Goal: Task Accomplishment & Management: Manage account settings

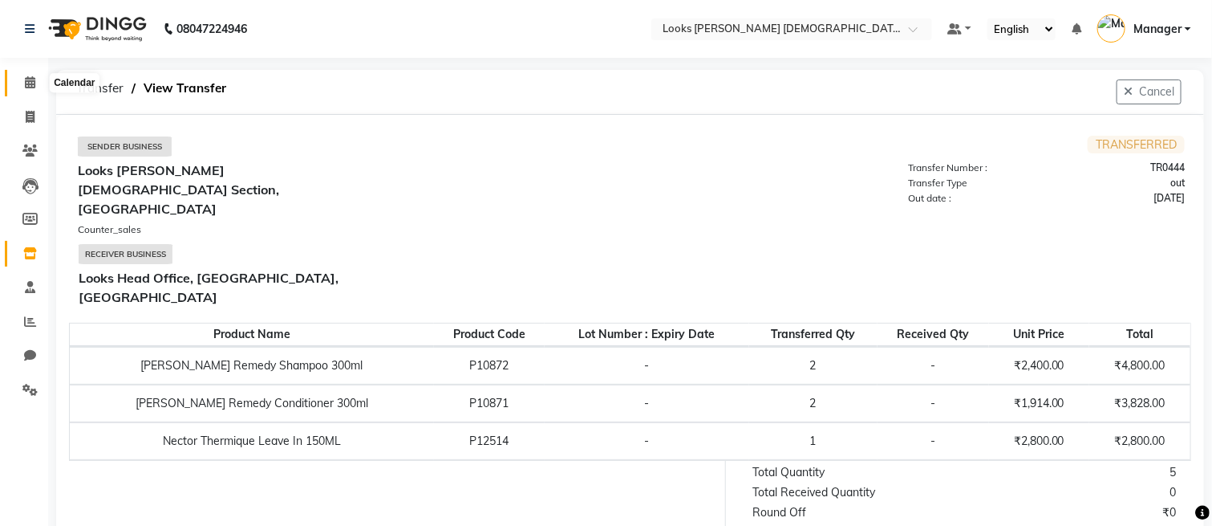
click at [32, 79] on icon at bounding box center [30, 82] width 10 height 12
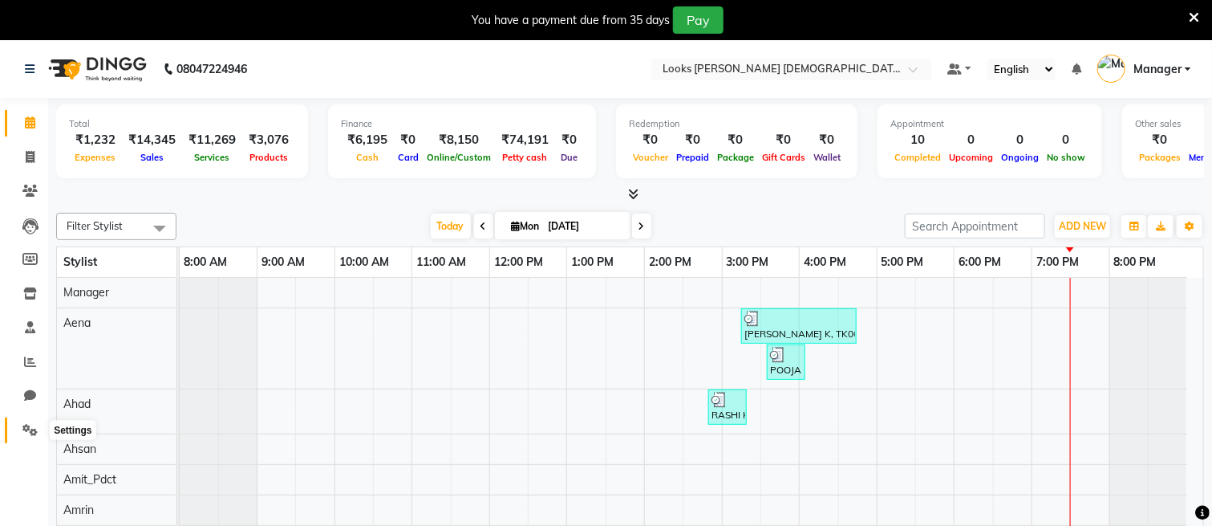
click at [25, 429] on icon at bounding box center [29, 430] width 15 height 12
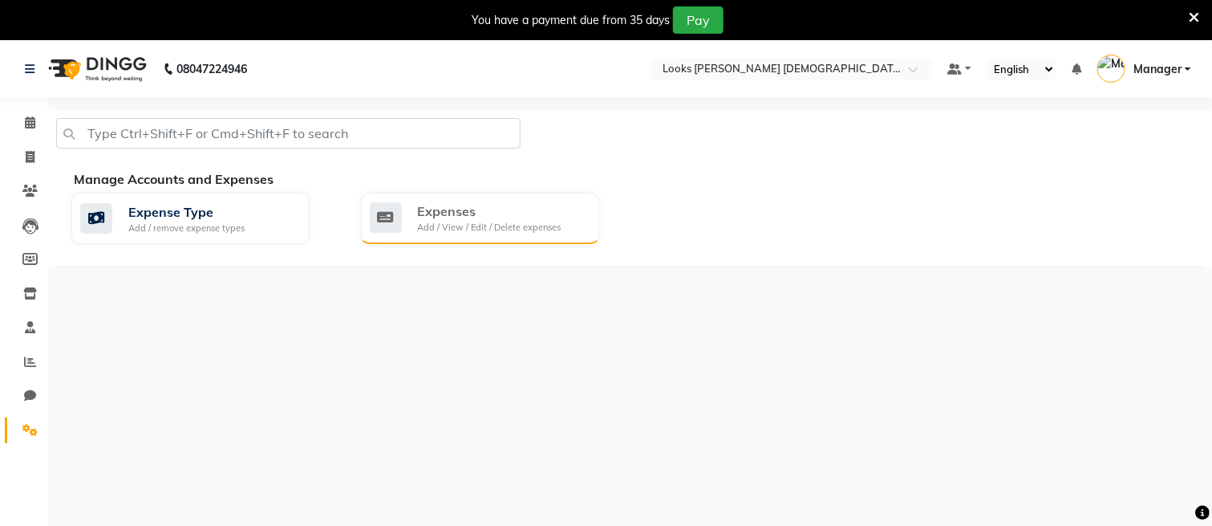
click at [527, 205] on div "Expenses" at bounding box center [490, 210] width 144 height 19
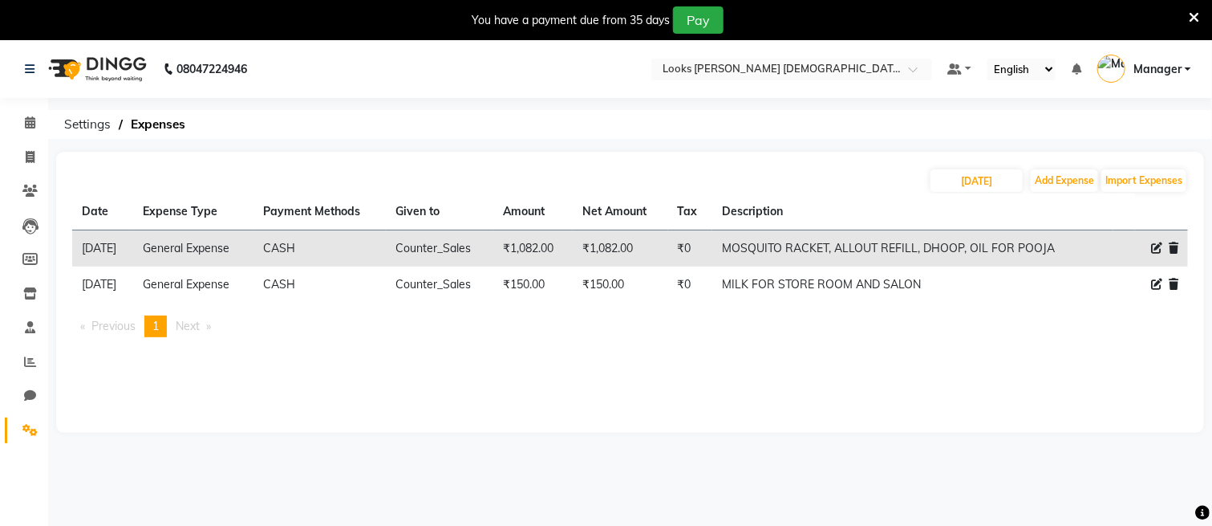
click at [1155, 246] on icon at bounding box center [1156, 247] width 11 height 11
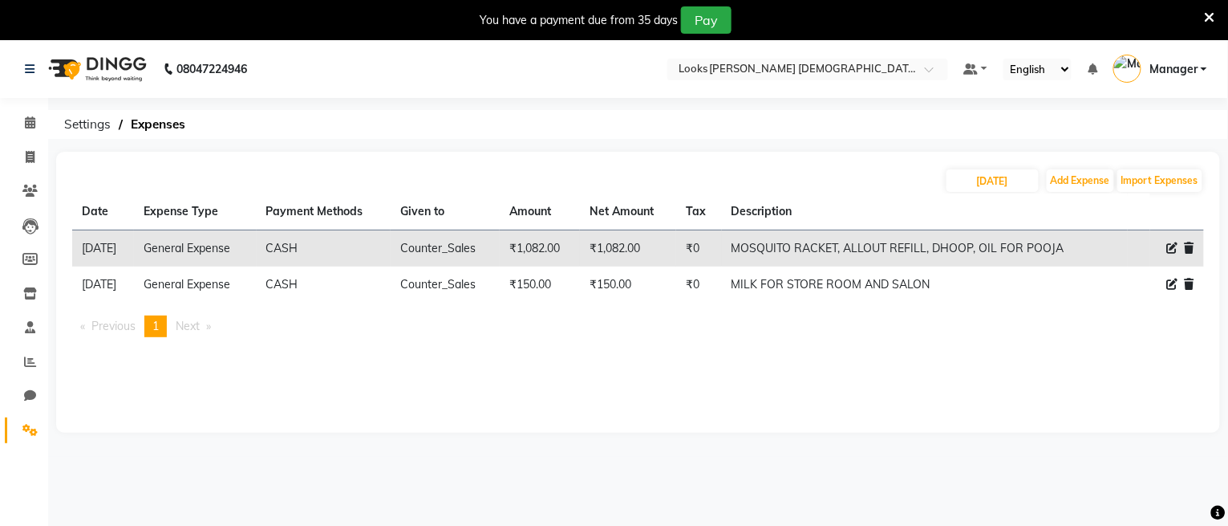
select select "23704"
select select "1"
select select "7940"
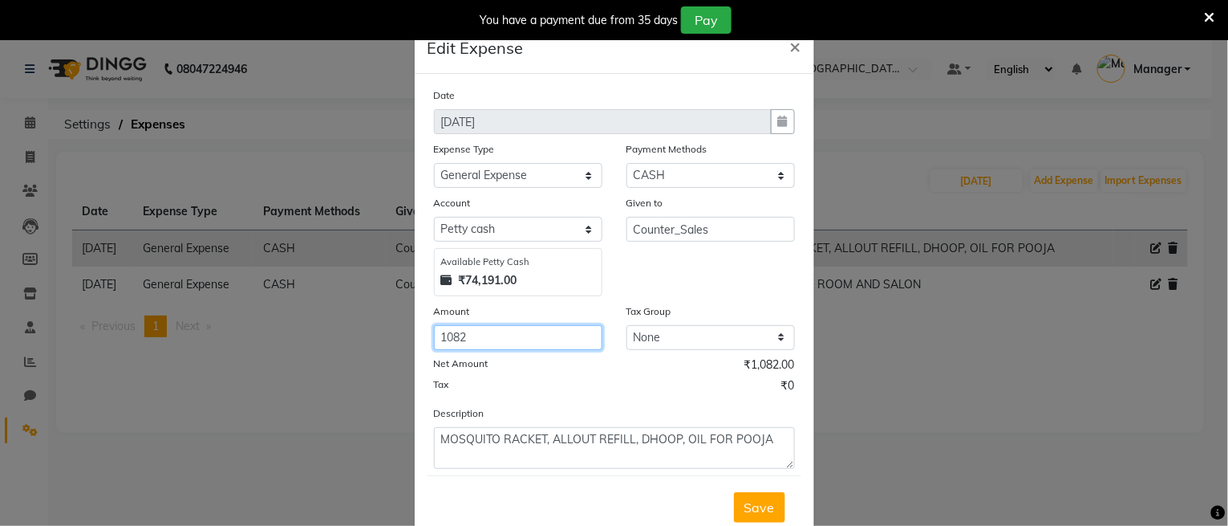
click at [449, 341] on input "1082" at bounding box center [518, 337] width 169 height 25
type input "1182"
click at [759, 510] on span "Save" at bounding box center [760, 507] width 30 height 16
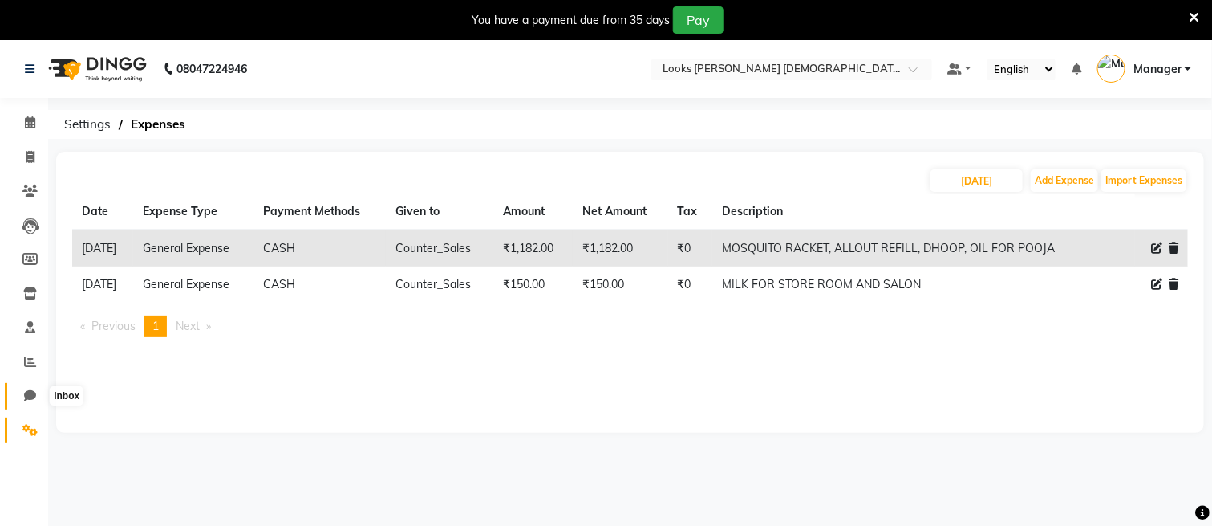
click at [30, 398] on icon at bounding box center [30, 395] width 12 height 12
select select "100"
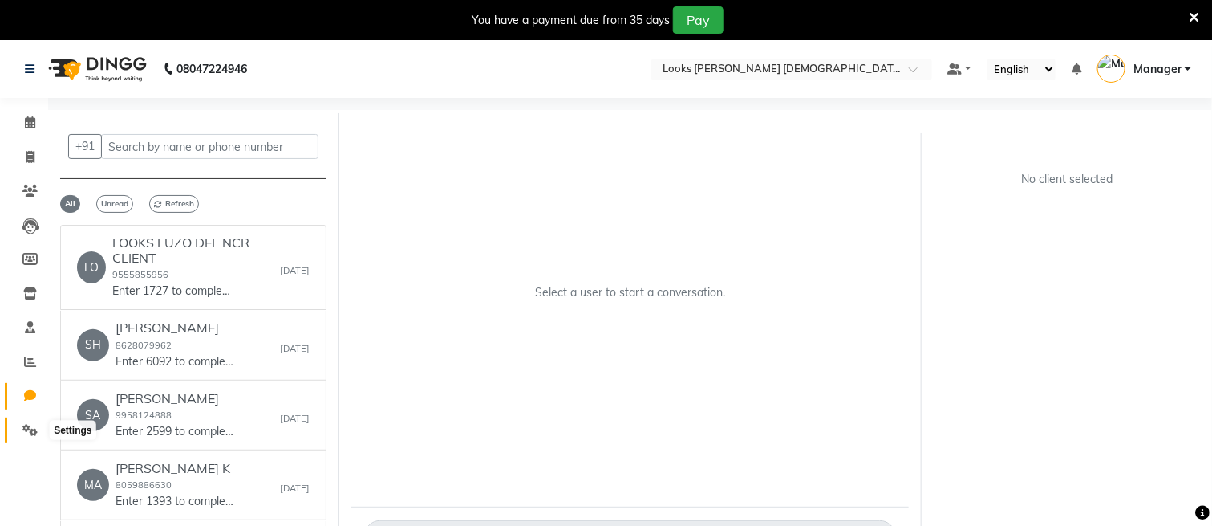
click at [17, 424] on span at bounding box center [30, 430] width 28 height 18
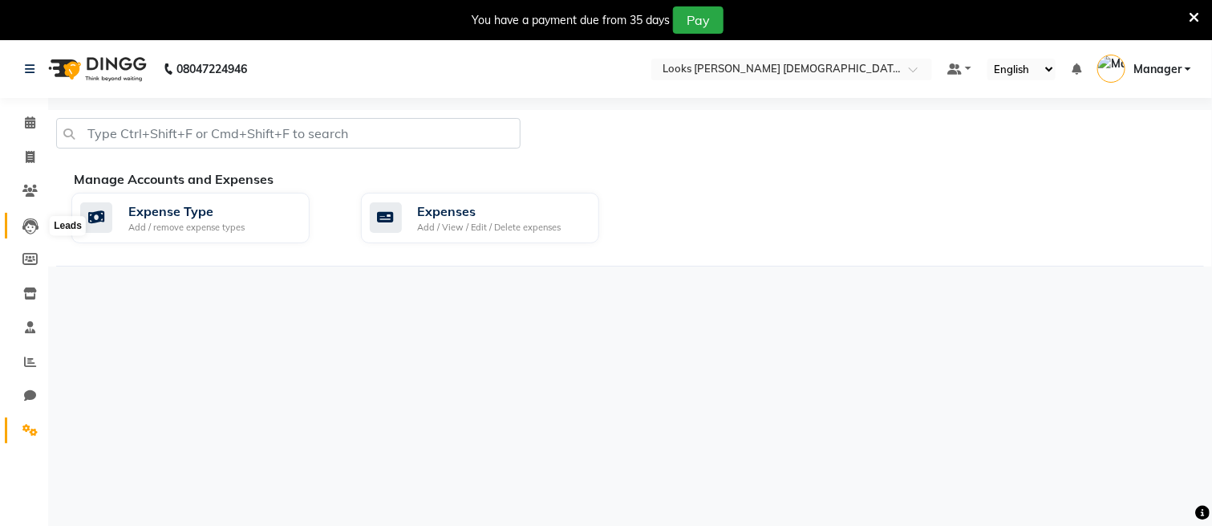
click at [30, 229] on icon at bounding box center [30, 226] width 16 height 16
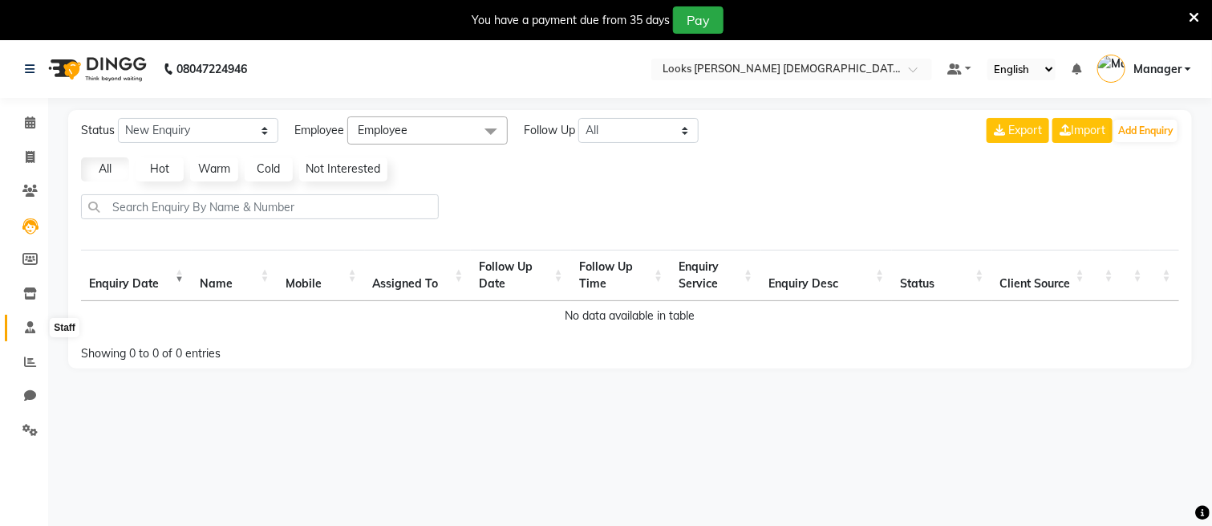
click at [27, 324] on icon at bounding box center [30, 327] width 10 height 12
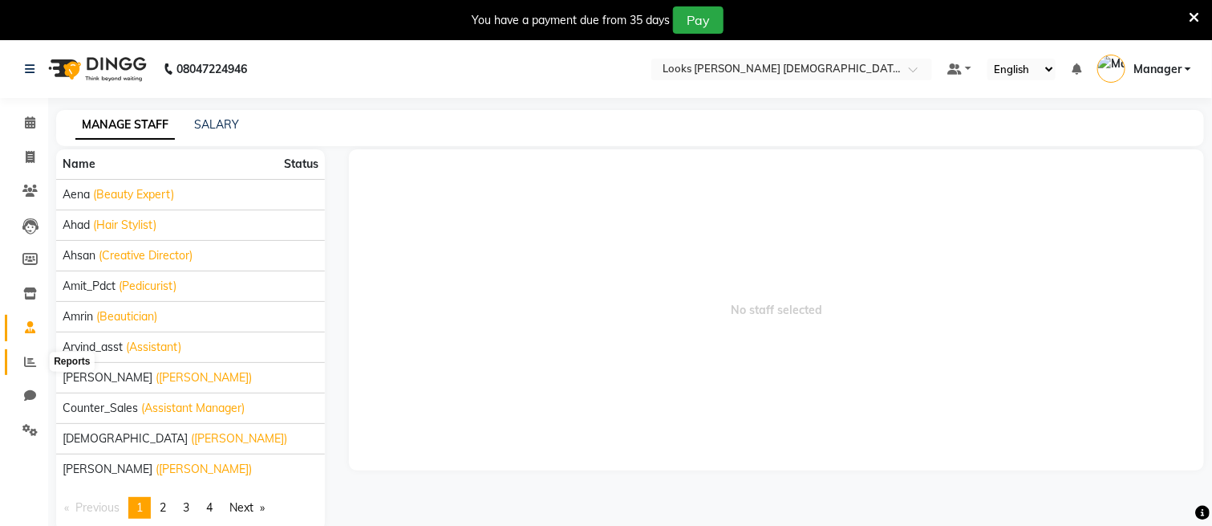
click at [18, 355] on span at bounding box center [30, 362] width 28 height 18
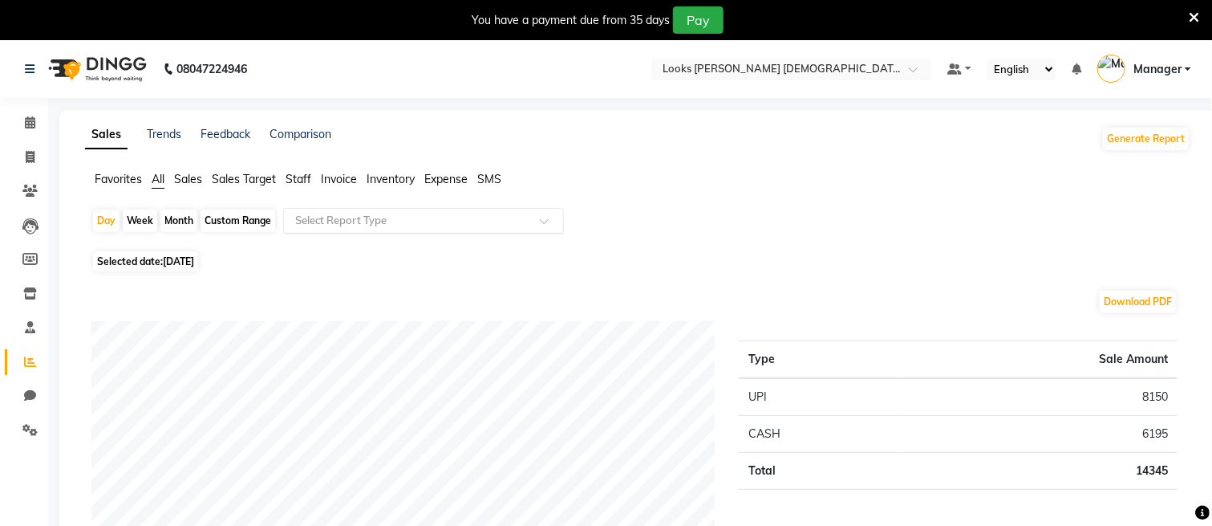
click at [311, 219] on input "text" at bounding box center [407, 221] width 231 height 16
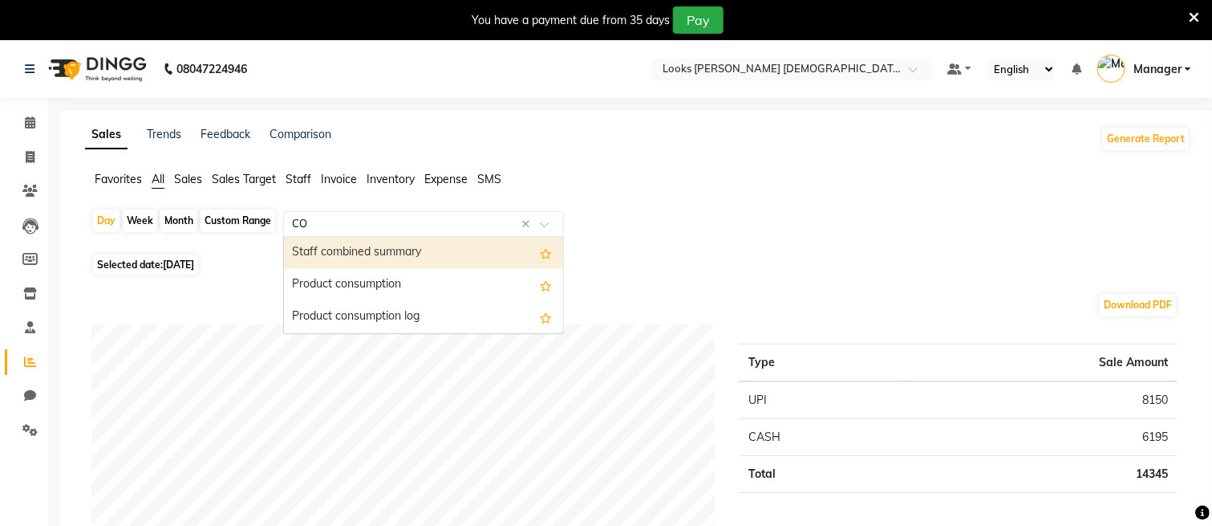
type input "COM"
click at [377, 245] on div "Staff combined summary" at bounding box center [423, 253] width 279 height 32
select select "full_report"
select select "csv"
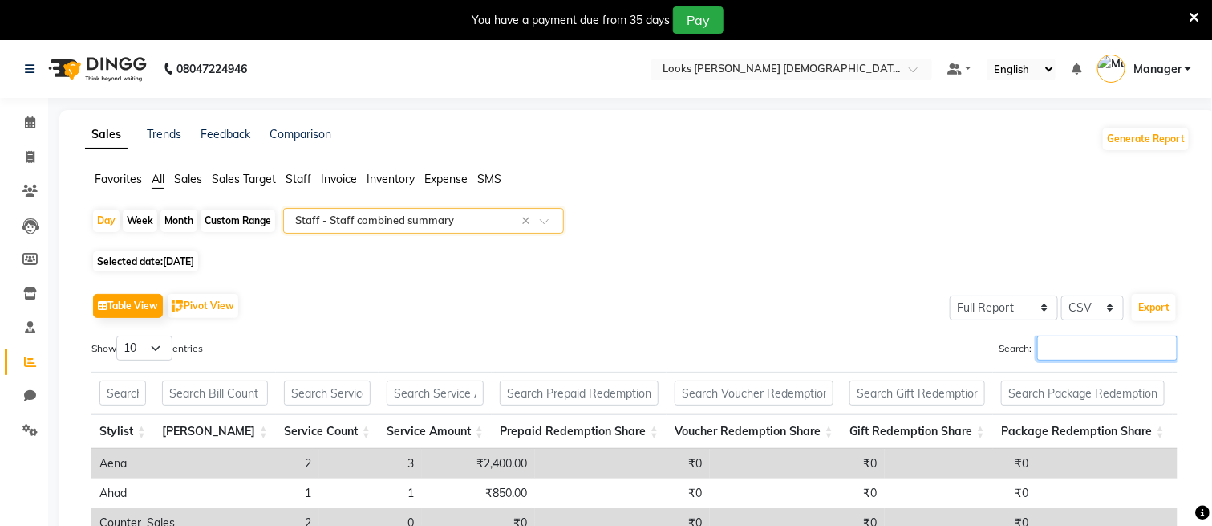
click at [1144, 349] on input "Search:" at bounding box center [1107, 347] width 140 height 25
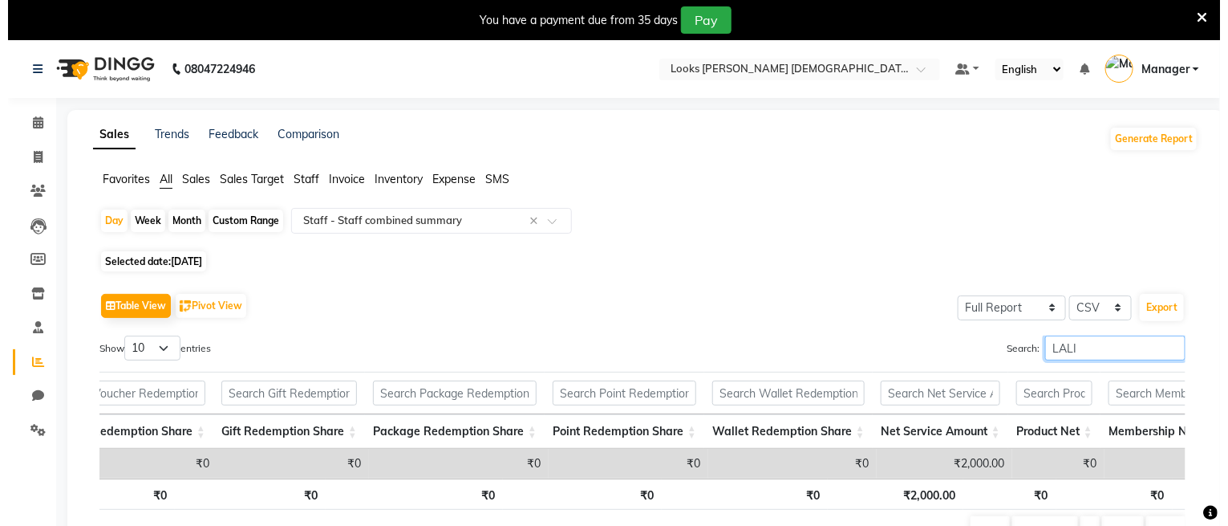
scroll to position [0, 691]
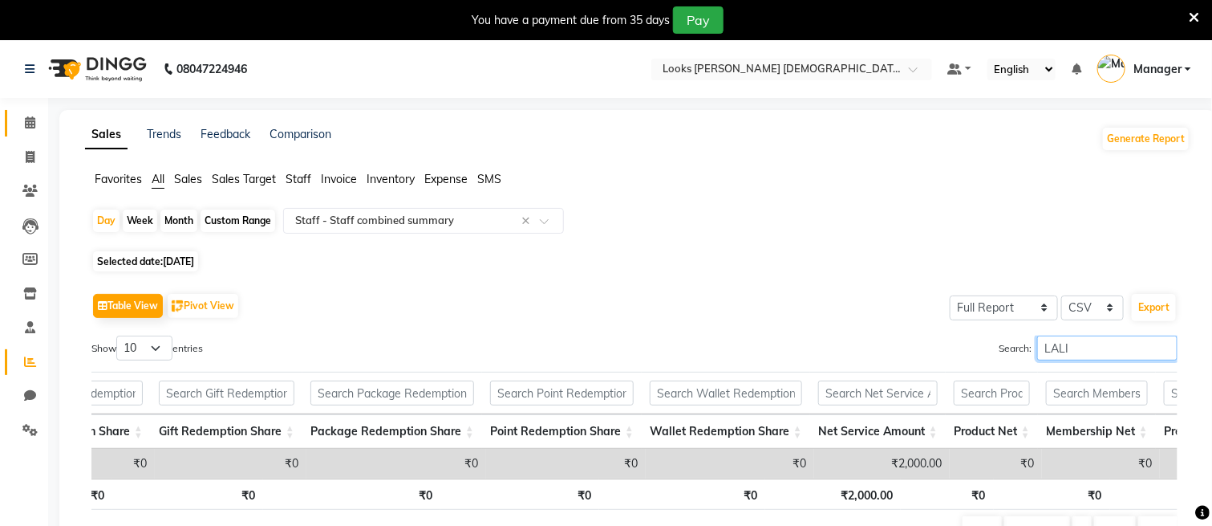
type input "LALI"
click at [30, 124] on icon at bounding box center [30, 122] width 10 height 12
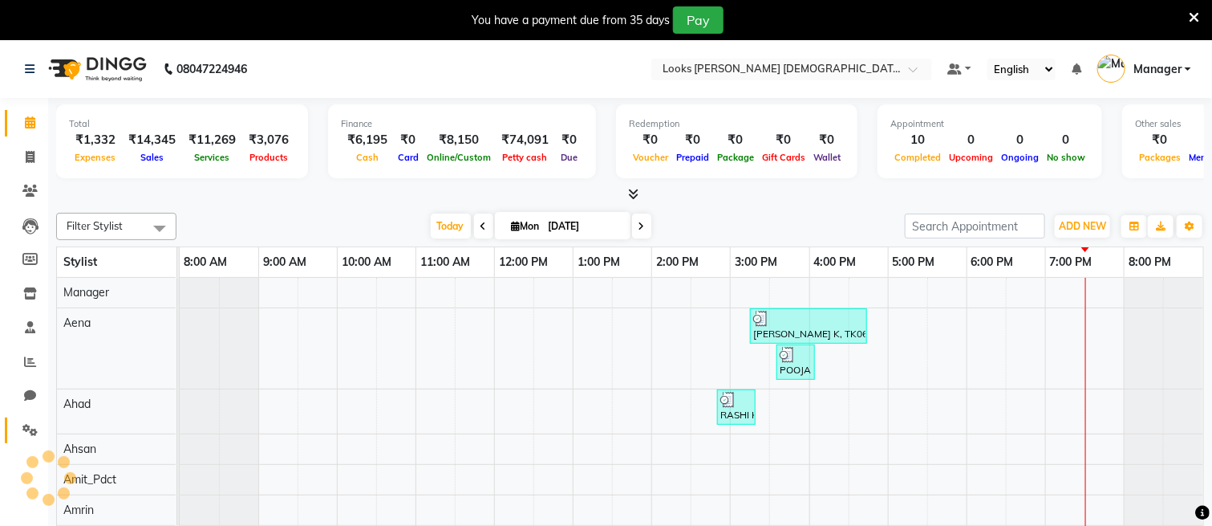
click at [19, 441] on link "Settings" at bounding box center [24, 430] width 39 height 26
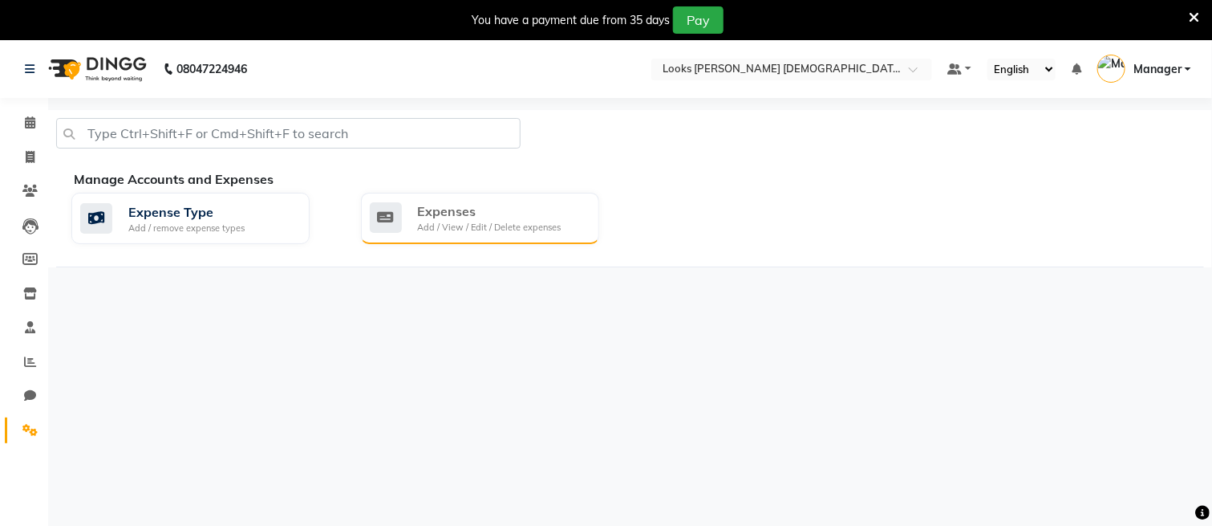
click at [436, 221] on div "Add / View / Edit / Delete expenses" at bounding box center [490, 228] width 144 height 14
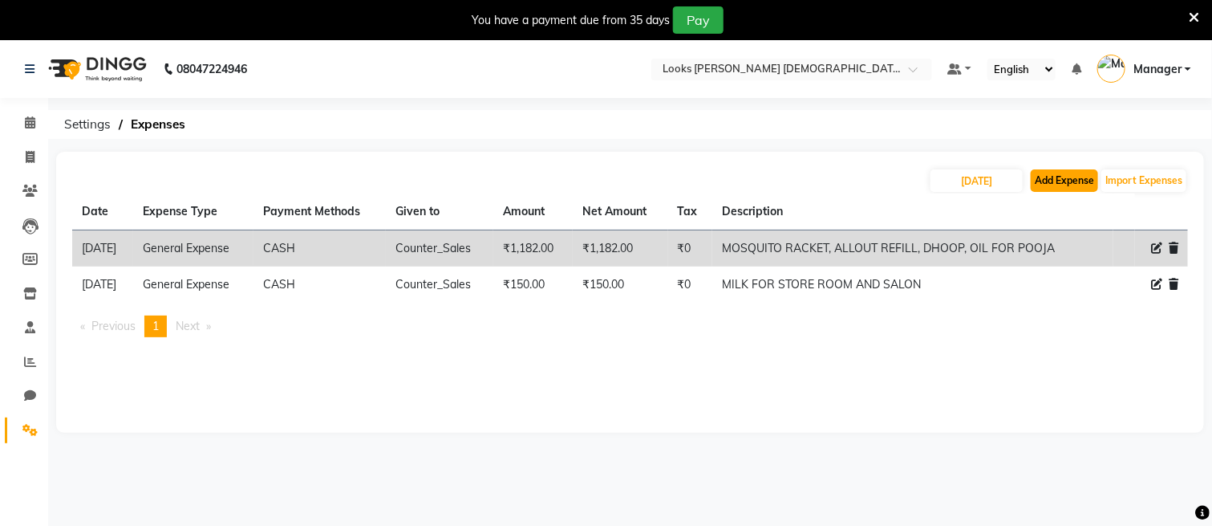
click at [1069, 170] on button "Add Expense" at bounding box center [1064, 180] width 67 height 22
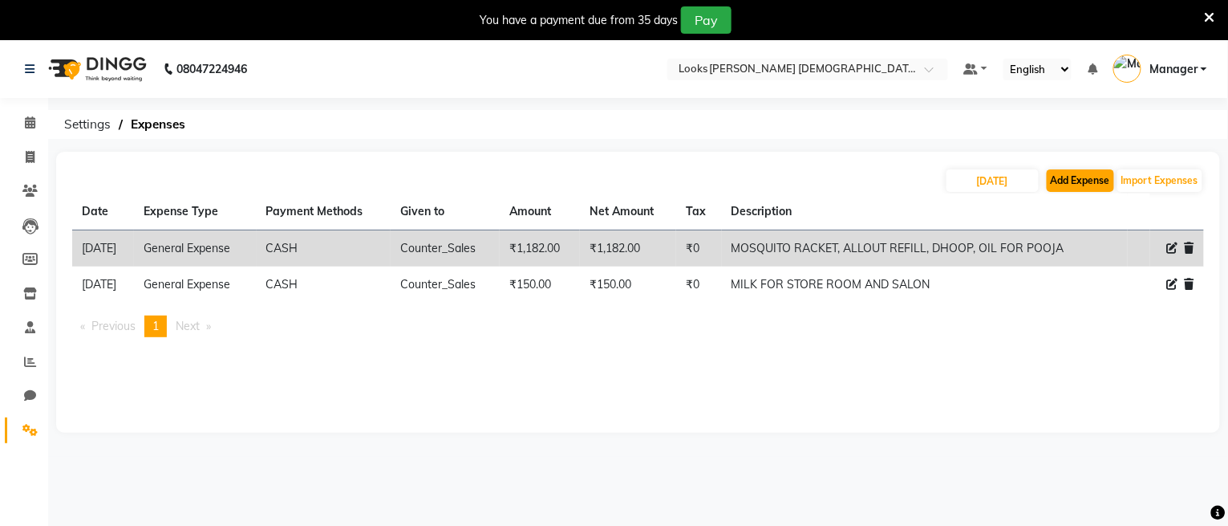
select select "1"
select select "7940"
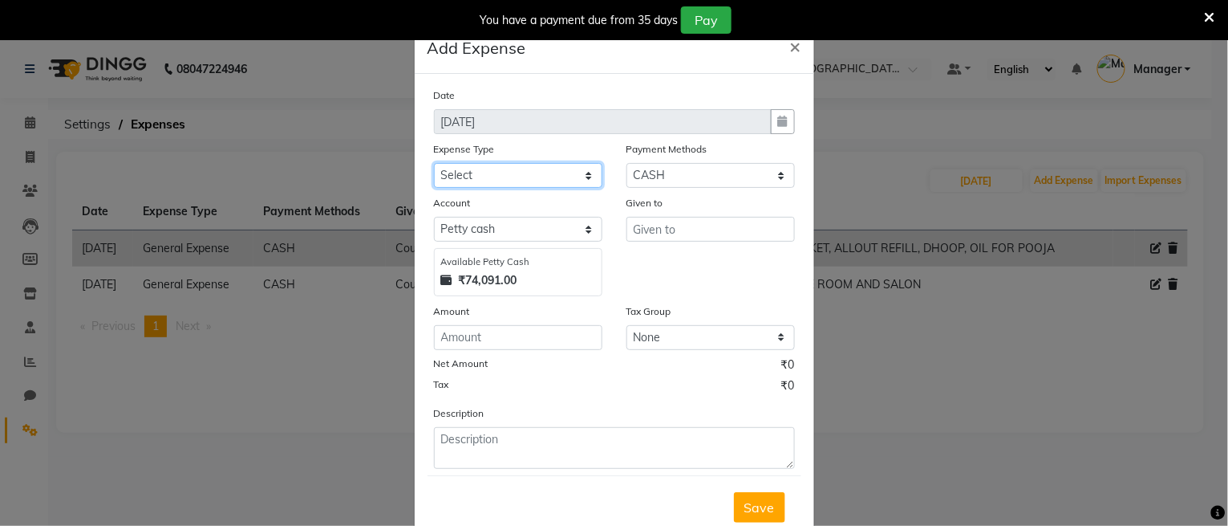
click at [563, 172] on select "Select Bank Deposit Blinkit Cash Handover CLIENT Client ordered food Client Ref…" at bounding box center [518, 175] width 169 height 25
select select "24170"
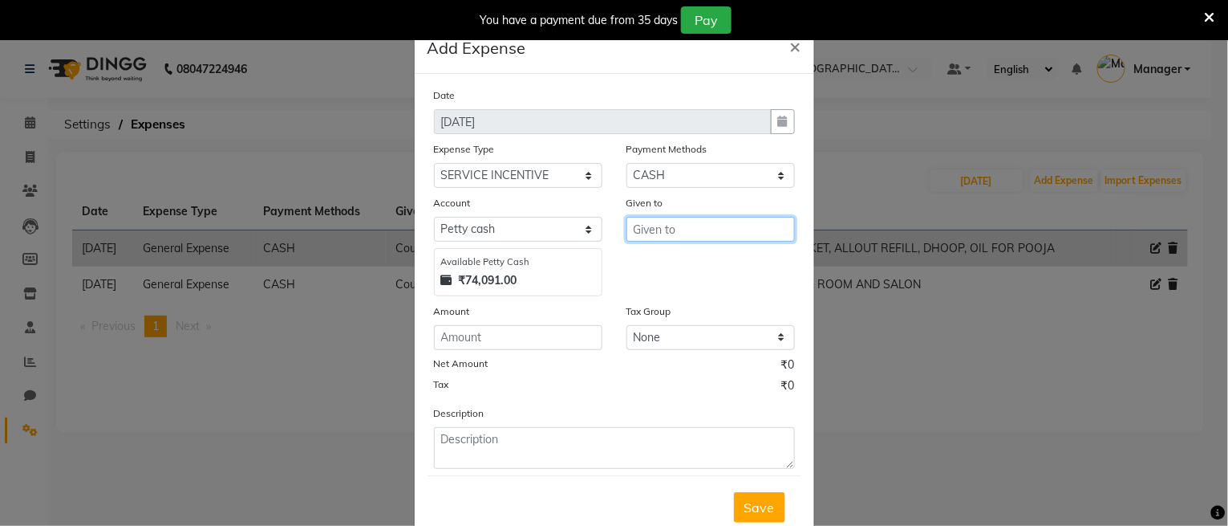
click at [719, 234] on input "text" at bounding box center [711, 229] width 169 height 25
click at [659, 257] on span "Lali" at bounding box center [657, 264] width 22 height 16
type input "Lalit_Pdct"
click at [515, 321] on div "Amount" at bounding box center [518, 313] width 169 height 22
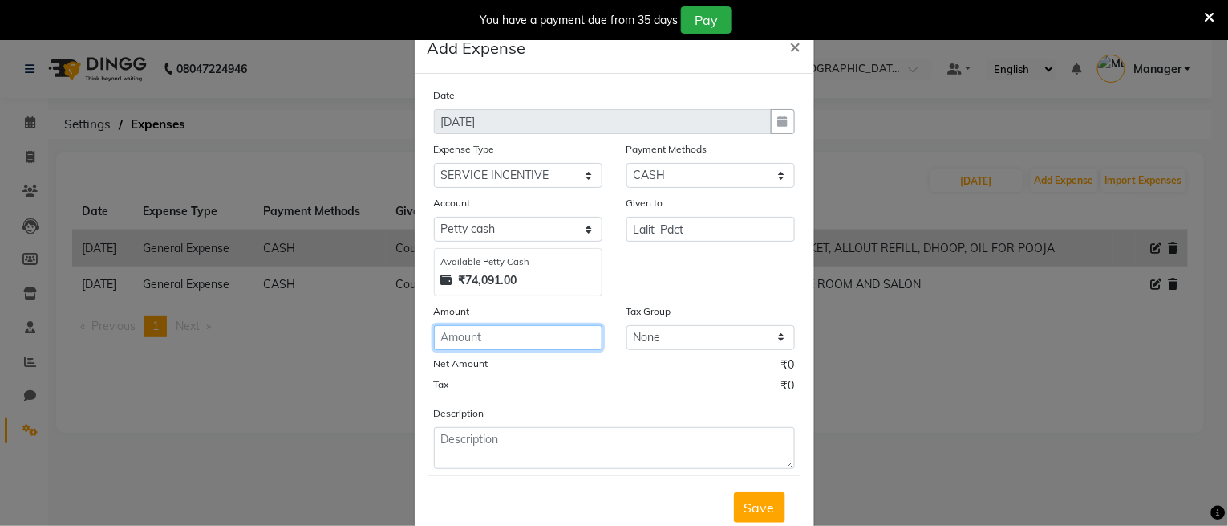
click at [518, 329] on input "number" at bounding box center [518, 337] width 169 height 25
click at [525, 426] on div "Description" at bounding box center [614, 436] width 385 height 64
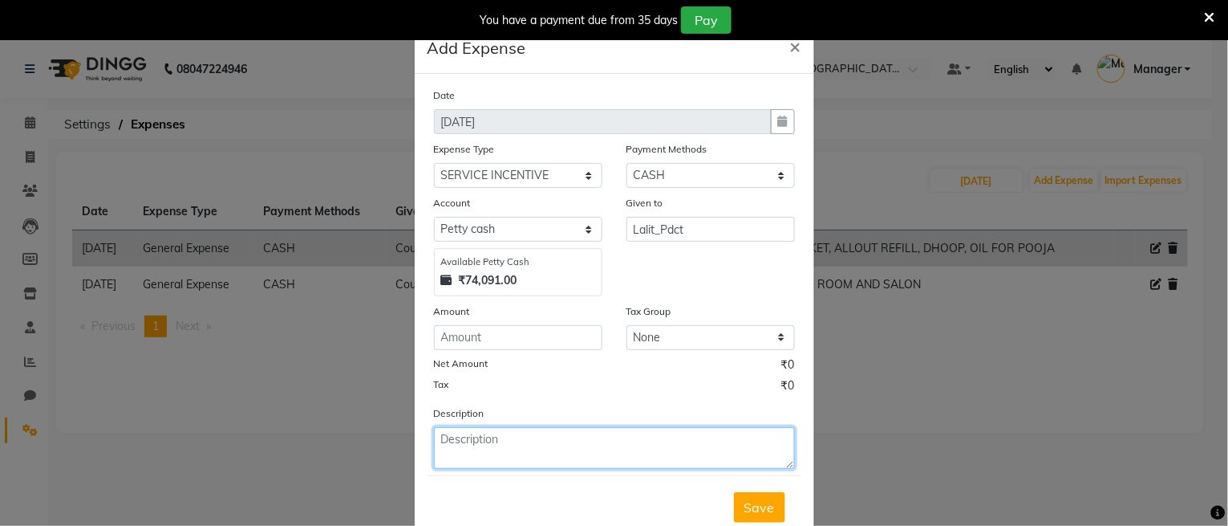
click at [525, 432] on textarea at bounding box center [614, 448] width 361 height 42
type textarea "SERVICE INCENTIVE TO LALIT"
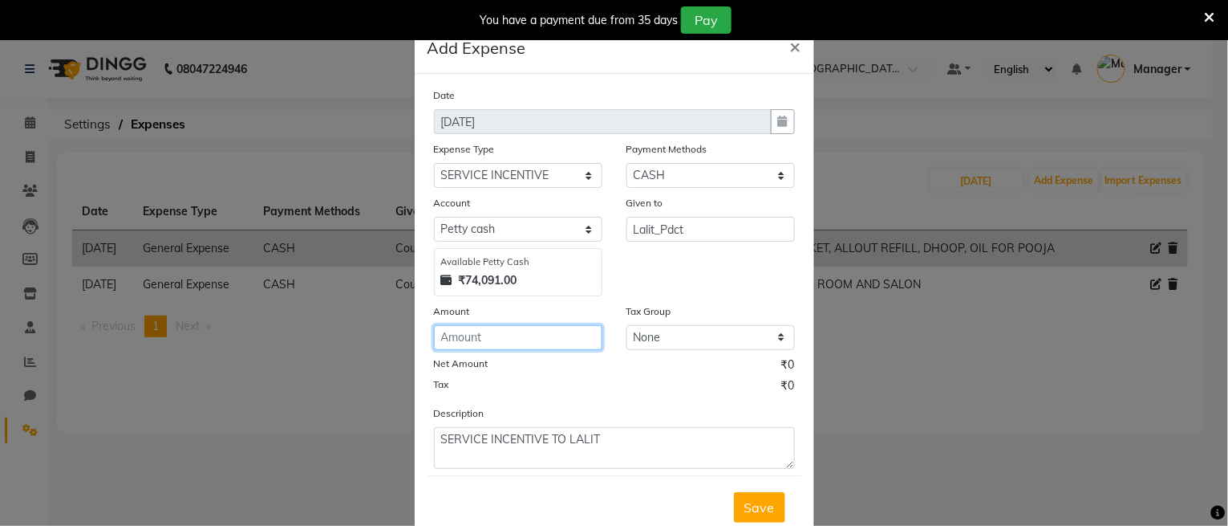
click at [499, 347] on input "number" at bounding box center [518, 337] width 169 height 25
click at [1217, 14] on div "You have a payment due from 35 days Pay" at bounding box center [614, 20] width 1228 height 40
click at [1206, 12] on icon at bounding box center [1210, 17] width 10 height 14
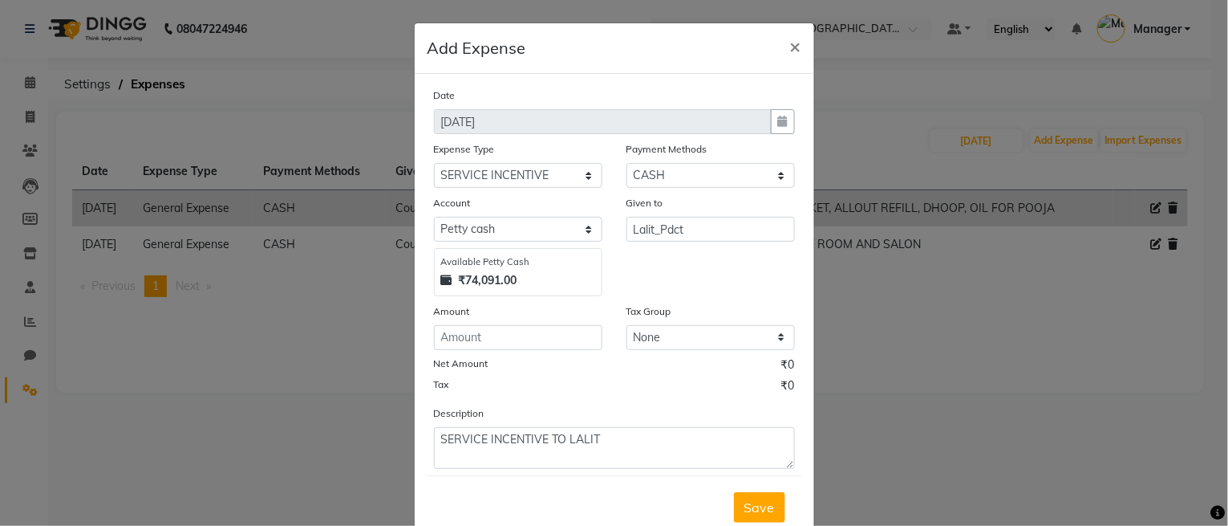
click at [490, 316] on div "Amount" at bounding box center [518, 313] width 169 height 22
click at [497, 336] on input "number" at bounding box center [518, 337] width 169 height 25
type input "200"
drag, startPoint x: 747, startPoint y: 501, endPoint x: 693, endPoint y: 431, distance: 88.1
click at [747, 501] on span "Save" at bounding box center [760, 507] width 30 height 16
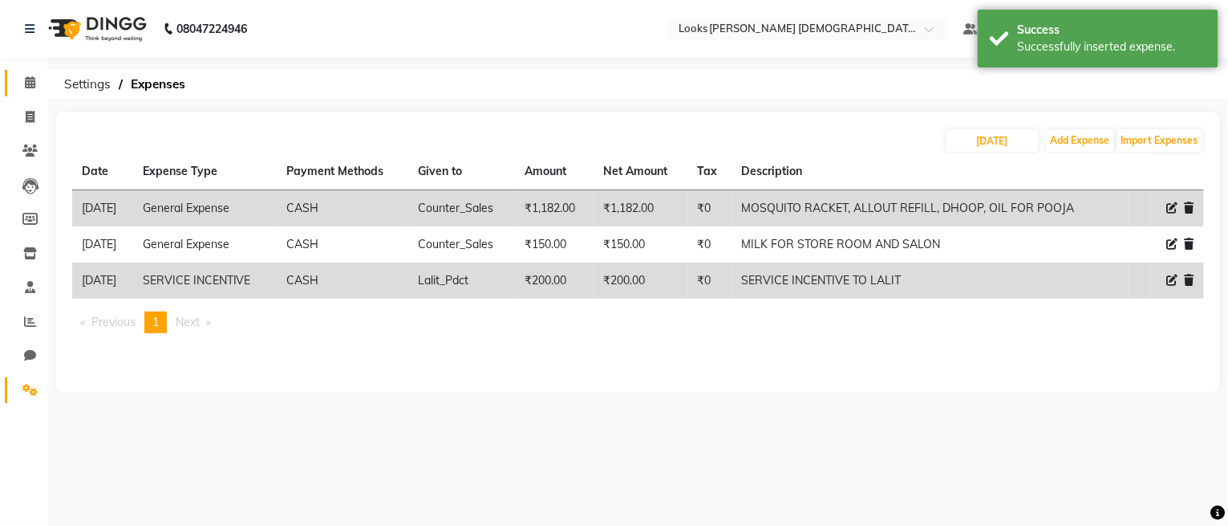
click at [24, 93] on link "Calendar" at bounding box center [24, 83] width 39 height 26
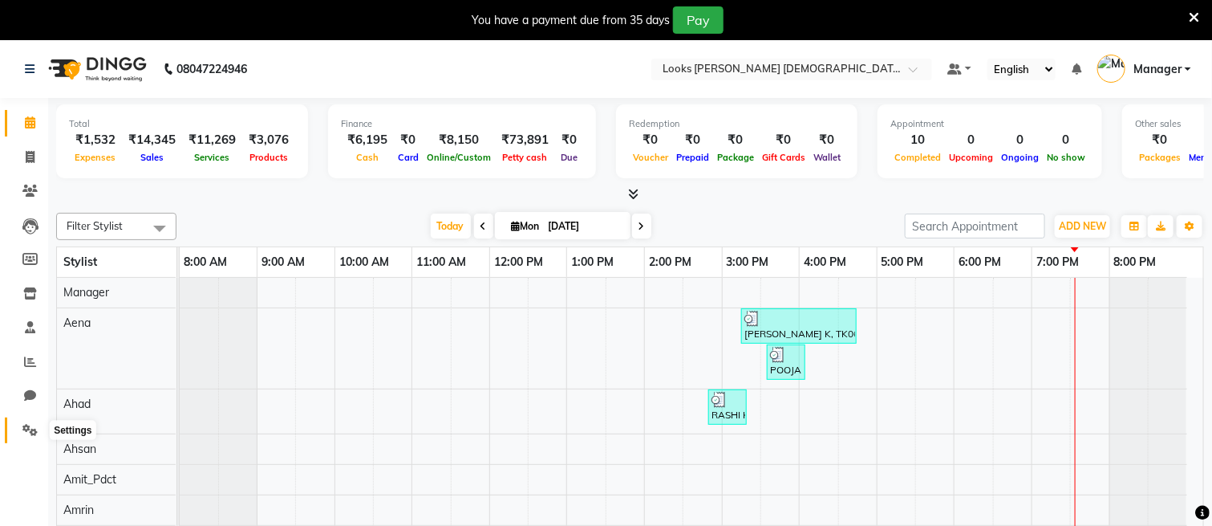
click at [30, 424] on icon at bounding box center [29, 430] width 15 height 12
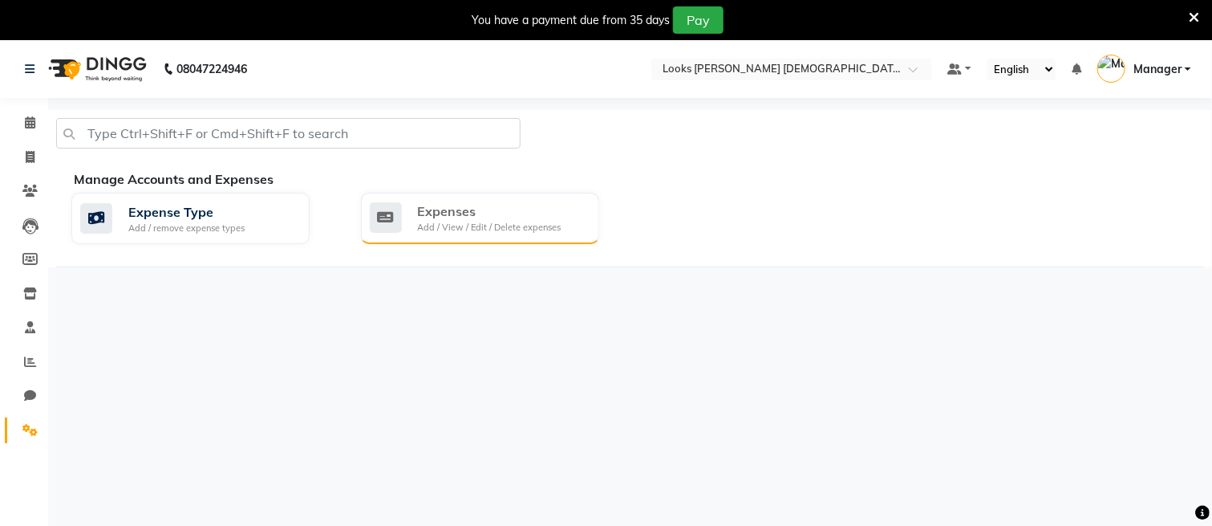
click at [437, 213] on div "Expenses" at bounding box center [490, 210] width 144 height 19
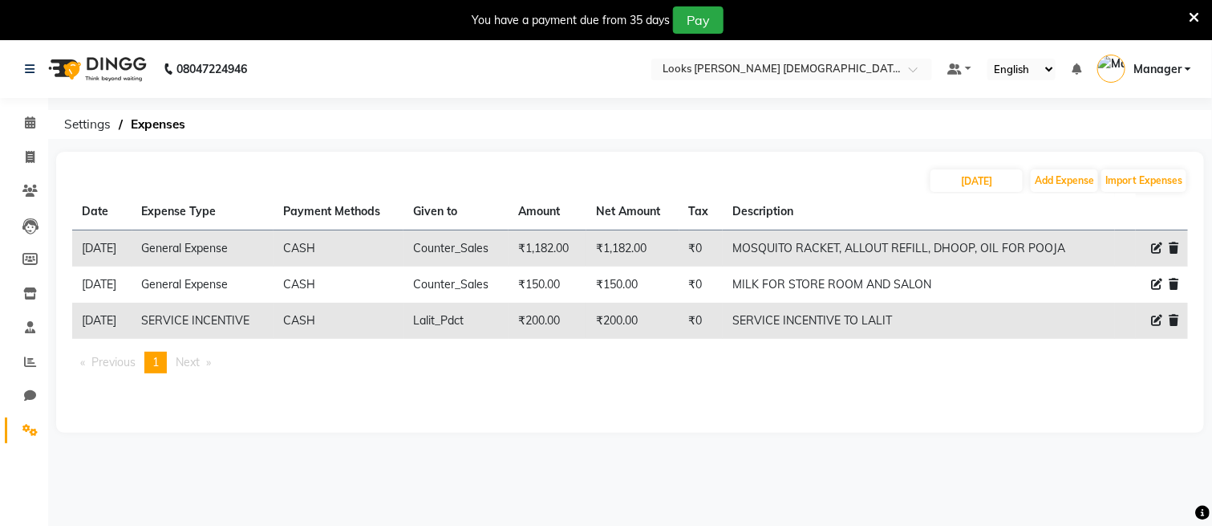
click at [1152, 246] on icon at bounding box center [1156, 247] width 11 height 11
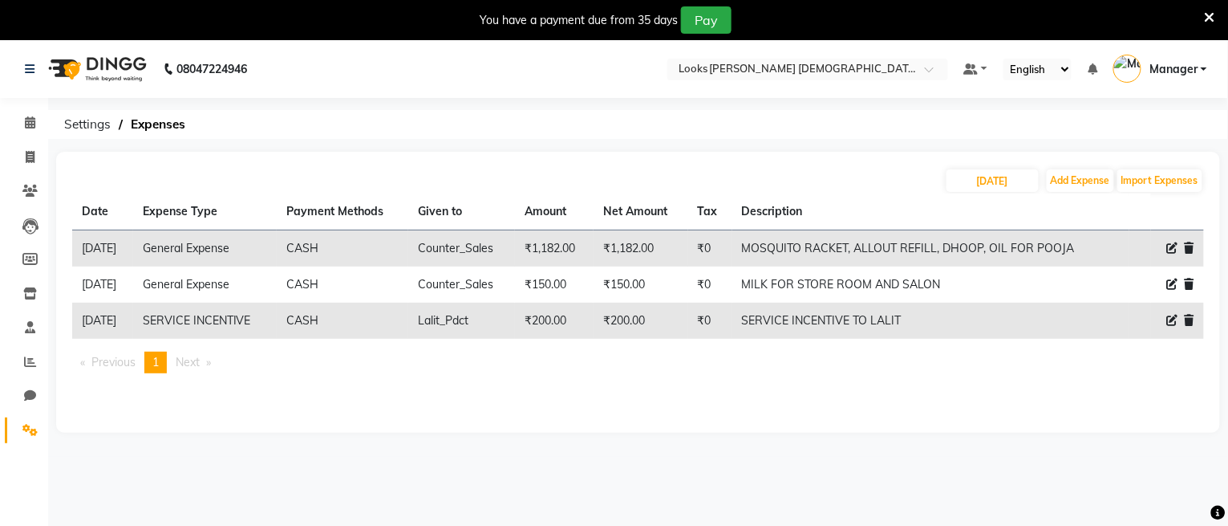
select select "23704"
select select "1"
select select "7940"
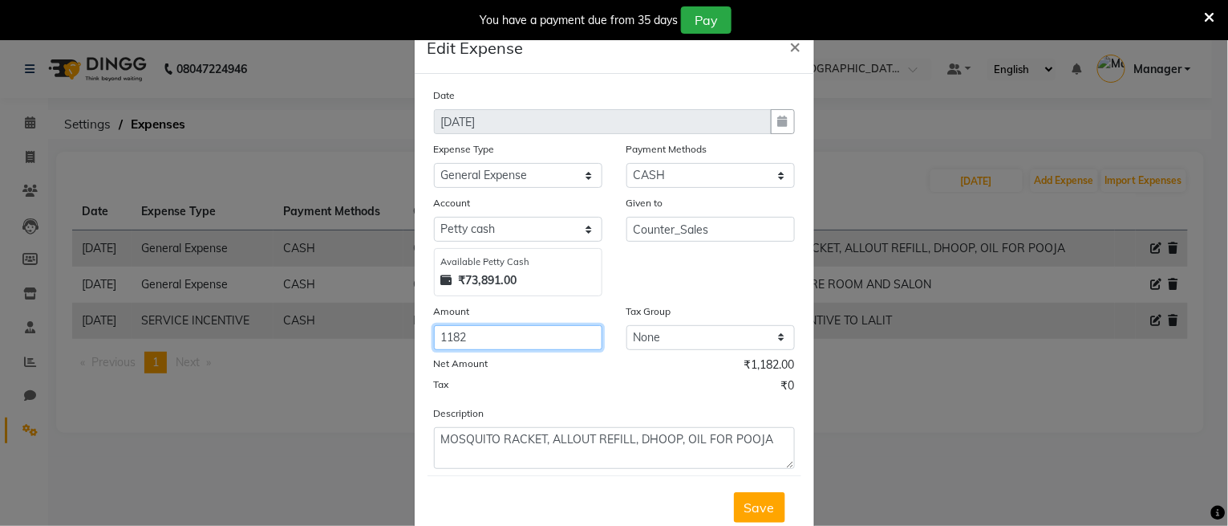
click at [457, 337] on input "1182" at bounding box center [518, 337] width 169 height 25
type input "1132"
click at [773, 508] on button "Save" at bounding box center [759, 507] width 51 height 30
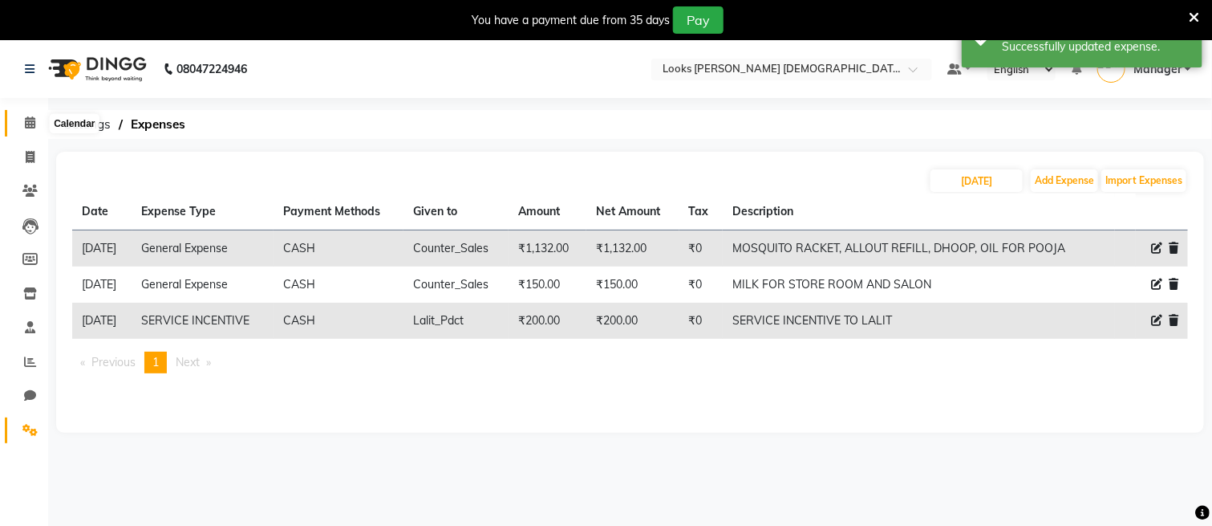
click at [35, 122] on span at bounding box center [30, 123] width 28 height 18
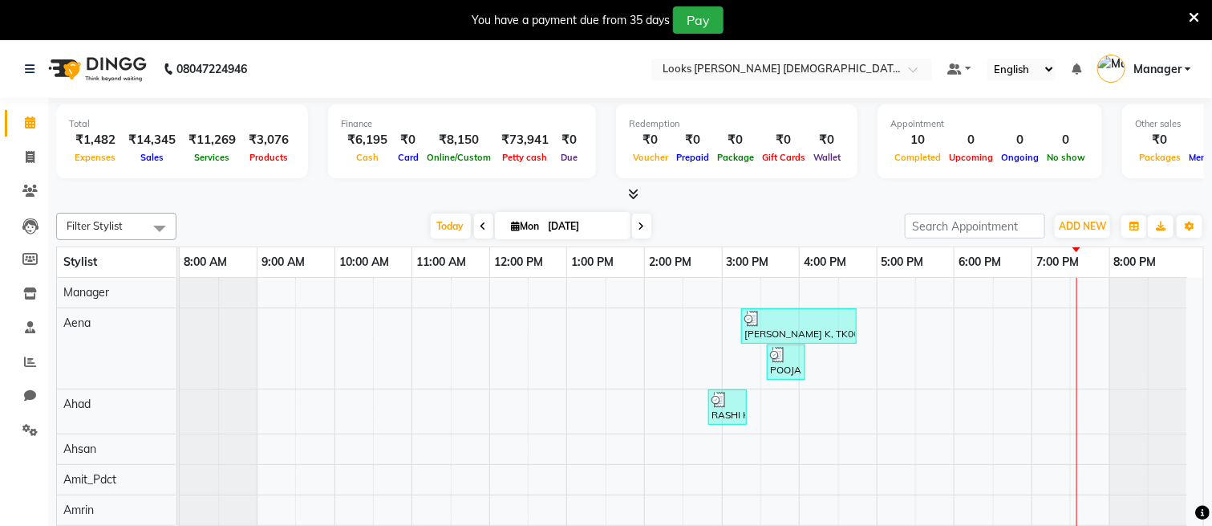
click at [18, 140] on li "Invoice" at bounding box center [24, 157] width 48 height 35
click at [23, 159] on span at bounding box center [30, 157] width 28 height 18
select select "service"
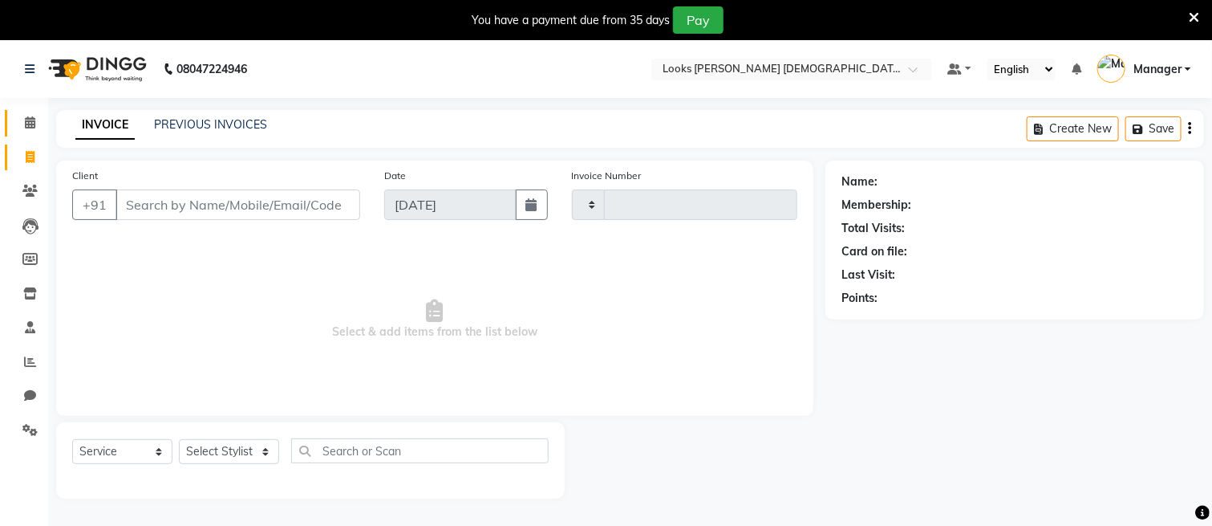
type input "2745"
select select "8706"
click at [25, 128] on icon at bounding box center [30, 122] width 10 height 12
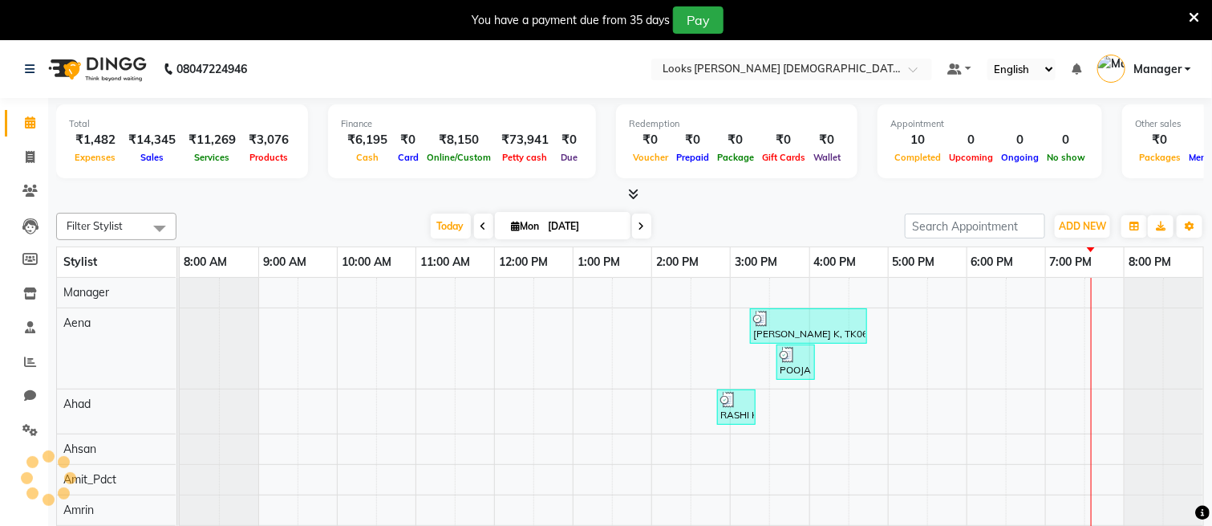
scroll to position [0, 16]
click at [24, 421] on span at bounding box center [30, 430] width 28 height 18
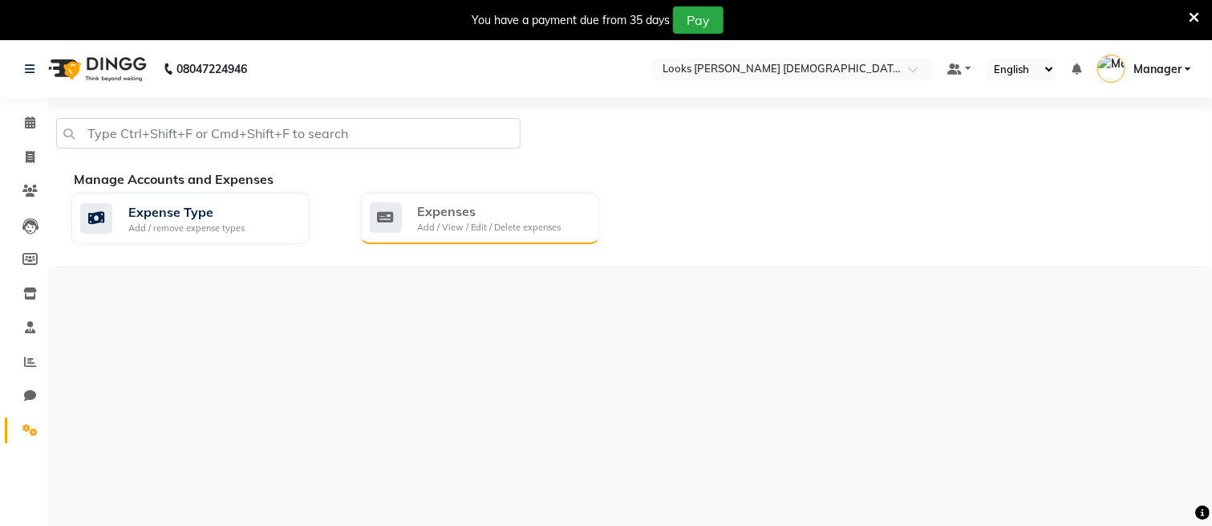
click at [423, 229] on div "Add / View / Edit / Delete expenses" at bounding box center [490, 228] width 144 height 14
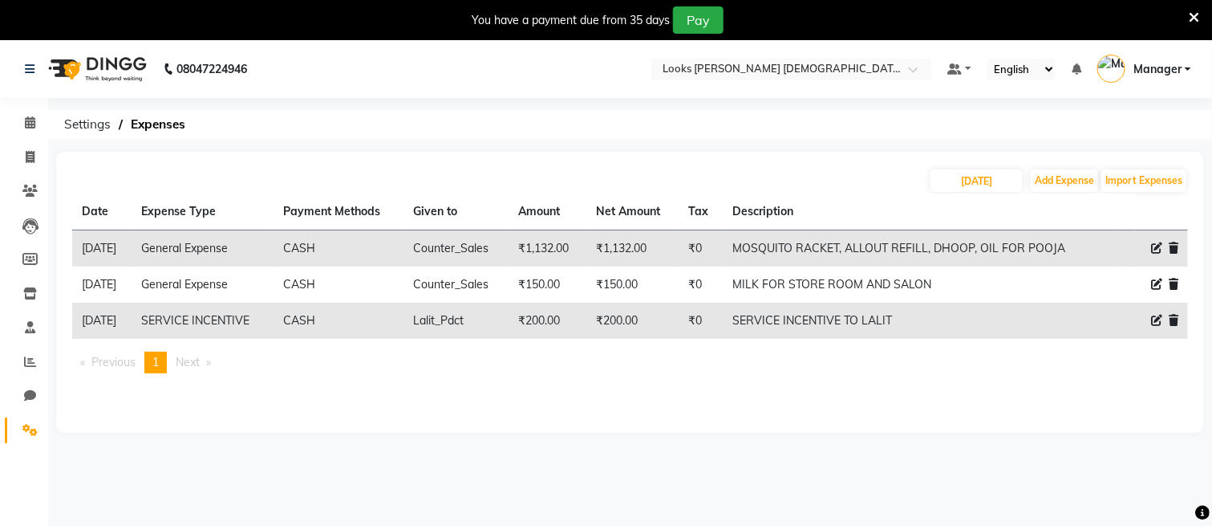
click at [1195, 14] on icon at bounding box center [1194, 17] width 10 height 14
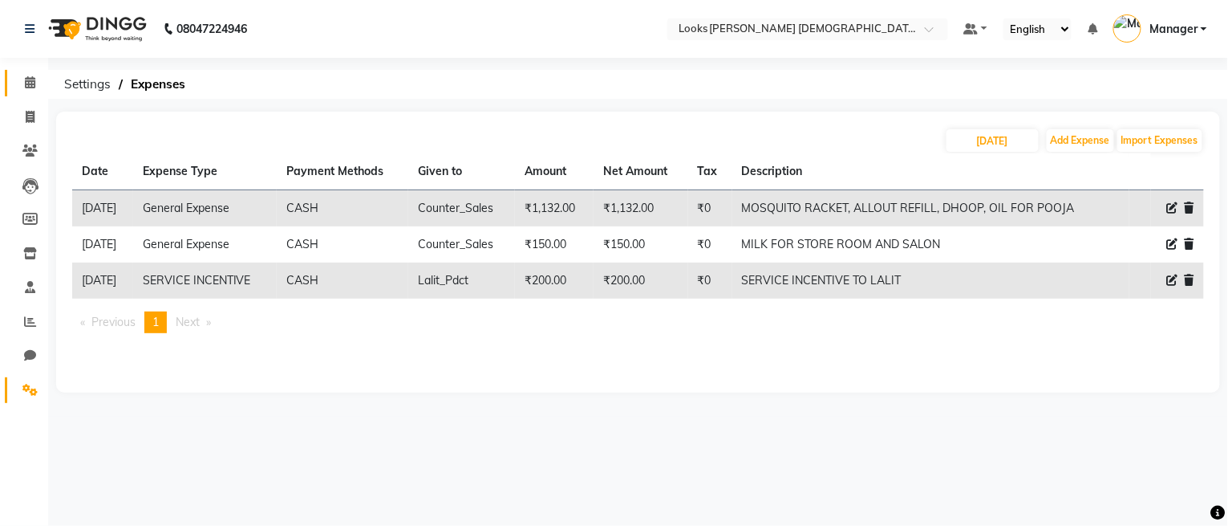
click at [27, 81] on icon at bounding box center [30, 82] width 10 height 12
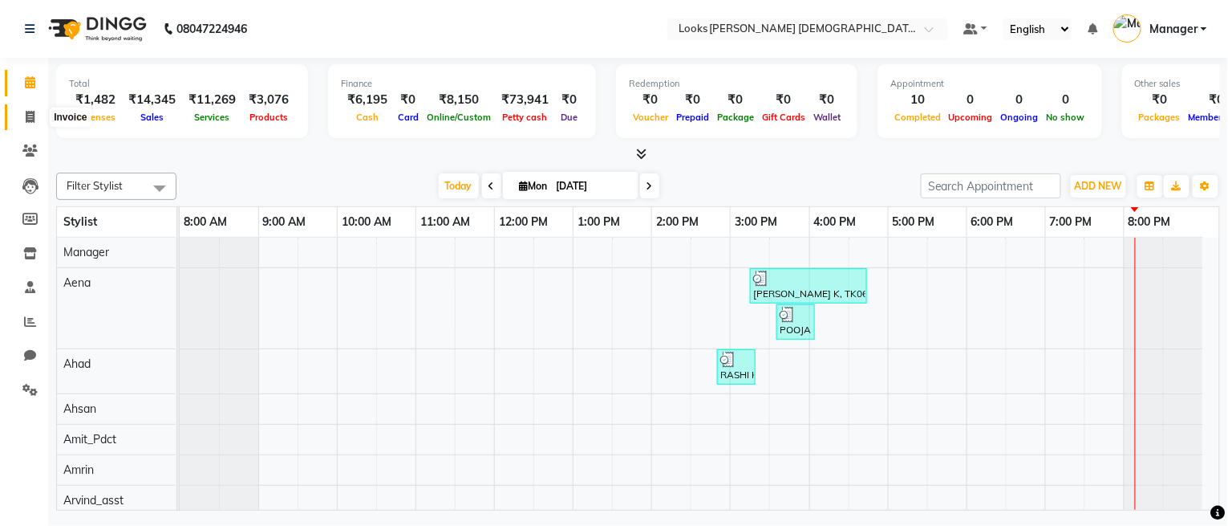
click at [23, 109] on span at bounding box center [30, 117] width 28 height 18
select select "service"
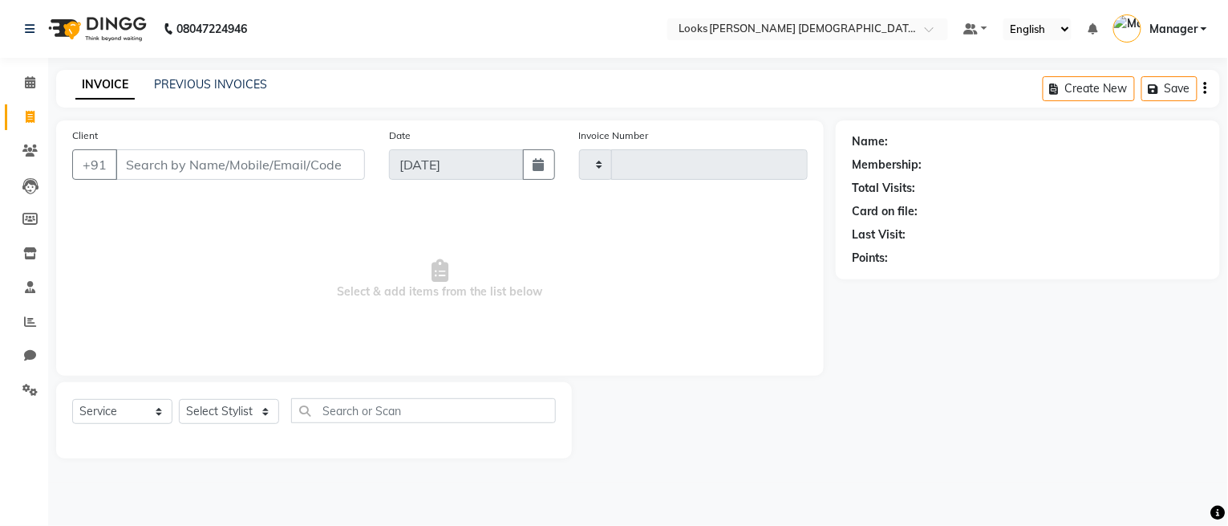
type input "2745"
select select "8706"
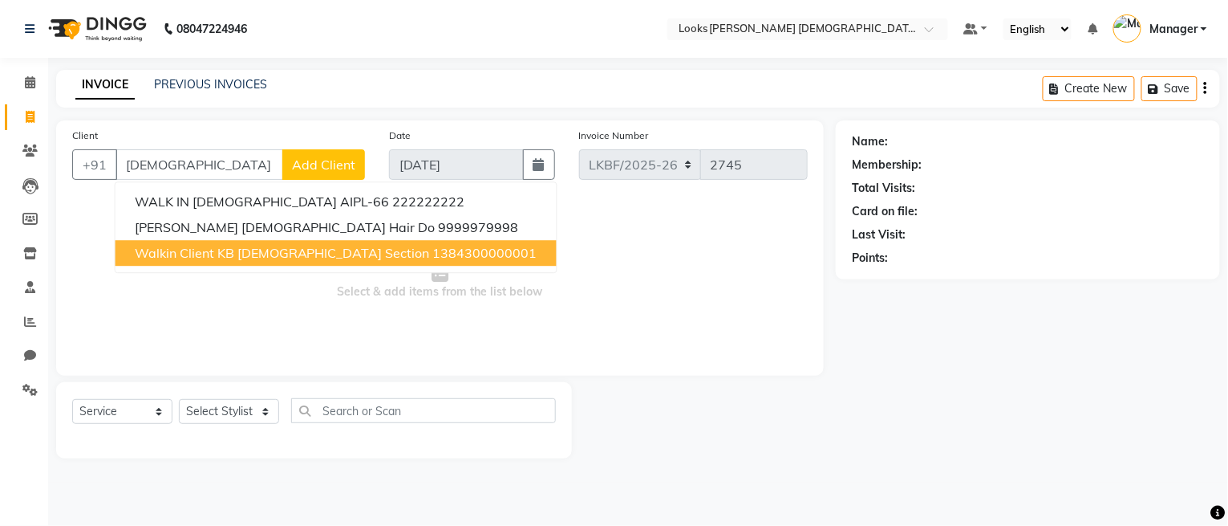
click at [229, 249] on span "Walkin Client KB Female Section" at bounding box center [282, 253] width 295 height 16
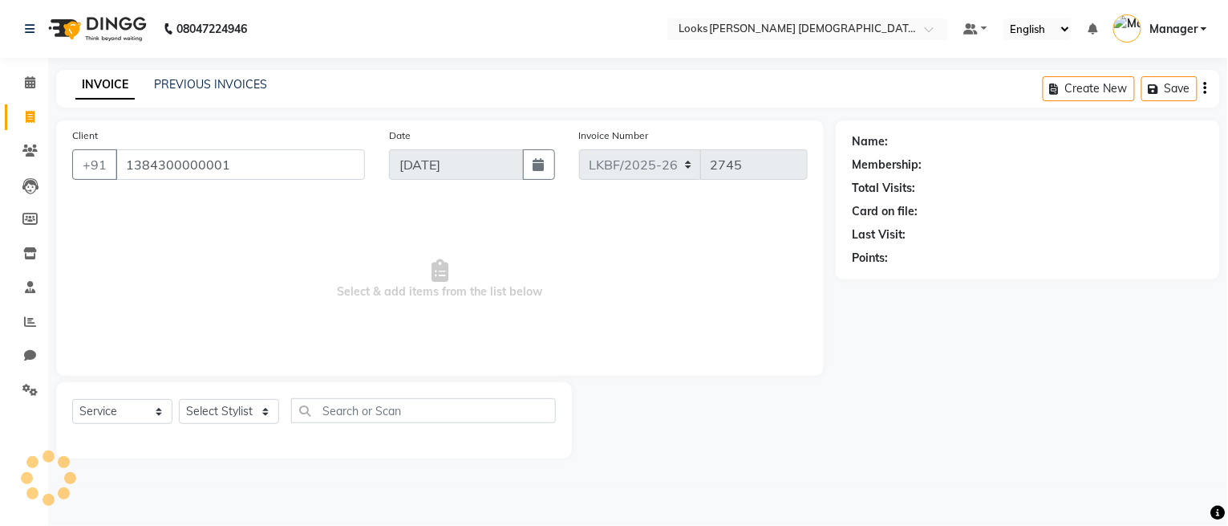
type input "1384300000001"
select select "1: Object"
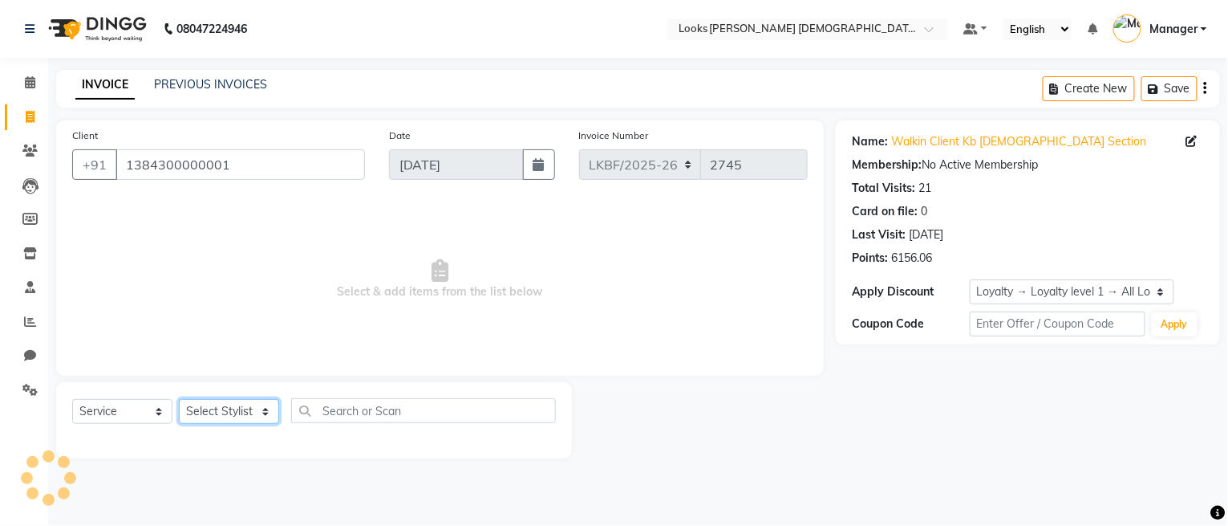
click at [255, 409] on select "Select Stylist Aena Ahad Ahsan Amit_Pdct Amrin Arvind_asst Bijender Counter_Sal…" at bounding box center [229, 411] width 100 height 25
select select "87715"
click at [179, 400] on select "Select Stylist Aena Ahad Ahsan Amit_Pdct Amrin Arvind_asst Bijender Counter_Sal…" at bounding box center [229, 411] width 100 height 25
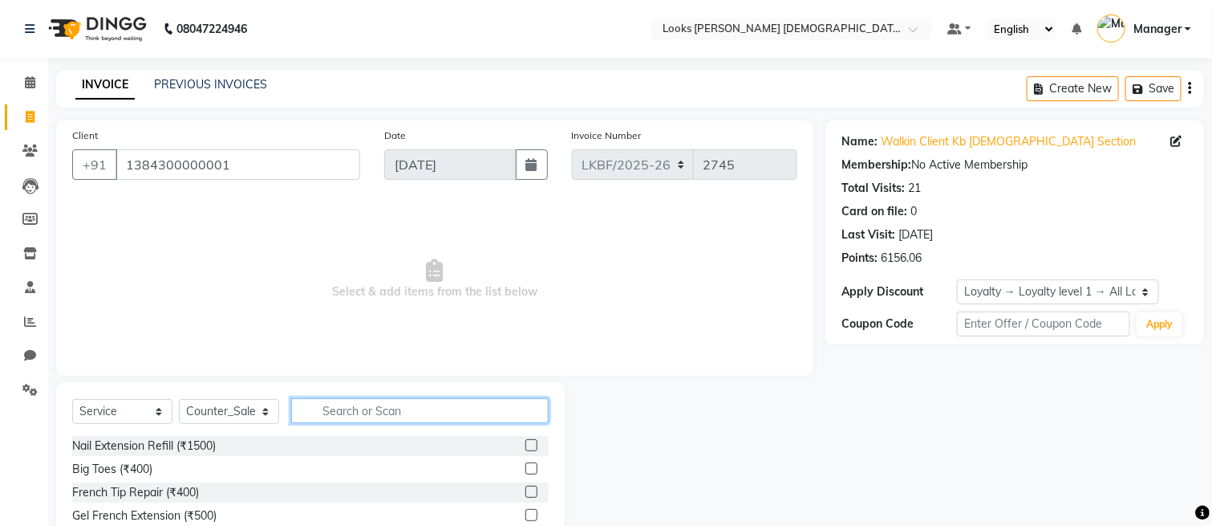
click at [369, 408] on input "text" at bounding box center [420, 410] width 258 height 25
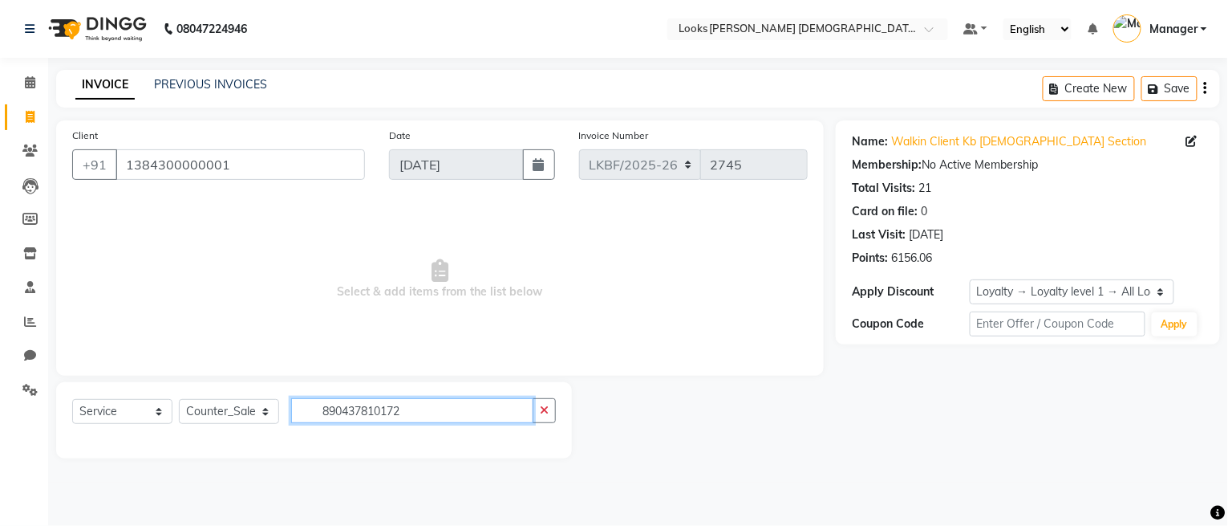
type input "890437810172"
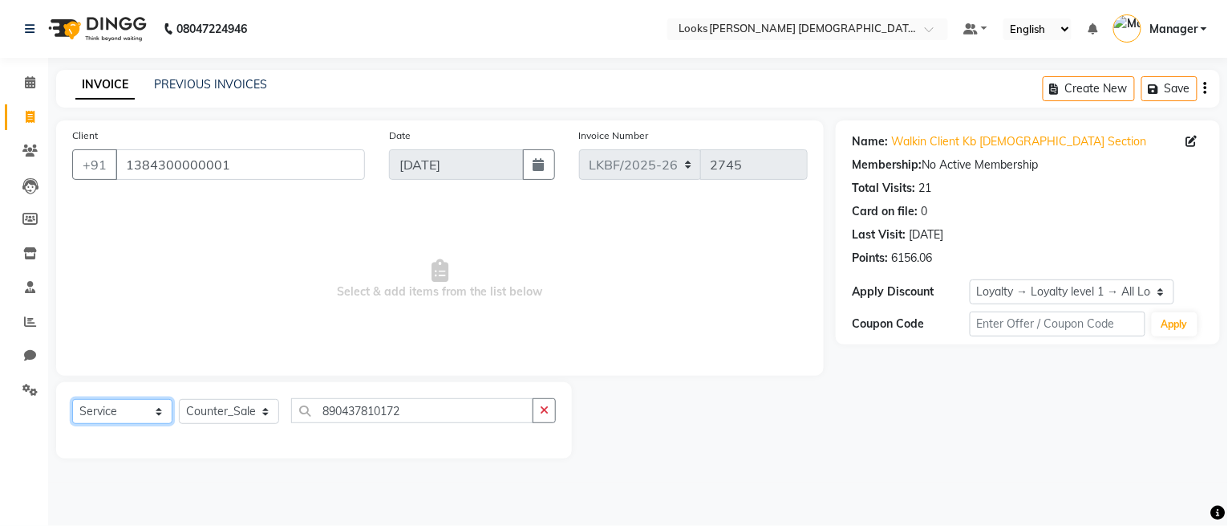
click at [132, 406] on select "Select Service Product Membership Package Voucher Prepaid Gift Card" at bounding box center [122, 411] width 100 height 25
select select "product"
click at [72, 400] on select "Select Service Product Membership Package Voucher Prepaid Gift Card" at bounding box center [122, 411] width 100 height 25
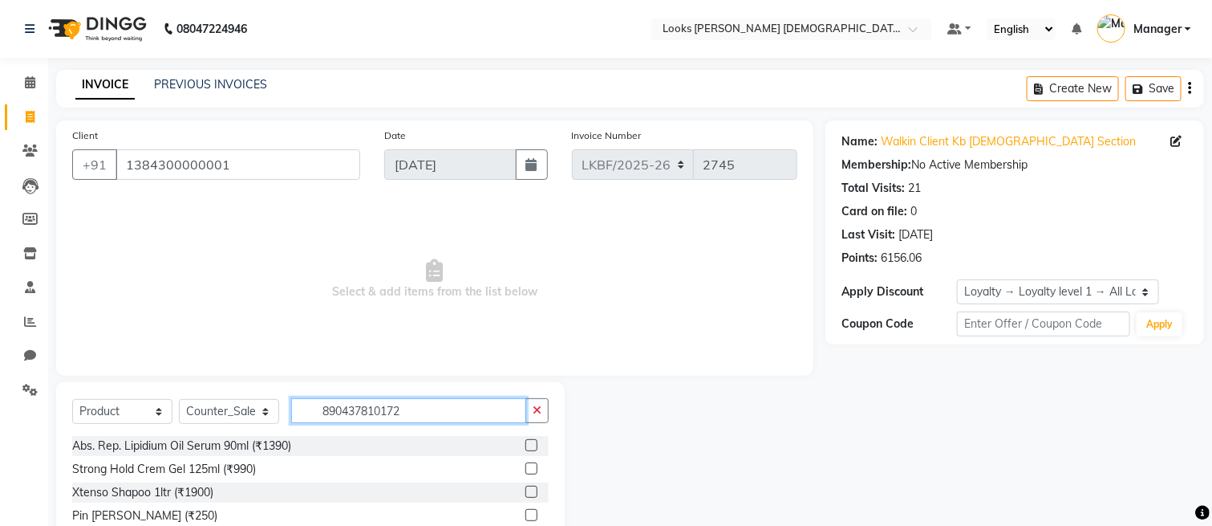
click at [436, 412] on input "890437810172" at bounding box center [408, 410] width 235 height 25
click at [536, 412] on icon "button" at bounding box center [537, 409] width 9 height 11
type input "8904378101722"
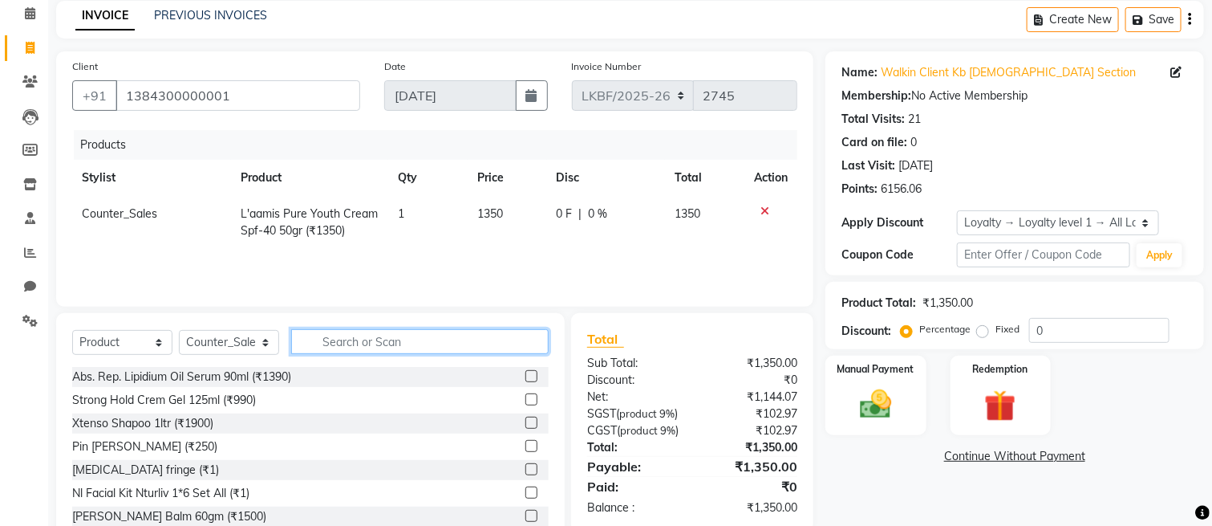
scroll to position [132, 0]
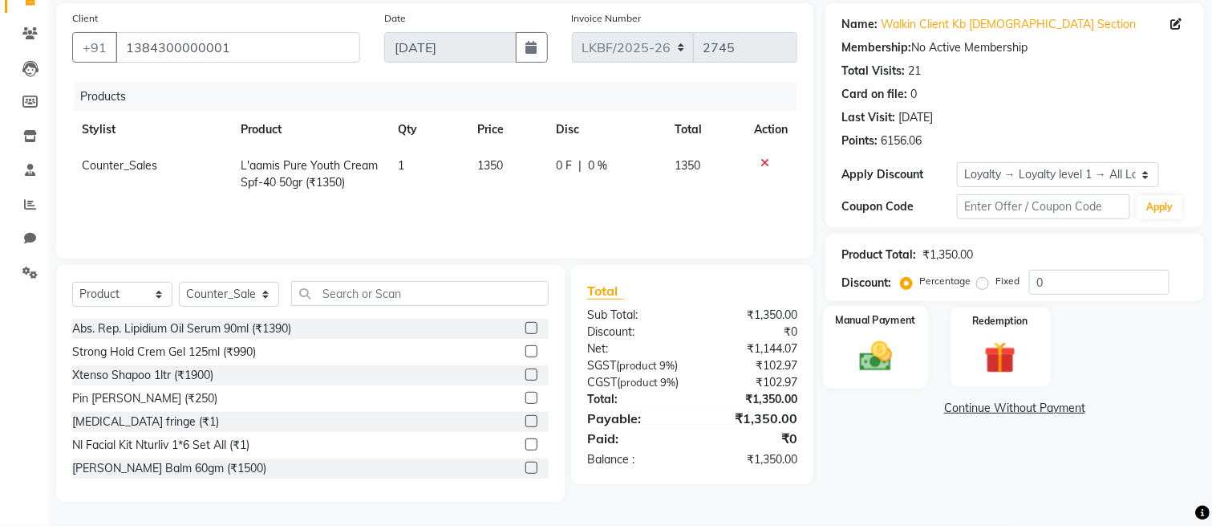
click at [877, 340] on img at bounding box center [876, 357] width 54 height 38
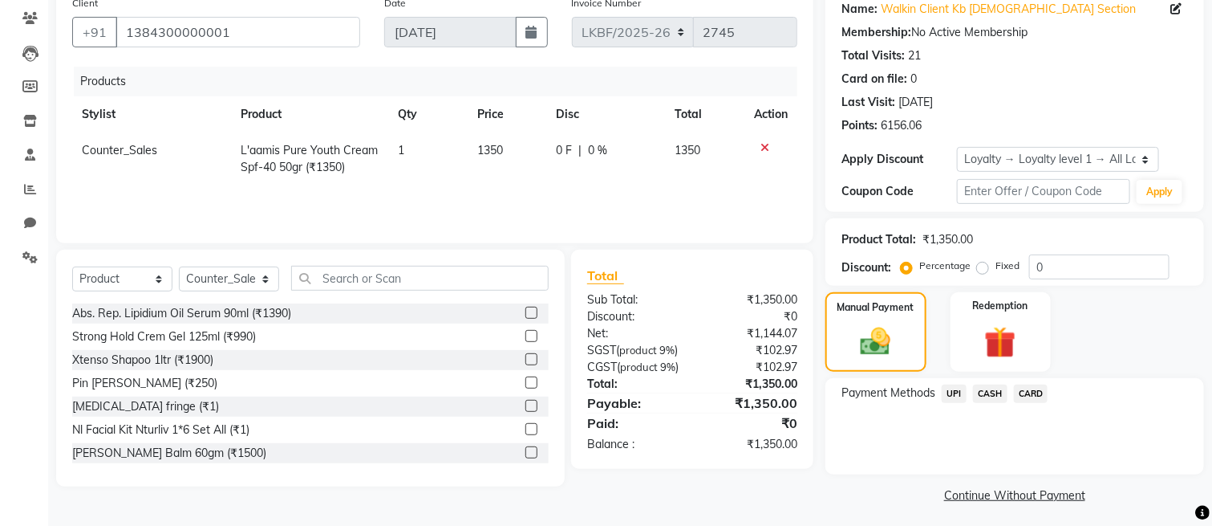
click at [992, 386] on span "CASH" at bounding box center [990, 393] width 35 height 18
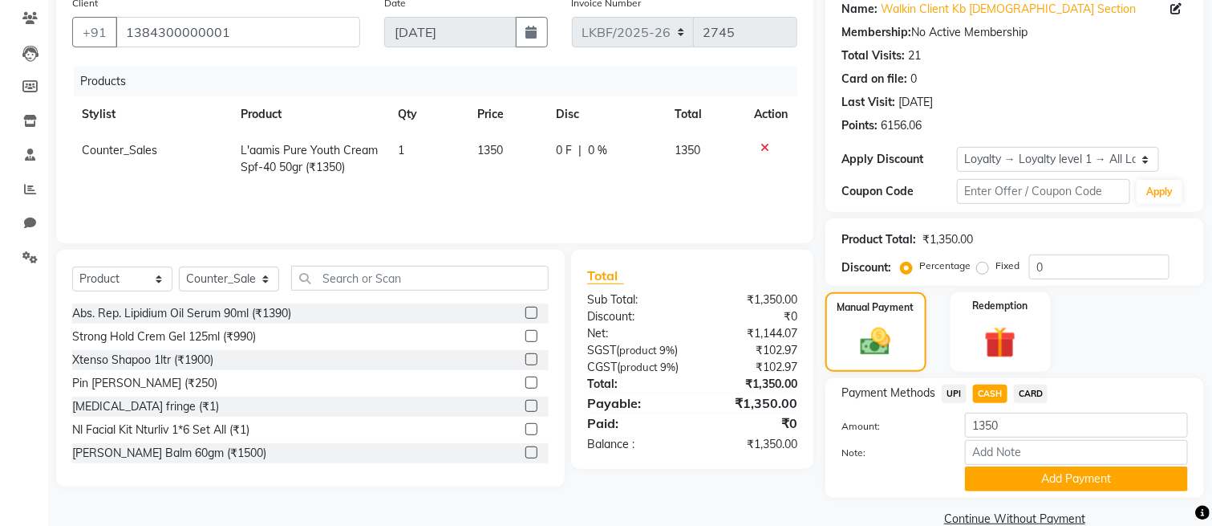
click at [957, 387] on span "UPI" at bounding box center [954, 393] width 25 height 18
click at [1071, 483] on button "Add Payment" at bounding box center [1076, 478] width 223 height 25
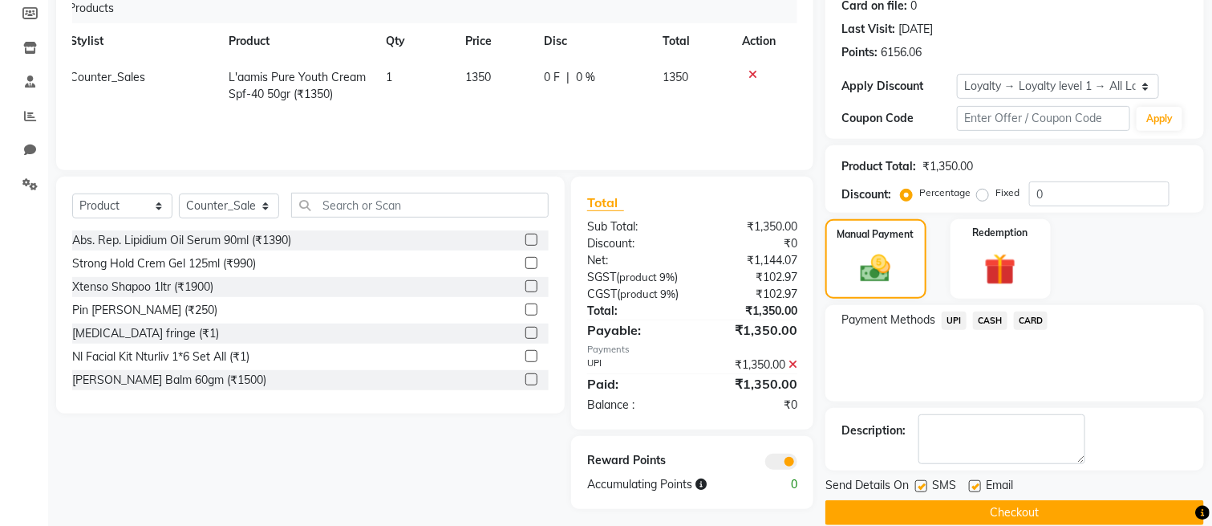
scroll to position [246, 0]
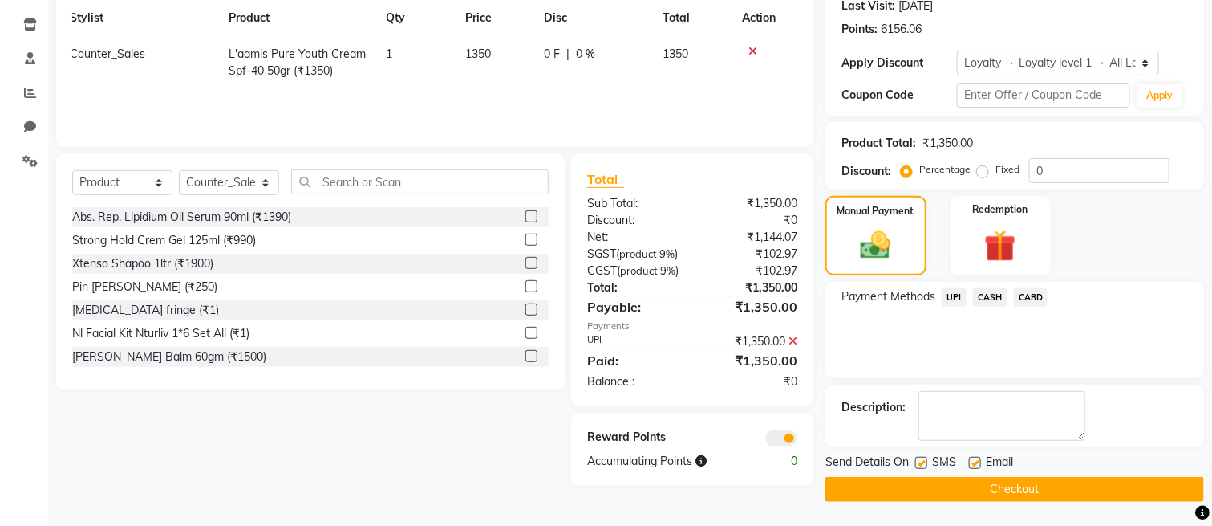
click at [1017, 477] on button "Checkout" at bounding box center [1015, 489] width 379 height 25
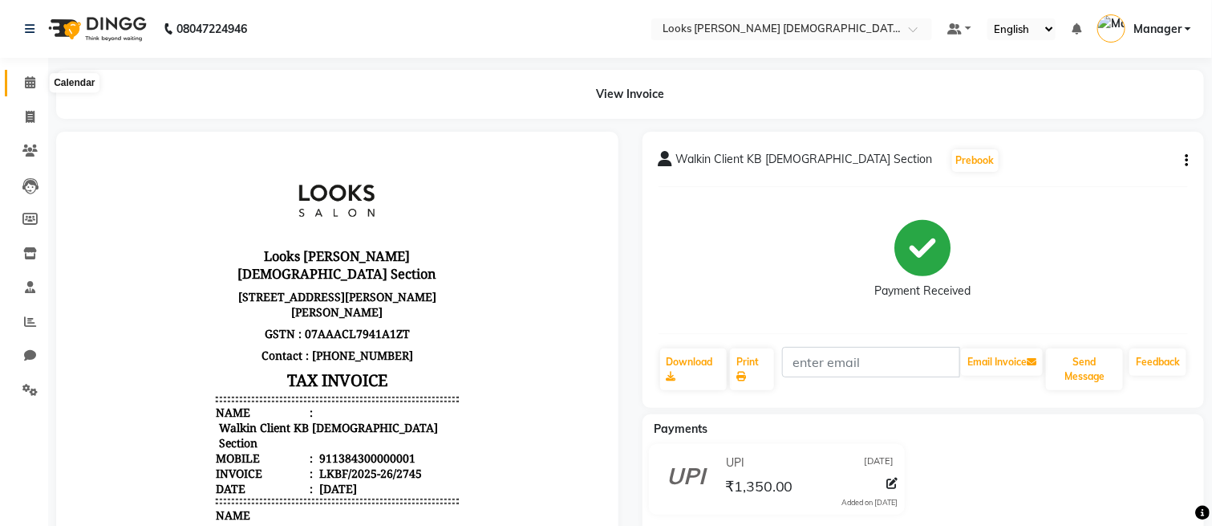
click at [30, 75] on span at bounding box center [30, 83] width 28 height 18
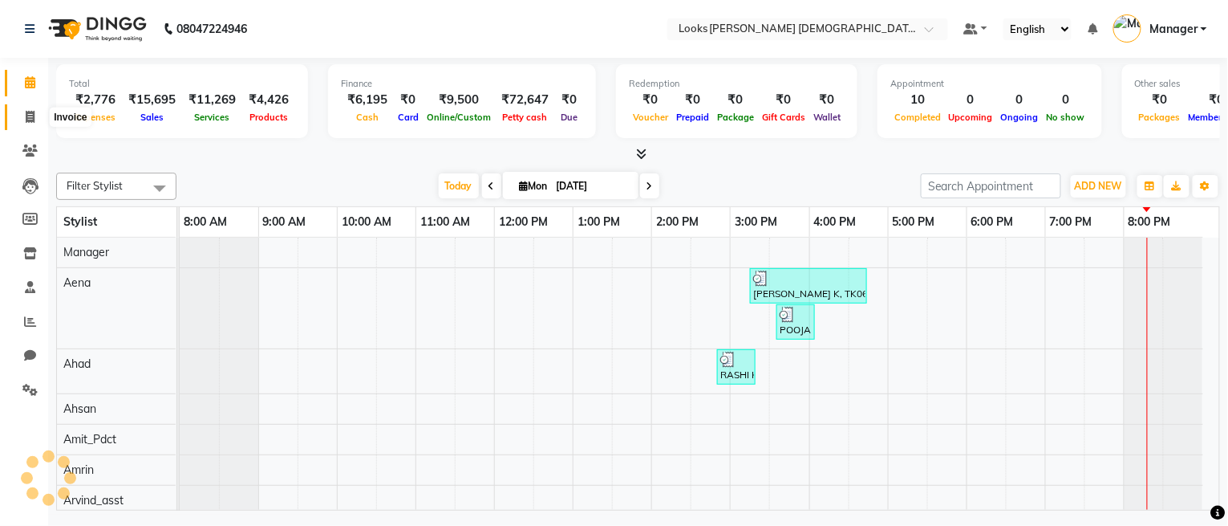
click at [26, 108] on span at bounding box center [30, 117] width 28 height 18
select select "service"
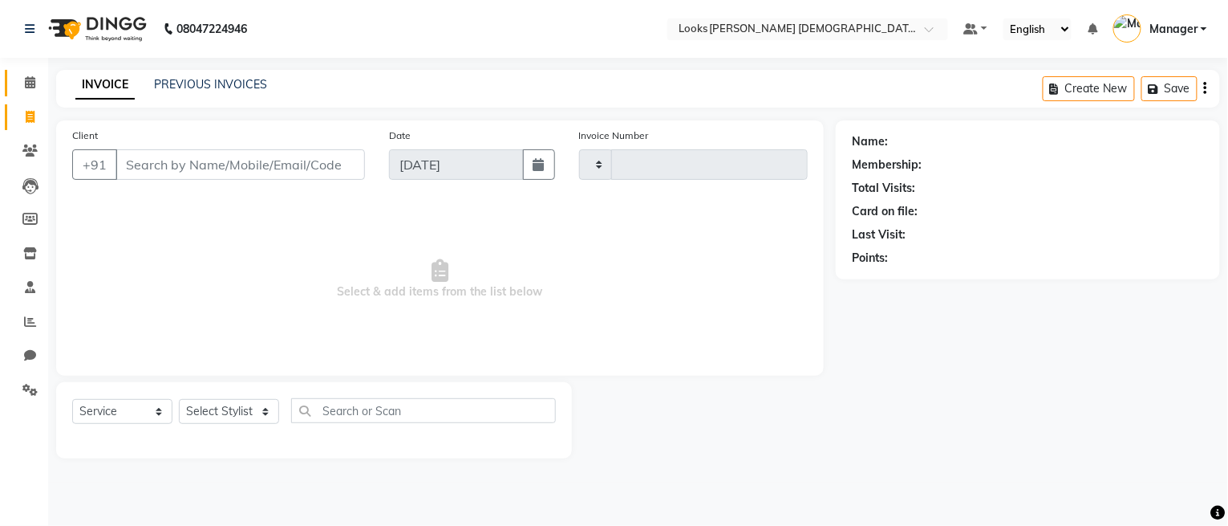
type input "2746"
select select "8706"
click at [31, 78] on icon at bounding box center [30, 82] width 10 height 12
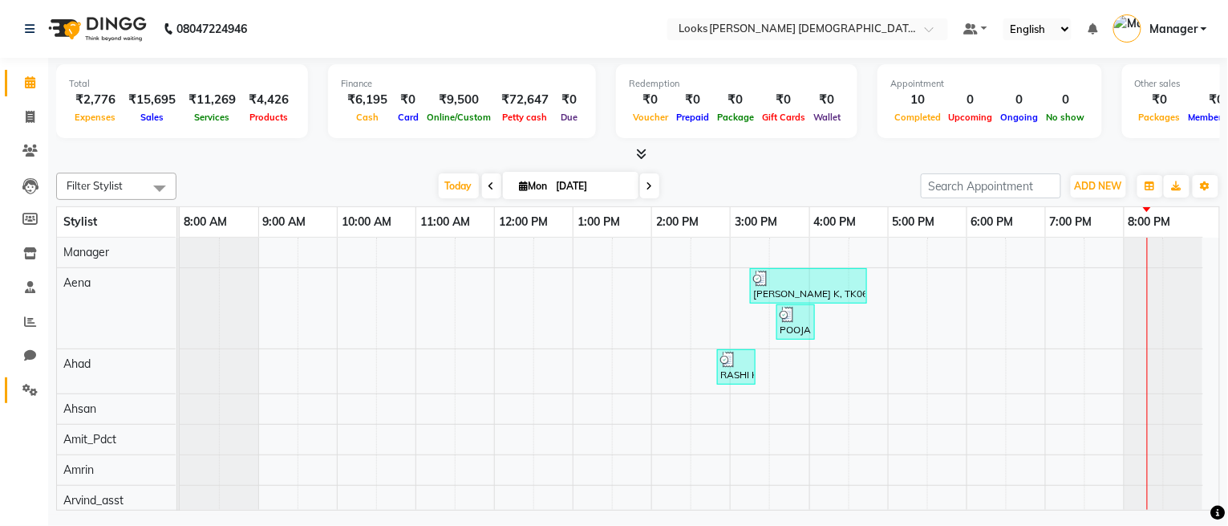
click at [21, 379] on link "Settings" at bounding box center [24, 390] width 39 height 26
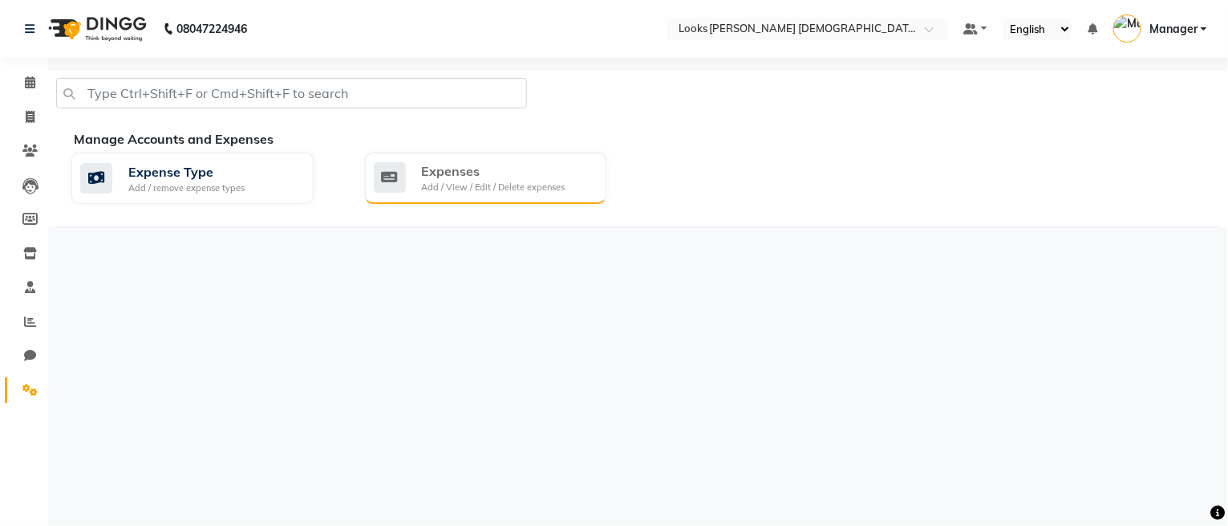
click at [449, 196] on div "Expenses Add / View / Edit / Delete expenses" at bounding box center [486, 177] width 242 height 51
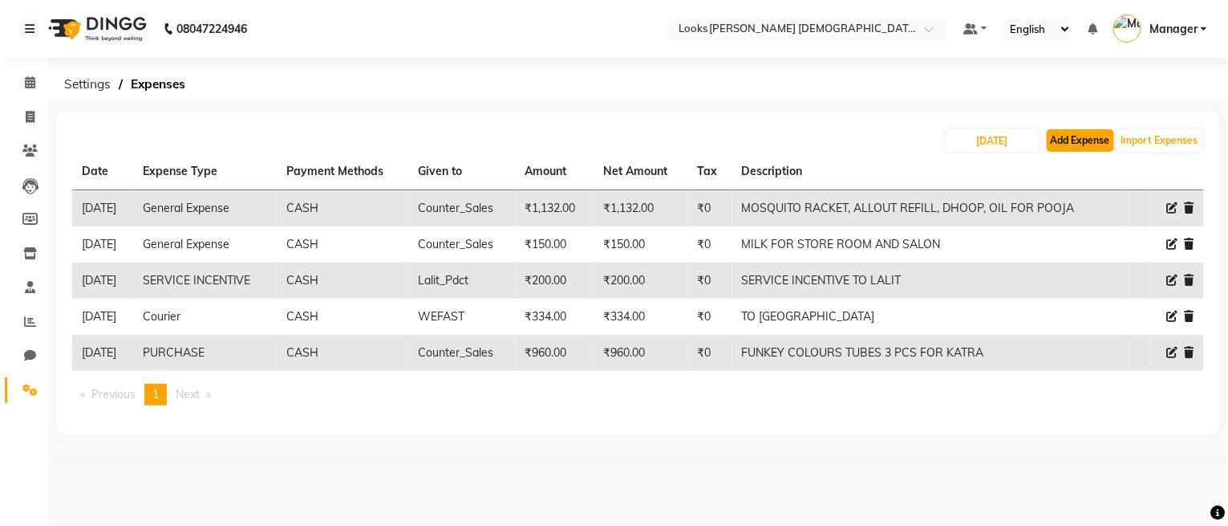
click at [1070, 144] on button "Add Expense" at bounding box center [1080, 140] width 67 height 22
select select "1"
select select "7940"
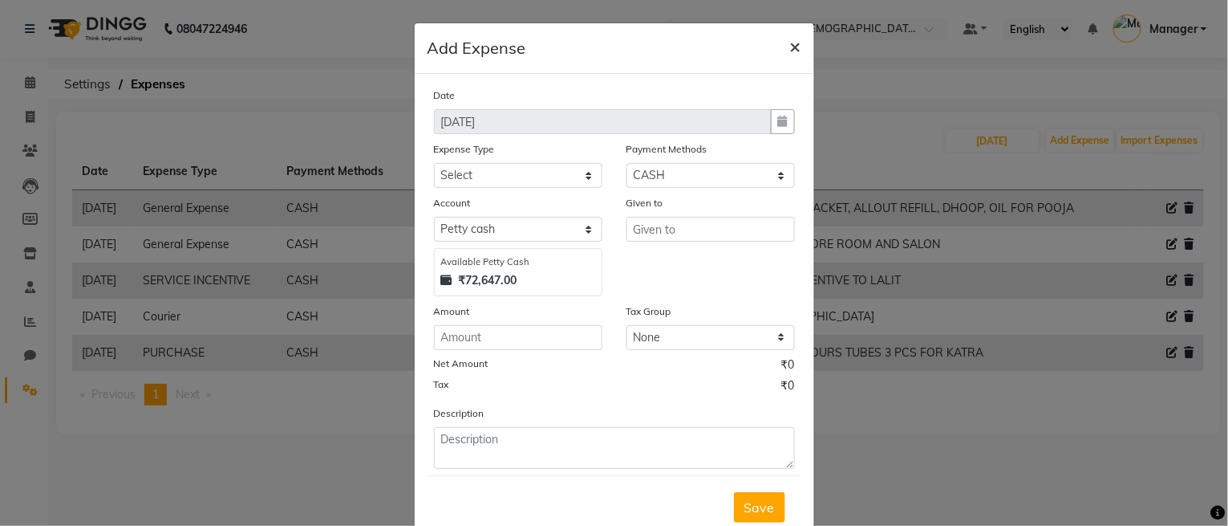
click at [790, 53] on span "×" at bounding box center [795, 46] width 11 height 24
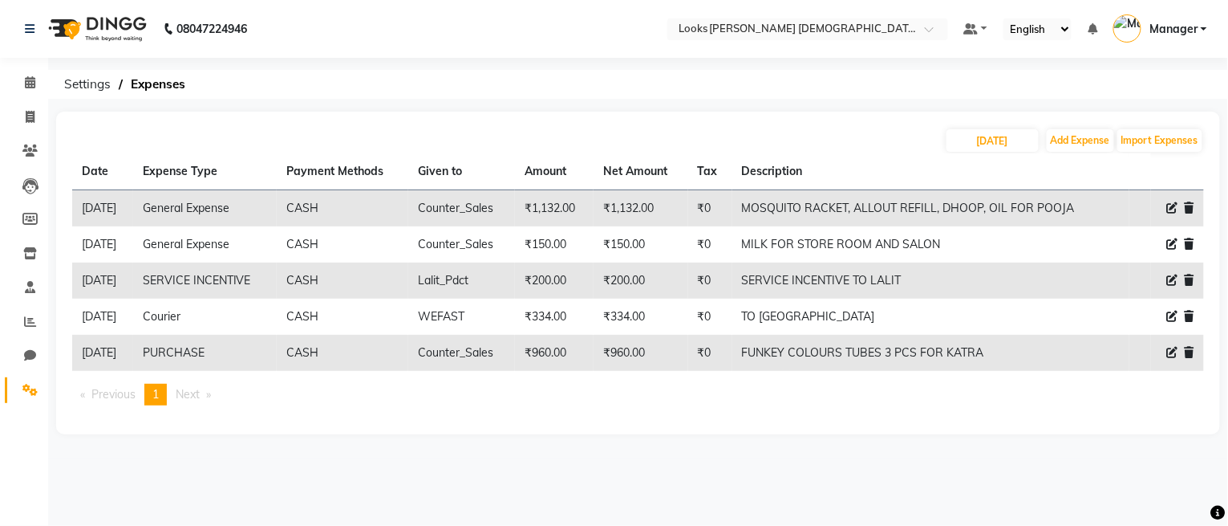
click at [35, 307] on li "Reports" at bounding box center [24, 322] width 48 height 35
click at [31, 314] on span at bounding box center [30, 322] width 28 height 18
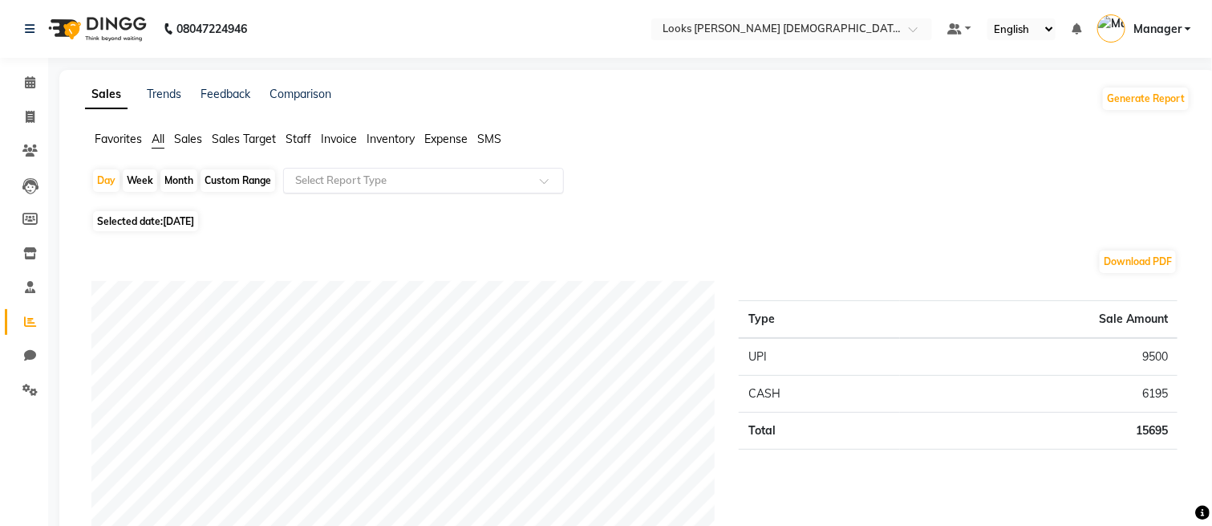
click at [436, 184] on input "text" at bounding box center [407, 181] width 231 height 16
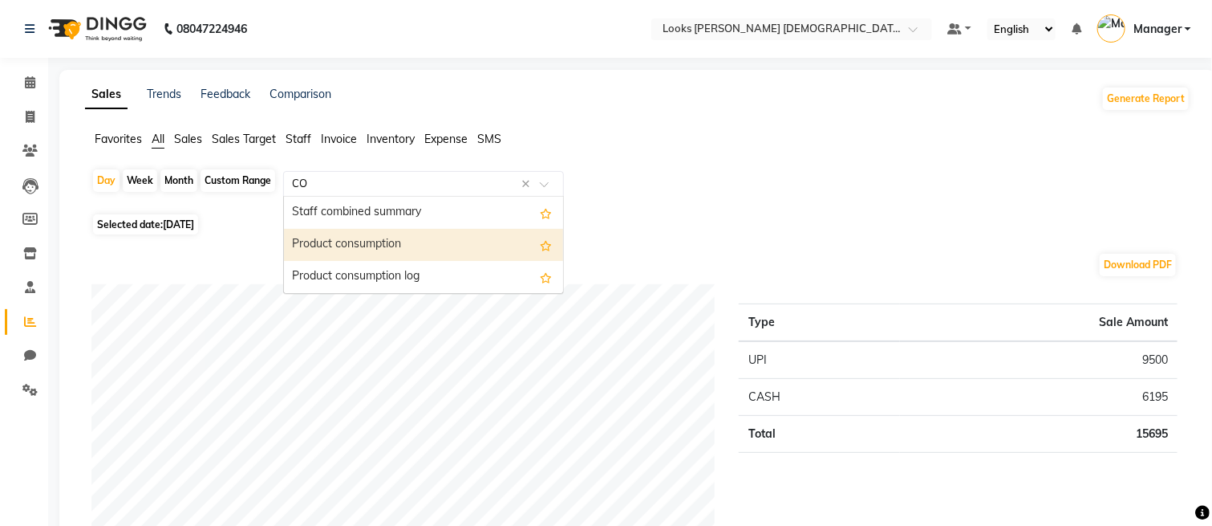
type input "COM"
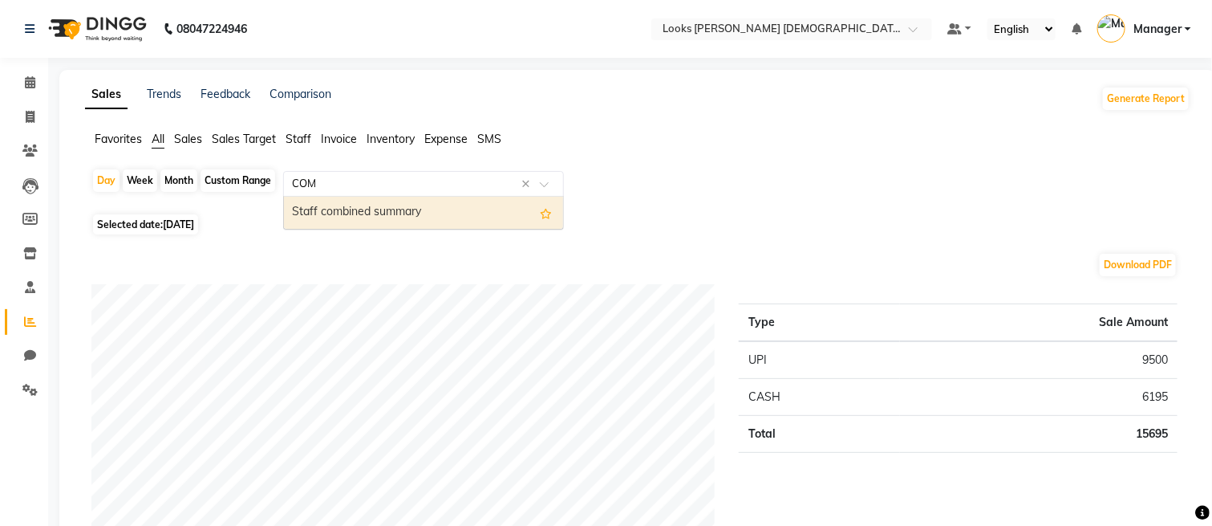
click at [436, 217] on div "Staff combined summary" at bounding box center [423, 213] width 279 height 32
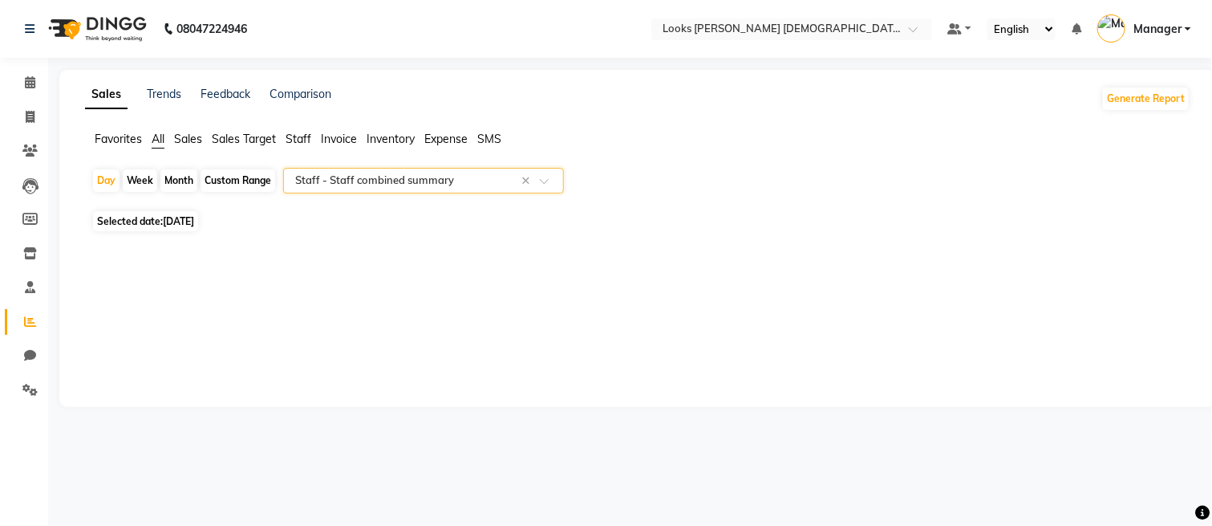
select select "full_report"
select select "csv"
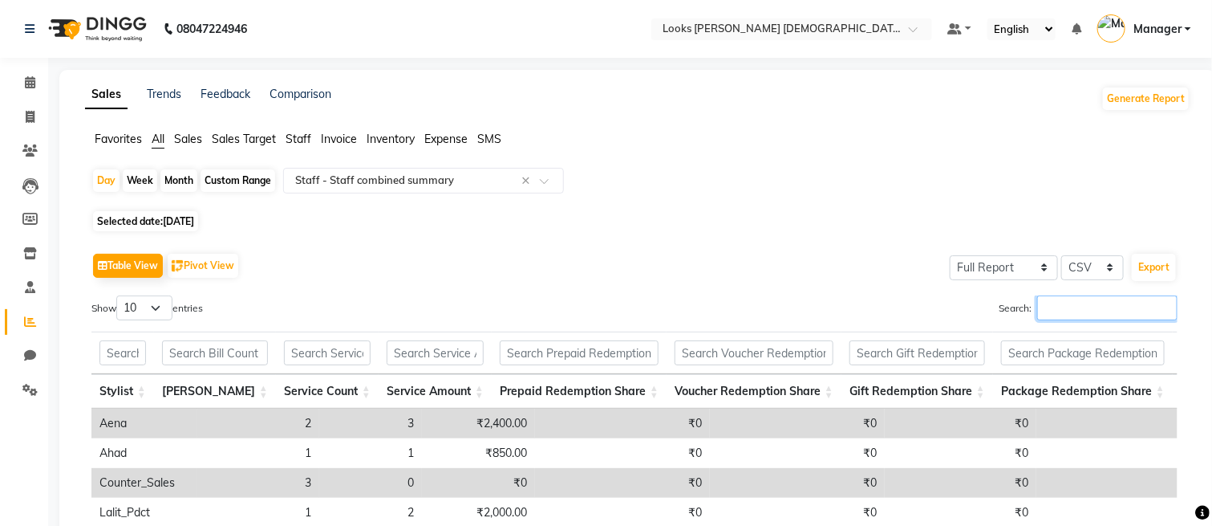
click at [1037, 302] on input "Search:" at bounding box center [1107, 307] width 140 height 25
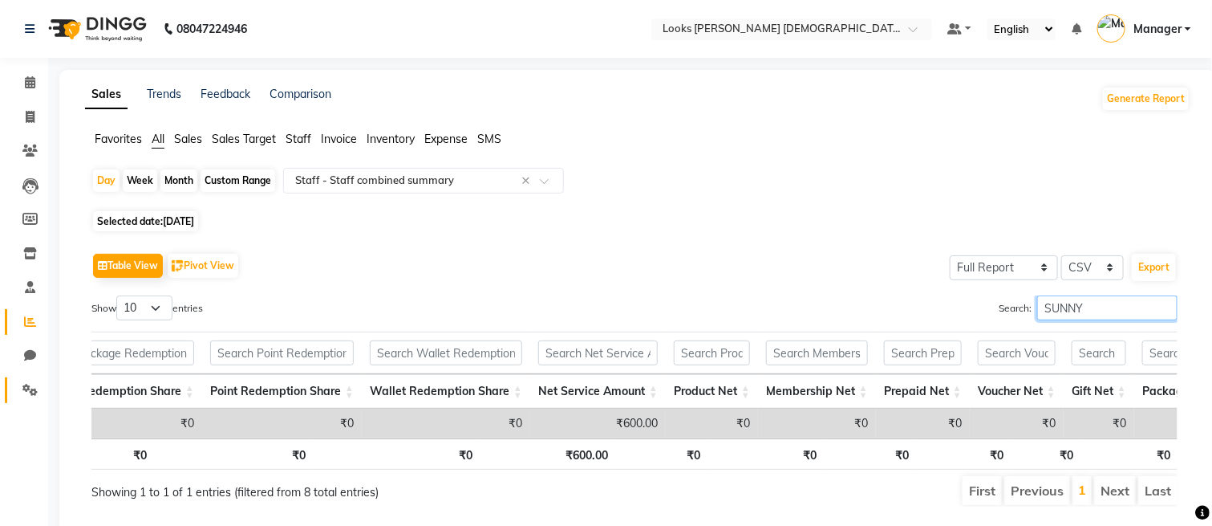
type input "SUNNY"
click at [30, 386] on icon at bounding box center [29, 390] width 15 height 12
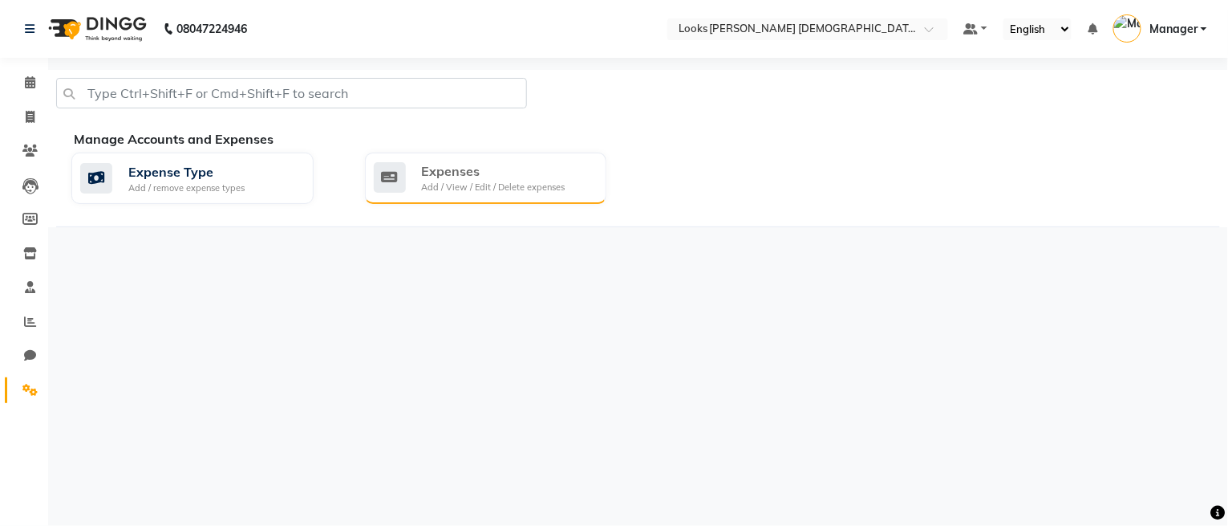
click at [478, 181] on div "Add / View / Edit / Delete expenses" at bounding box center [494, 188] width 144 height 14
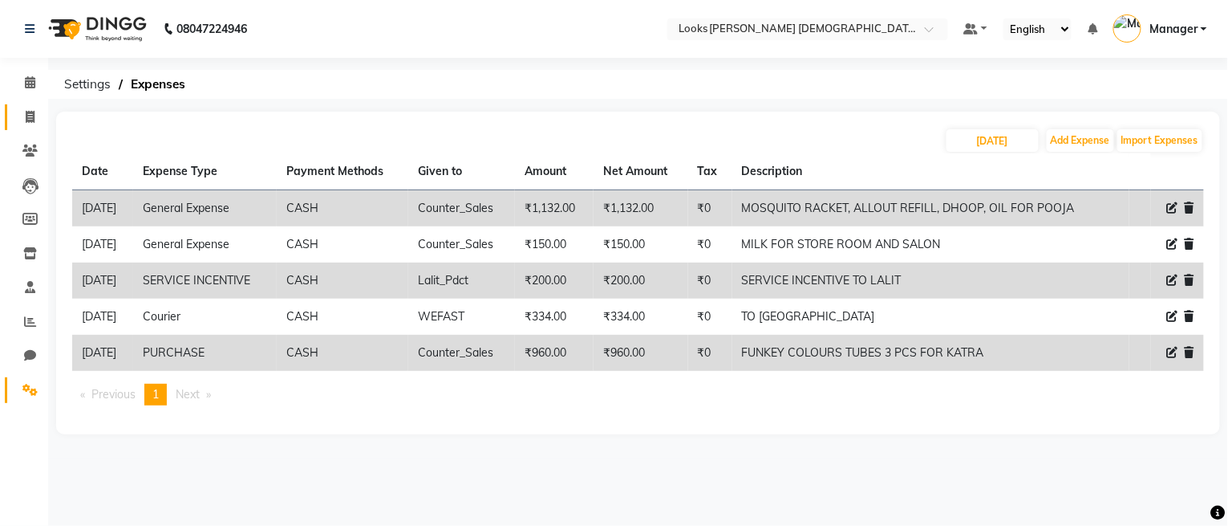
click at [30, 106] on link "Invoice" at bounding box center [24, 117] width 39 height 26
select select "service"
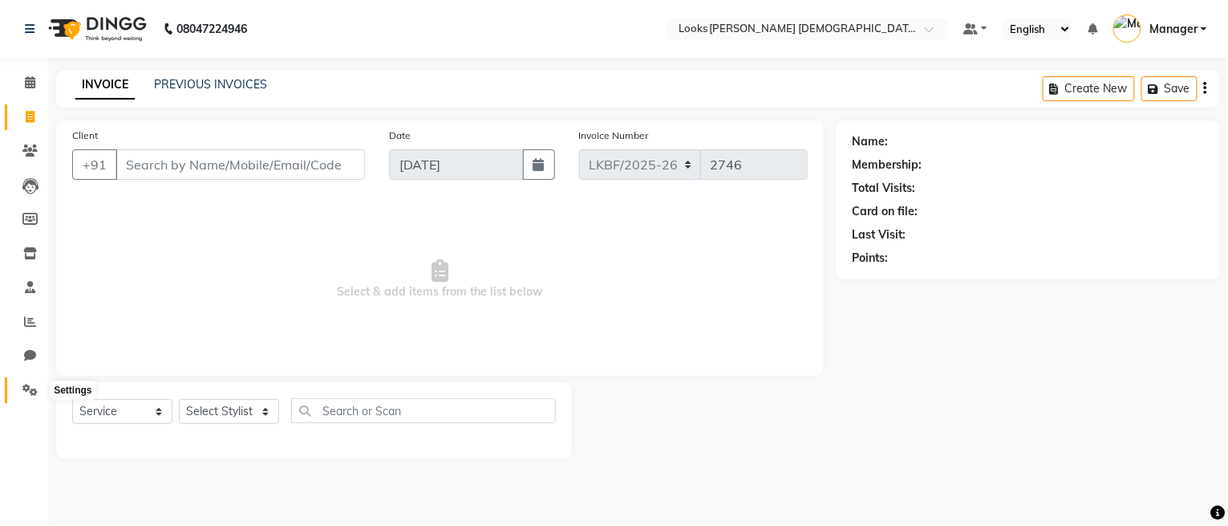
click at [26, 386] on icon at bounding box center [29, 390] width 15 height 12
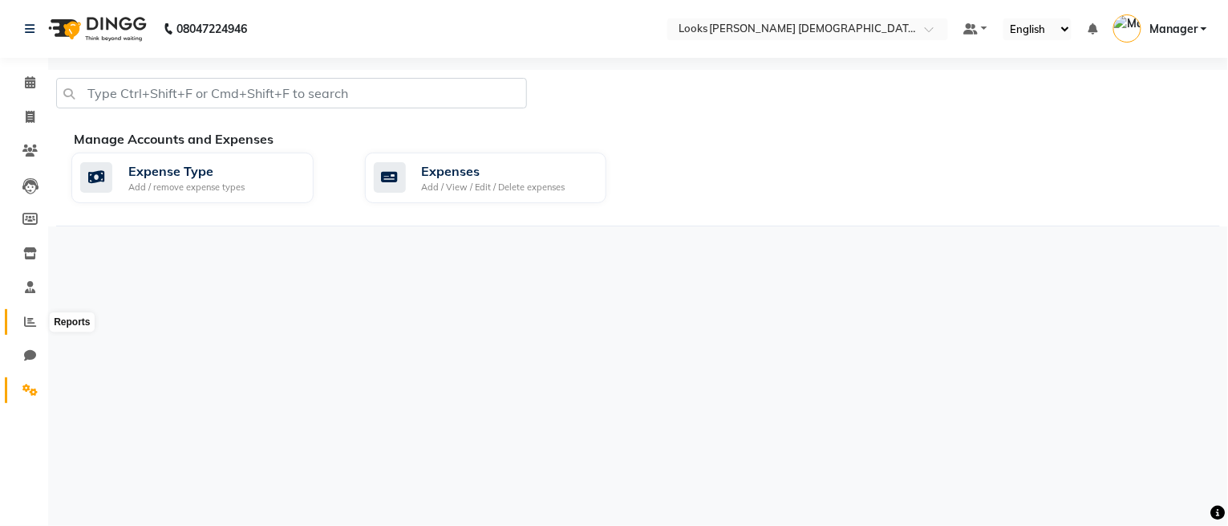
click at [26, 324] on icon at bounding box center [30, 321] width 12 height 12
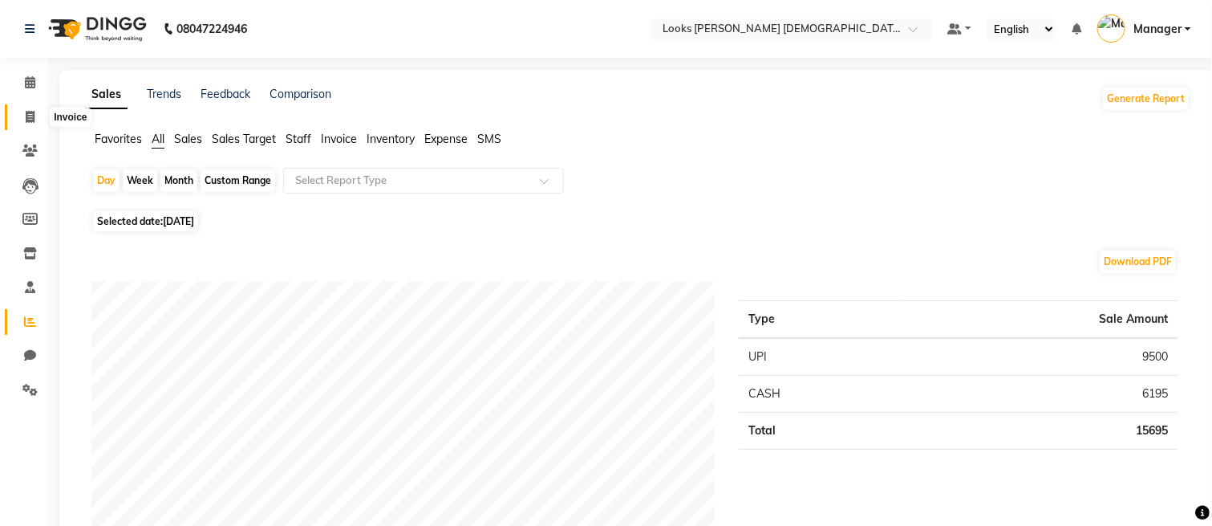
click at [18, 113] on span at bounding box center [30, 117] width 28 height 18
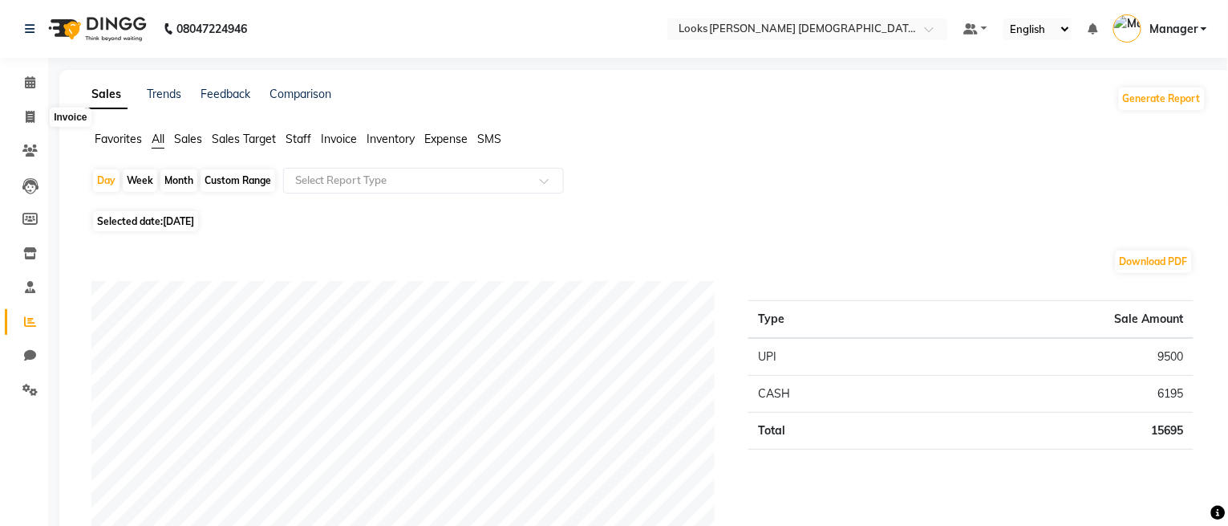
select select "service"
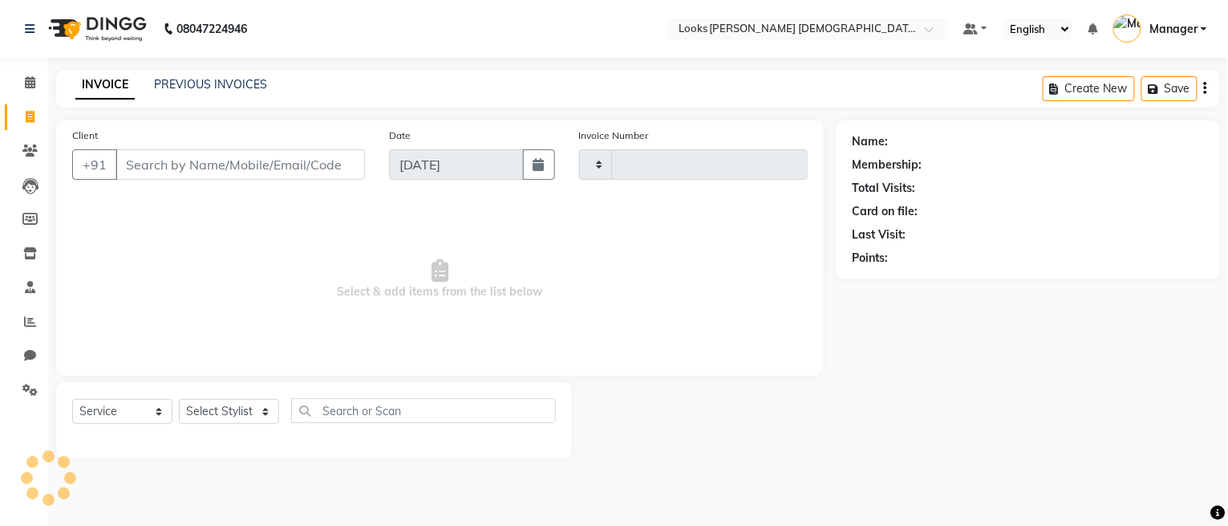
type input "2746"
select select "8706"
click at [204, 80] on link "PREVIOUS INVOICES" at bounding box center [210, 84] width 113 height 14
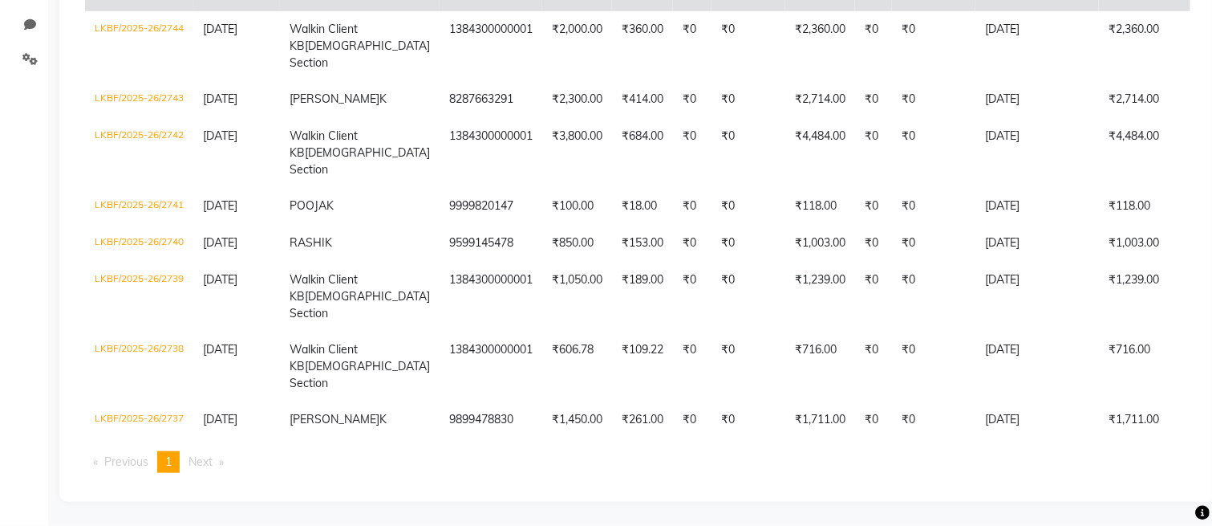
scroll to position [433, 0]
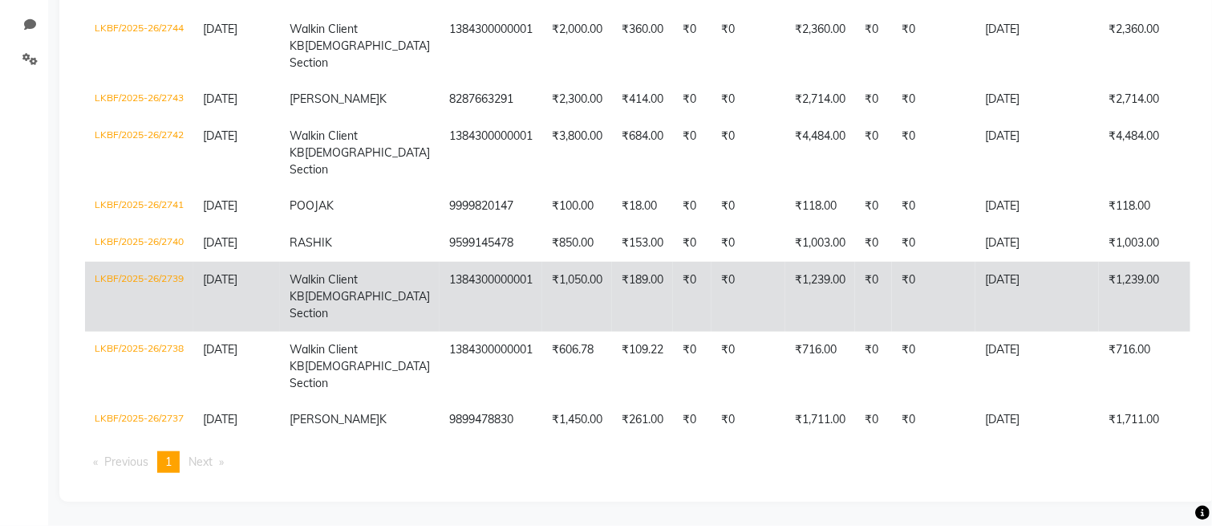
click at [892, 262] on td "₹0" at bounding box center [933, 297] width 83 height 70
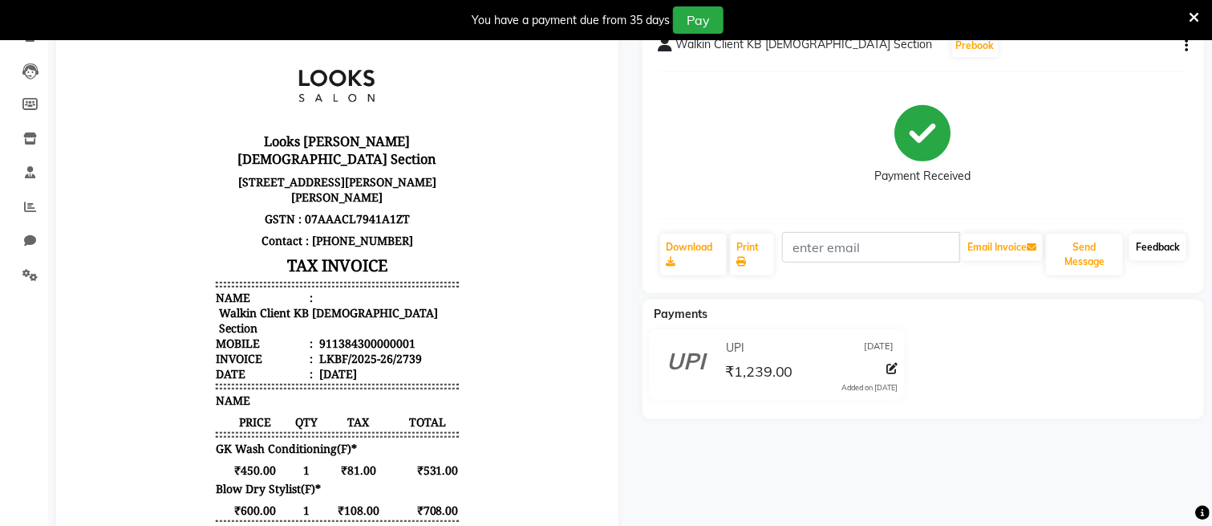
scroll to position [107, 0]
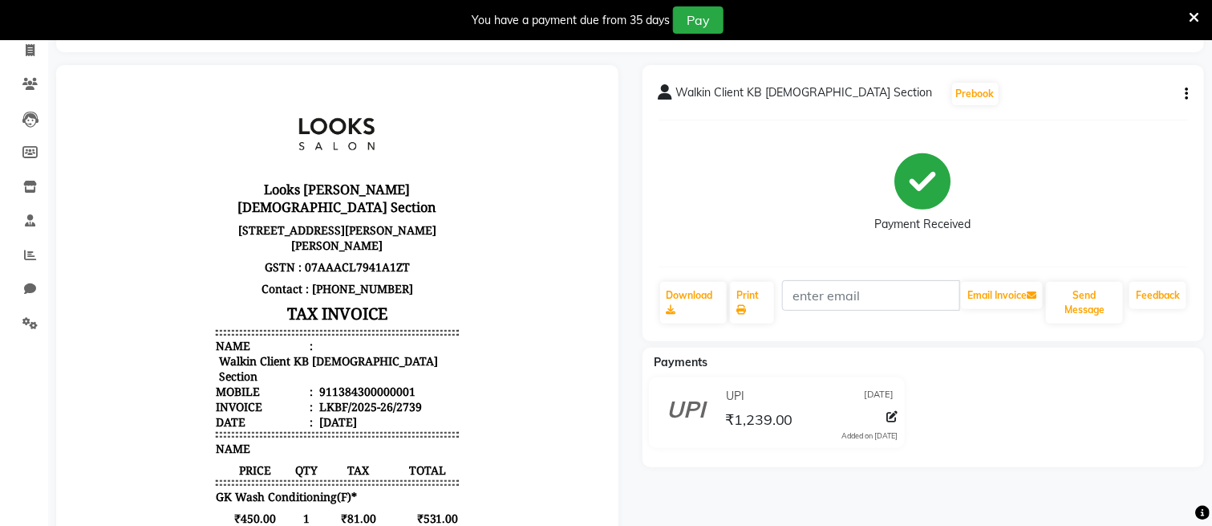
click at [1185, 94] on icon "button" at bounding box center [1186, 94] width 3 height 1
click at [1120, 103] on div "Edit Item Staff" at bounding box center [1106, 104] width 110 height 20
select select
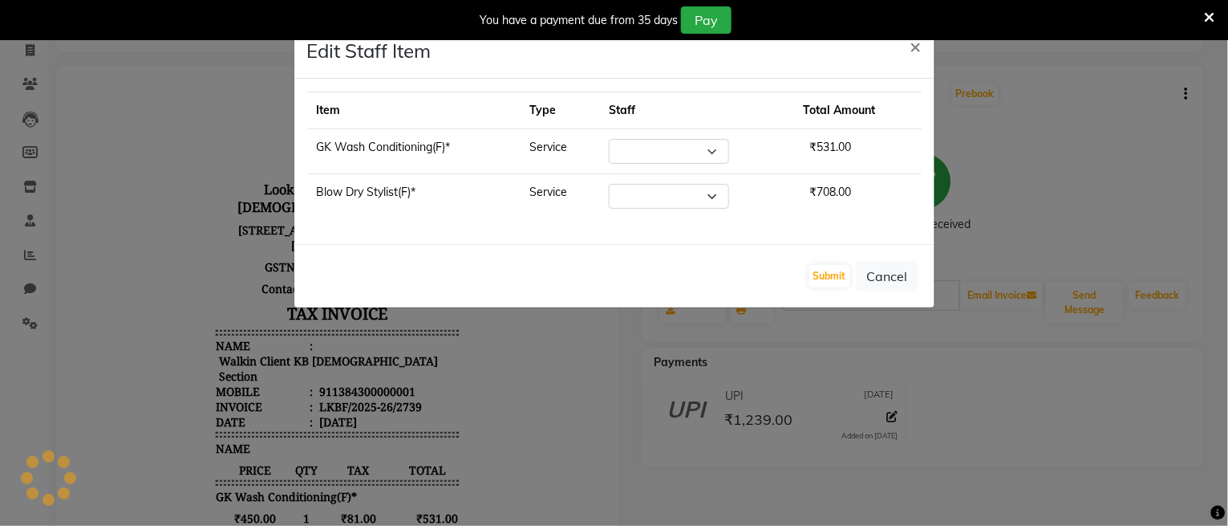
select select "87730"
select select "87718"
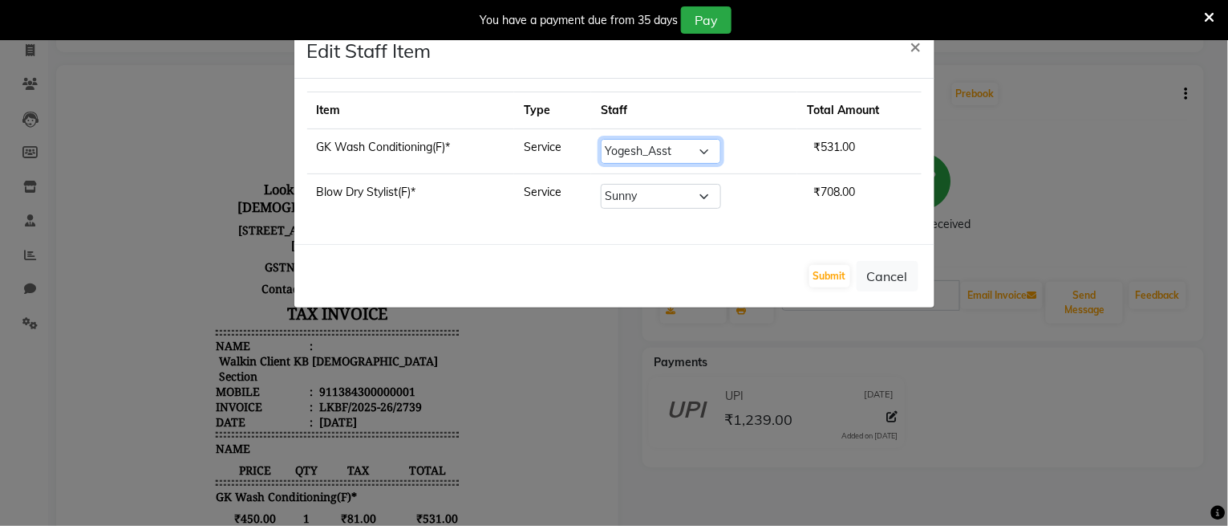
click at [700, 146] on select "Select Aena Ahad Ahsan Amit_Pdct Amrin Arvind_asst Bijender Counter_Sales Dharm…" at bounding box center [661, 151] width 120 height 25
select select "87718"
click at [611, 139] on select "Select Aena Ahad Ahsan Amit_Pdct Amrin Arvind_asst Bijender Counter_Sales Dharm…" at bounding box center [661, 151] width 120 height 25
click at [836, 281] on button "Submit" at bounding box center [830, 276] width 41 height 22
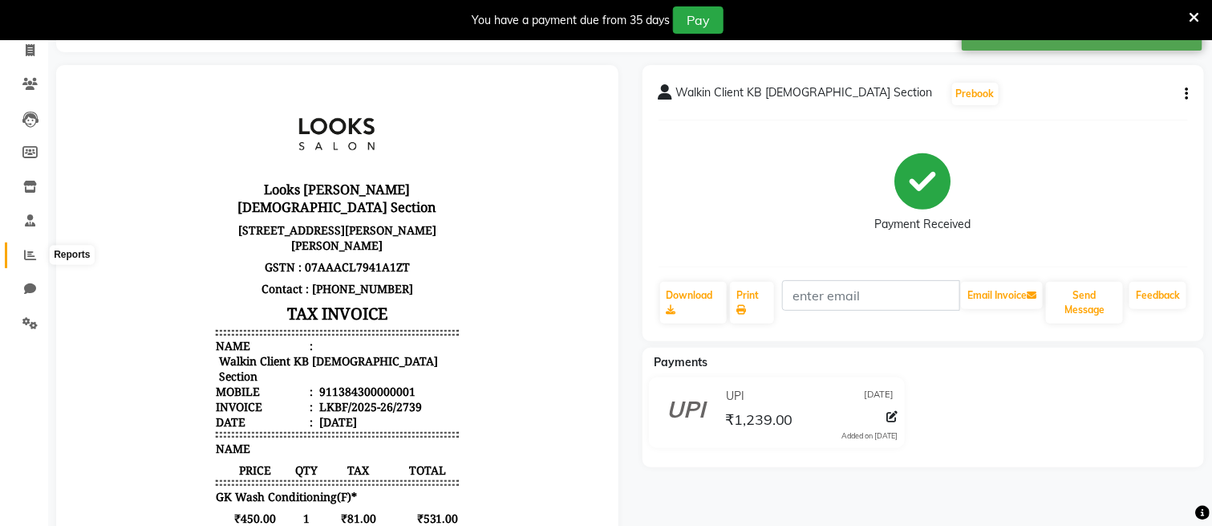
click at [31, 251] on icon at bounding box center [30, 255] width 12 height 12
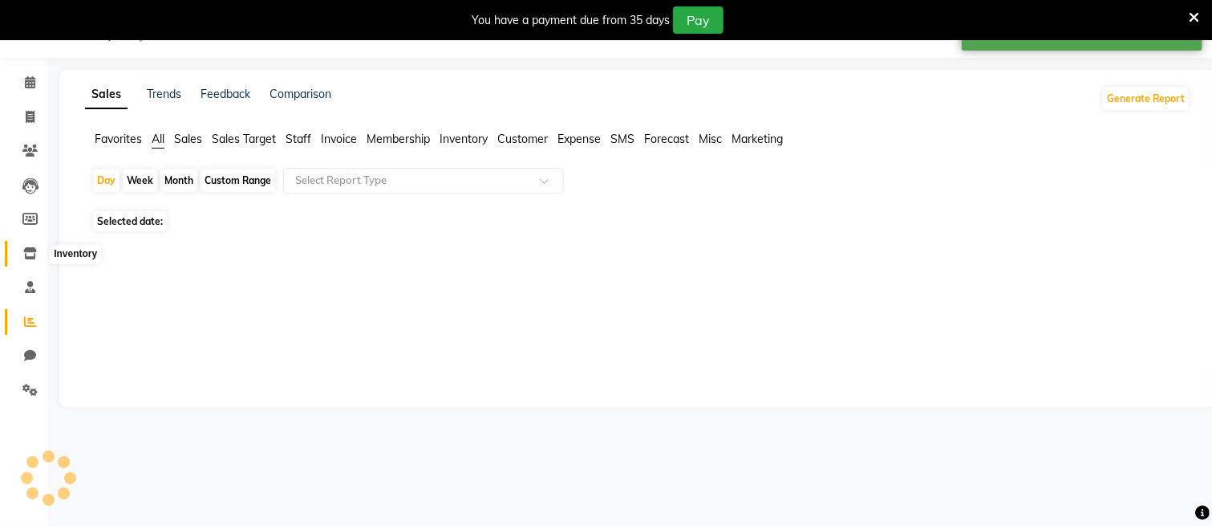
scroll to position [40, 0]
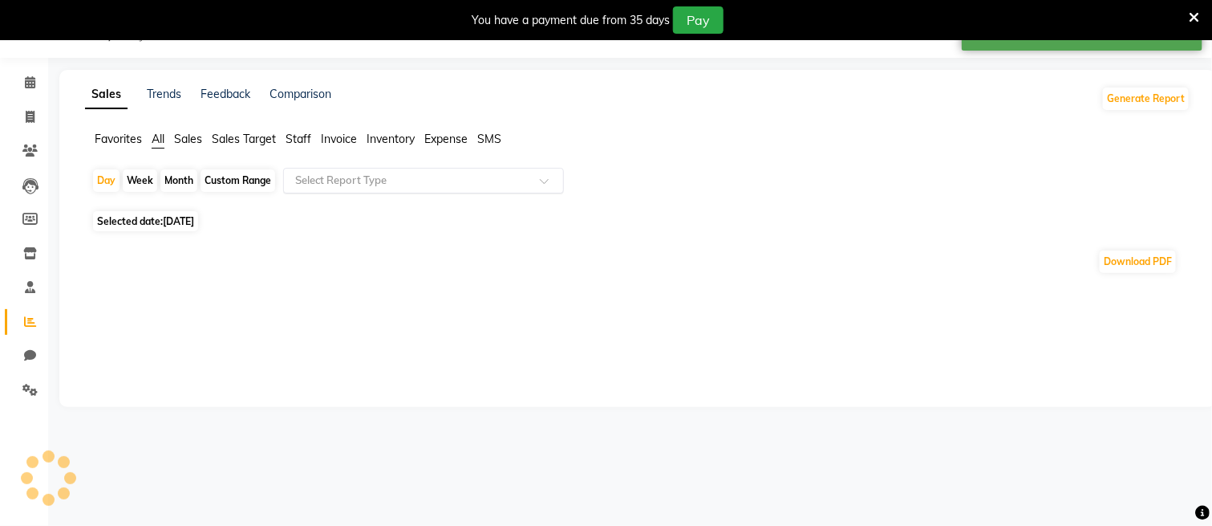
click at [341, 191] on ng-select "Select Report Type" at bounding box center [423, 181] width 281 height 26
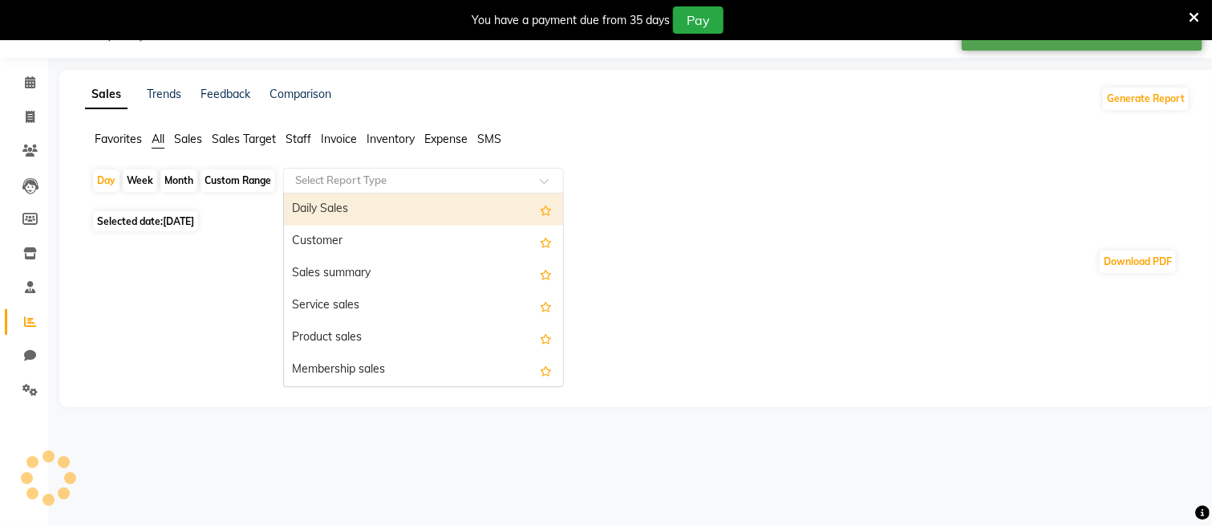
click at [341, 177] on input "text" at bounding box center [407, 181] width 231 height 16
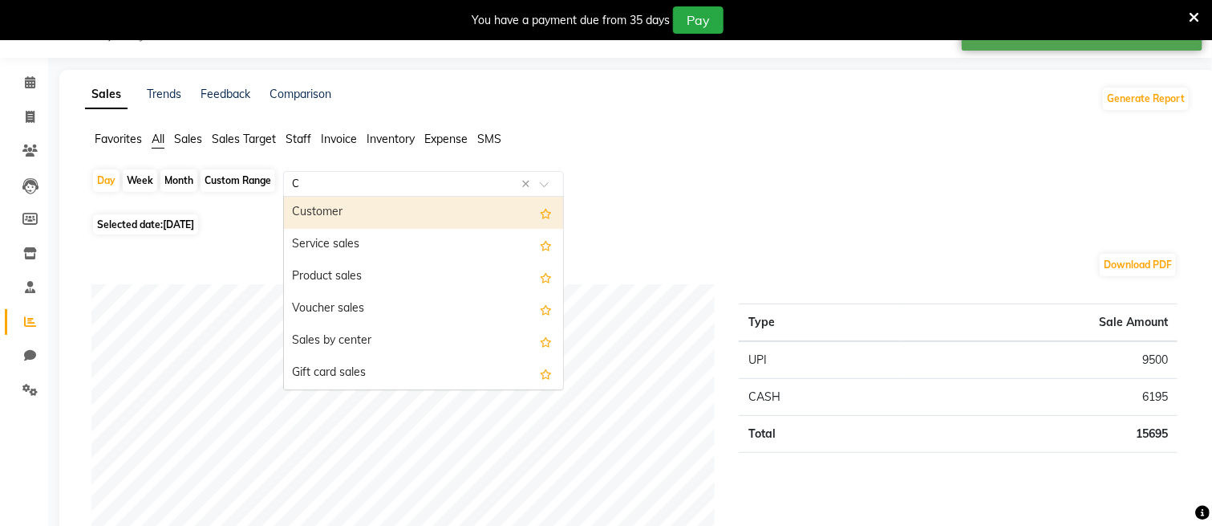
type input "CO"
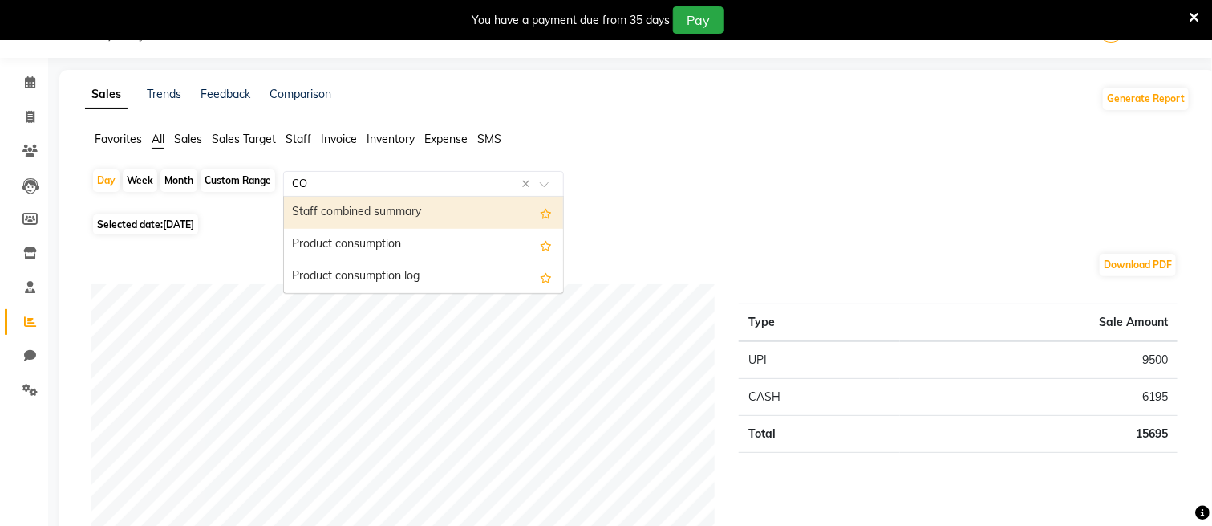
click at [352, 205] on div "Staff combined summary" at bounding box center [423, 213] width 279 height 32
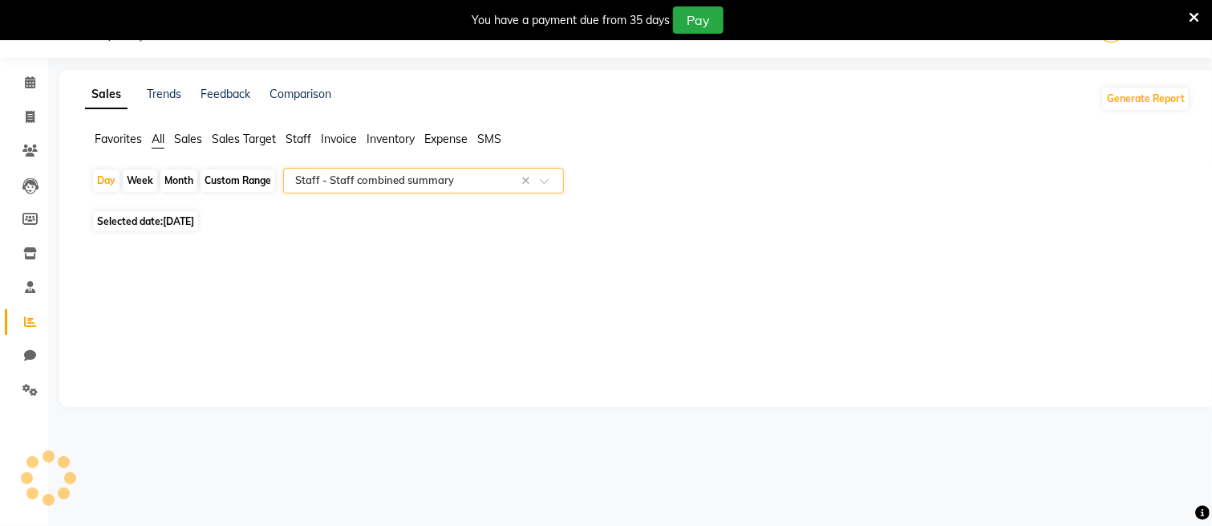
select select "full_report"
select select "csv"
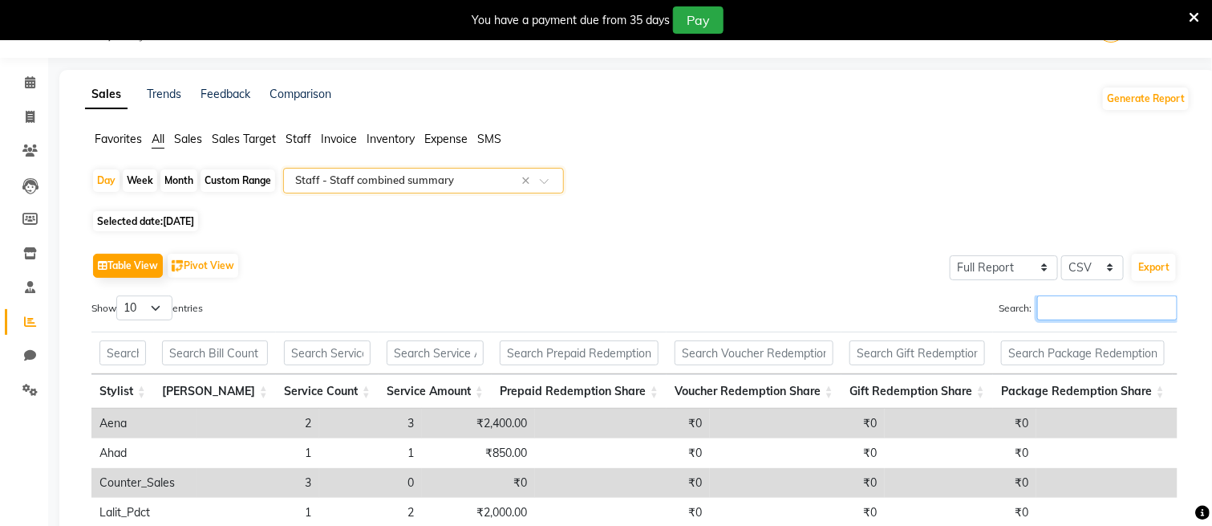
click at [1054, 314] on input "Search:" at bounding box center [1107, 307] width 140 height 25
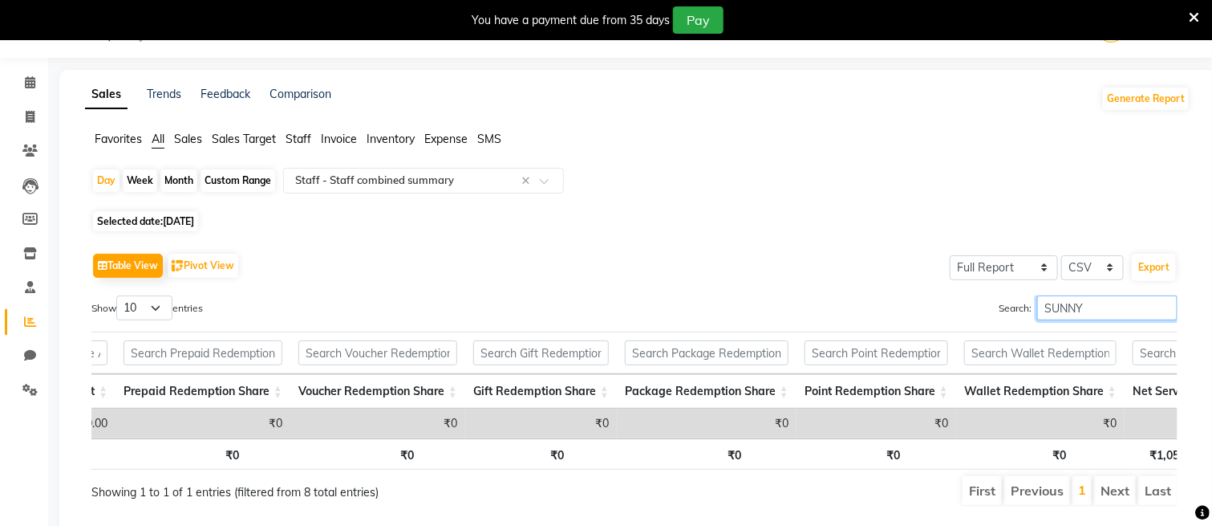
scroll to position [0, 0]
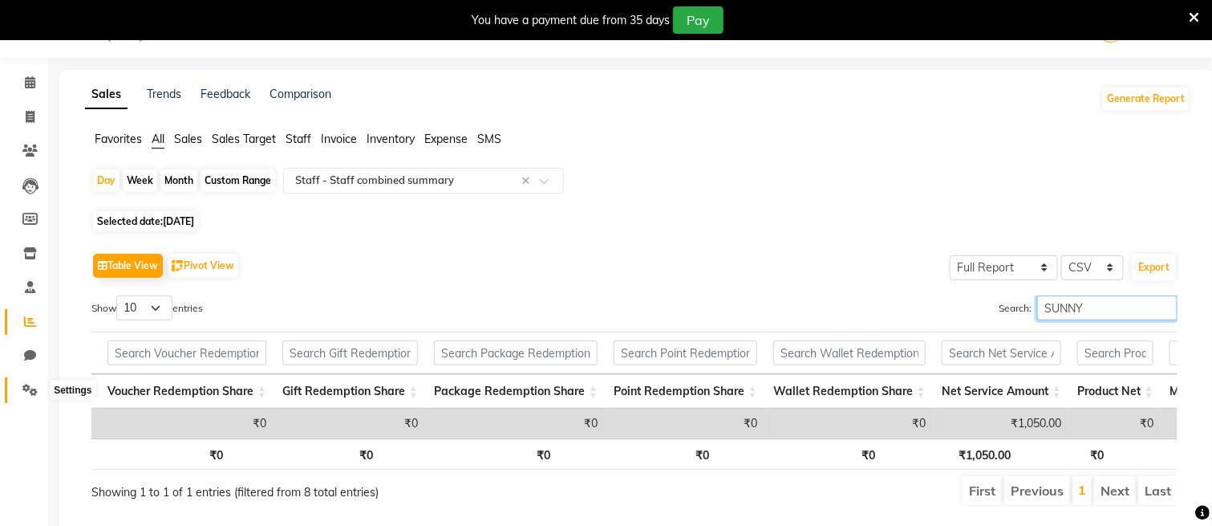
type input "SUNNY"
click at [26, 381] on span at bounding box center [30, 390] width 28 height 18
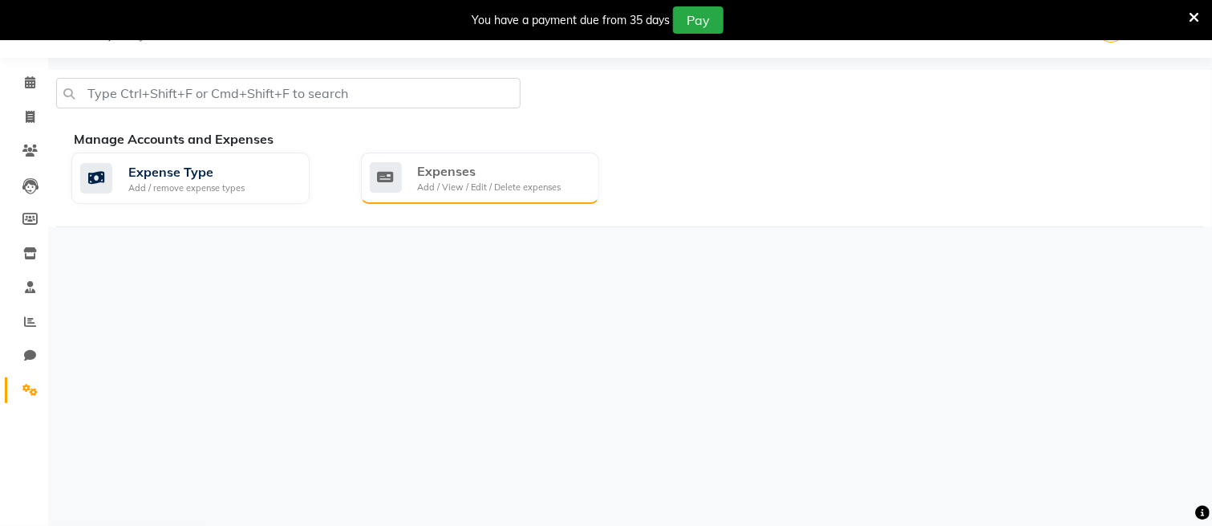
click at [450, 177] on div "Expenses" at bounding box center [490, 170] width 144 height 19
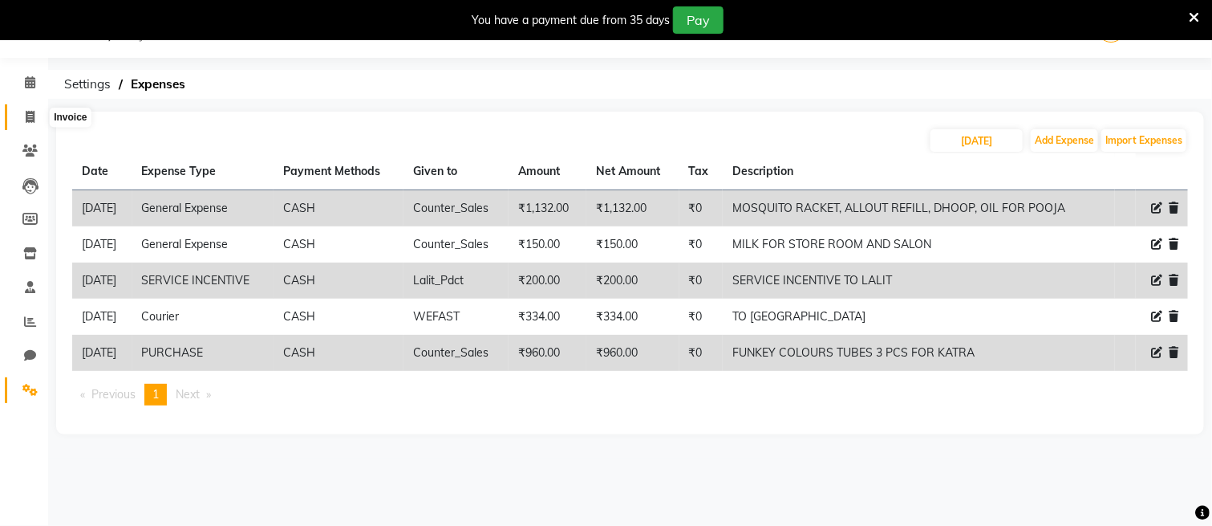
click at [27, 116] on icon at bounding box center [30, 117] width 9 height 12
select select "service"
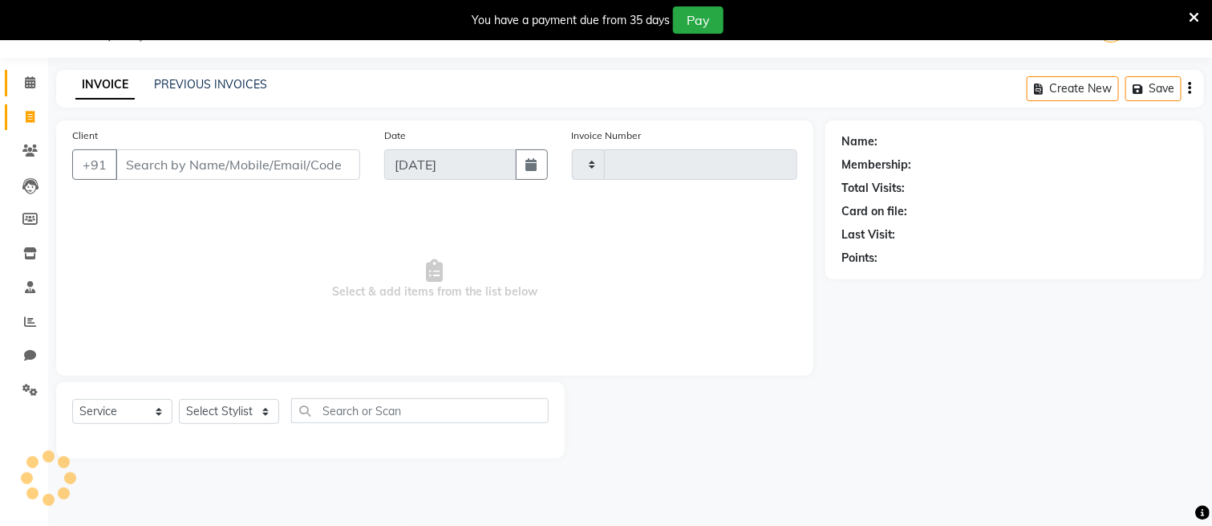
type input "2746"
select select "8706"
click at [30, 84] on icon at bounding box center [30, 82] width 10 height 12
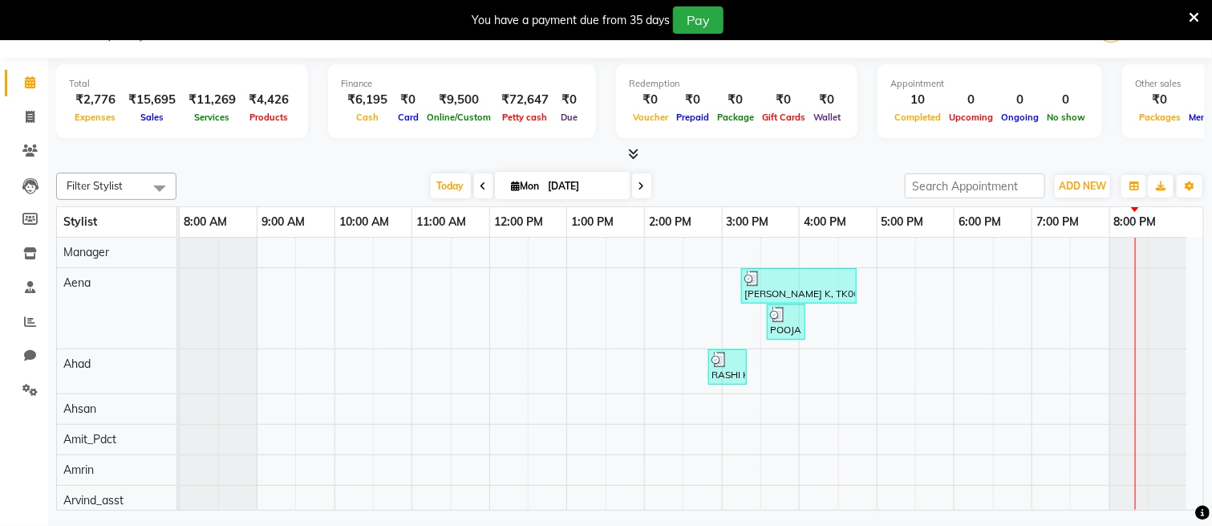
click at [1197, 16] on icon at bounding box center [1194, 17] width 10 height 14
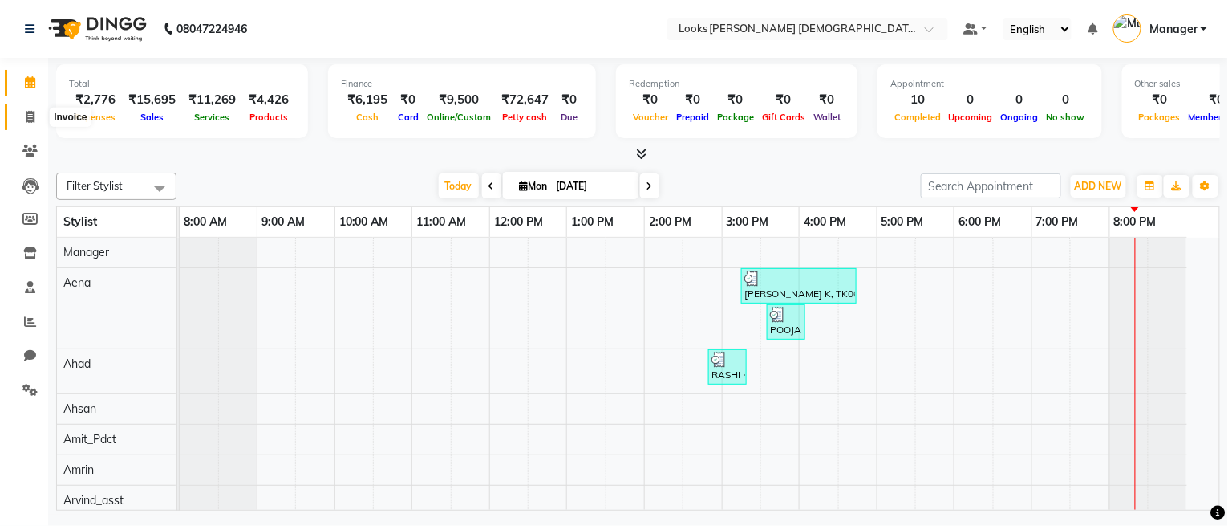
click at [26, 114] on icon at bounding box center [30, 117] width 9 height 12
select select "service"
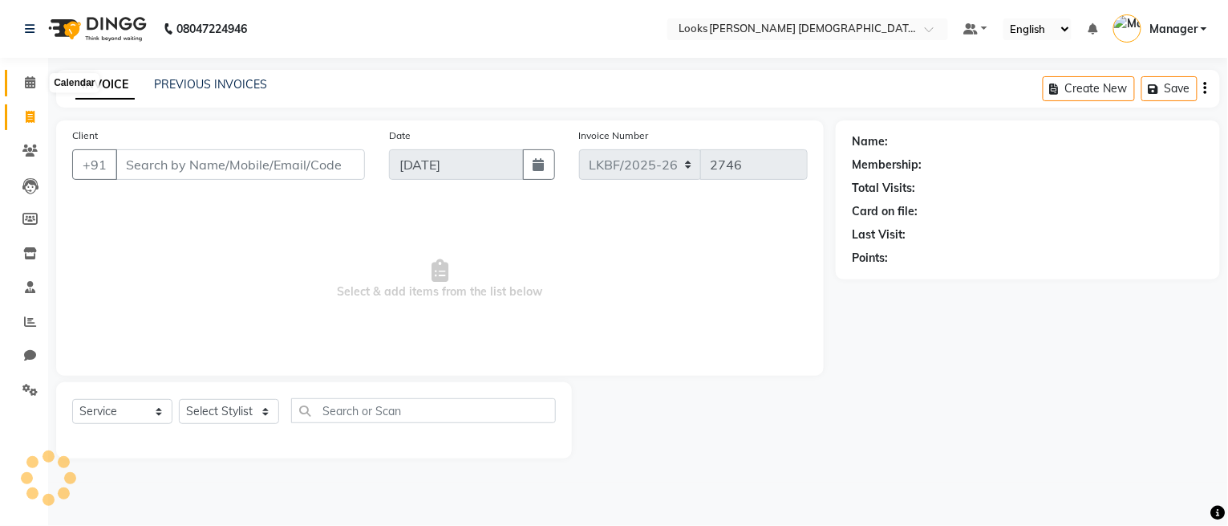
click at [21, 86] on span at bounding box center [30, 83] width 28 height 18
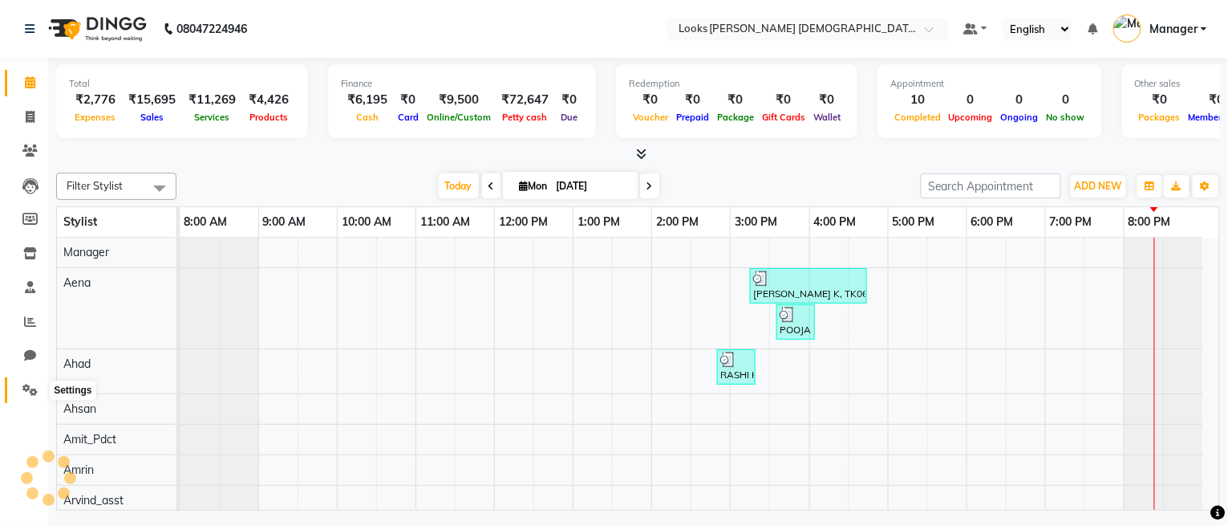
click at [28, 392] on icon at bounding box center [29, 390] width 15 height 12
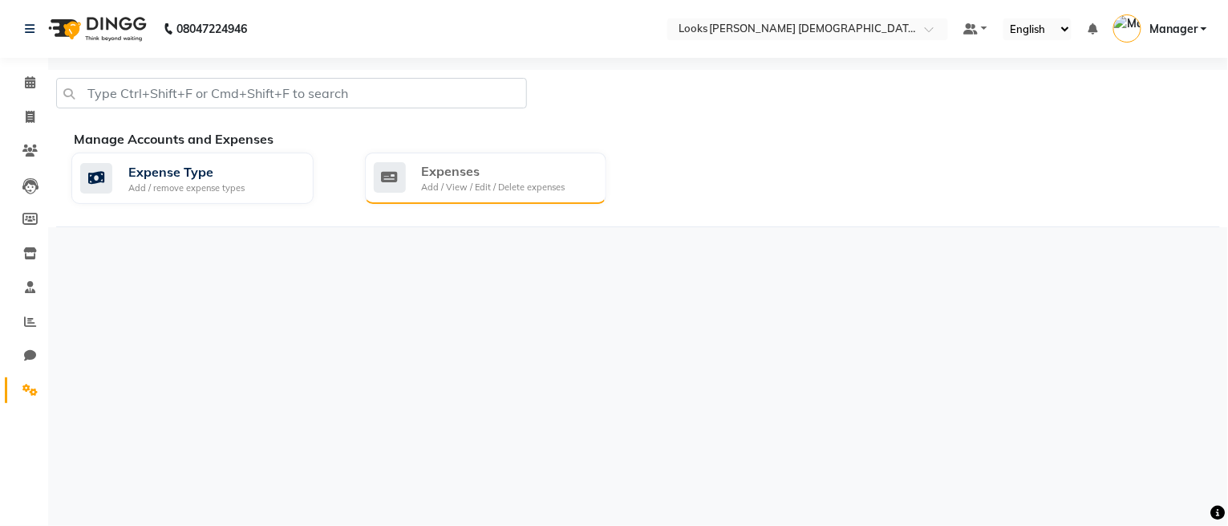
click at [443, 182] on div "Add / View / Edit / Delete expenses" at bounding box center [494, 188] width 144 height 14
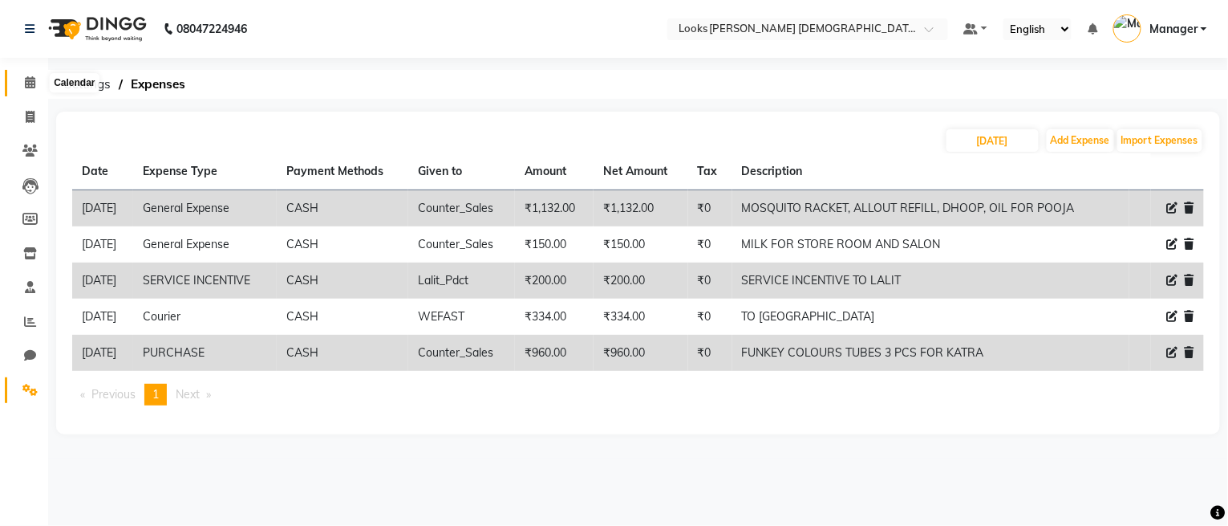
drag, startPoint x: 17, startPoint y: 87, endPoint x: 45, endPoint y: 330, distance: 244.7
click at [18, 85] on span at bounding box center [30, 83] width 28 height 18
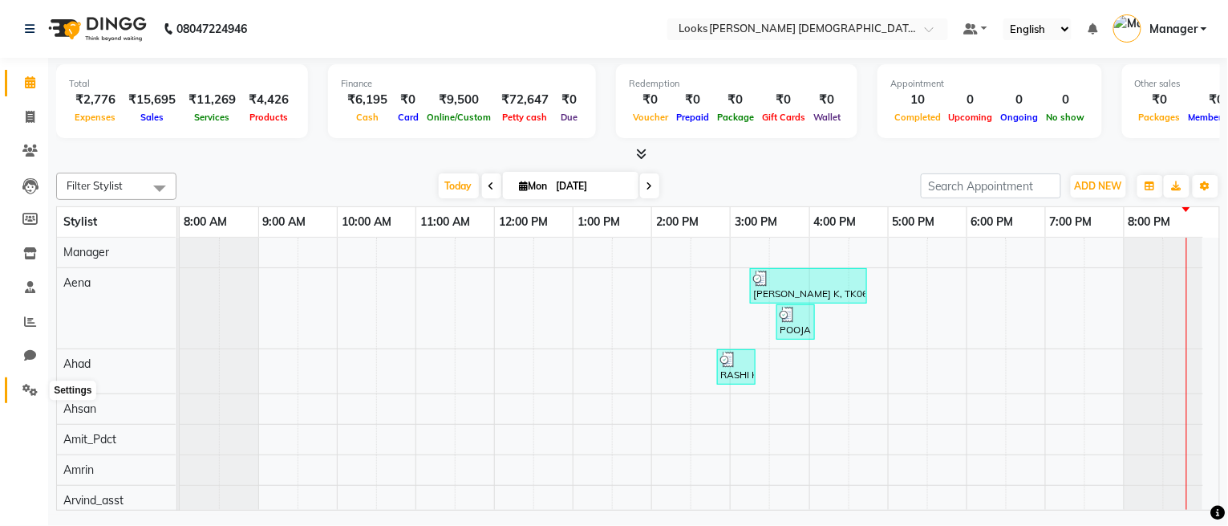
click at [19, 396] on span at bounding box center [30, 390] width 28 height 18
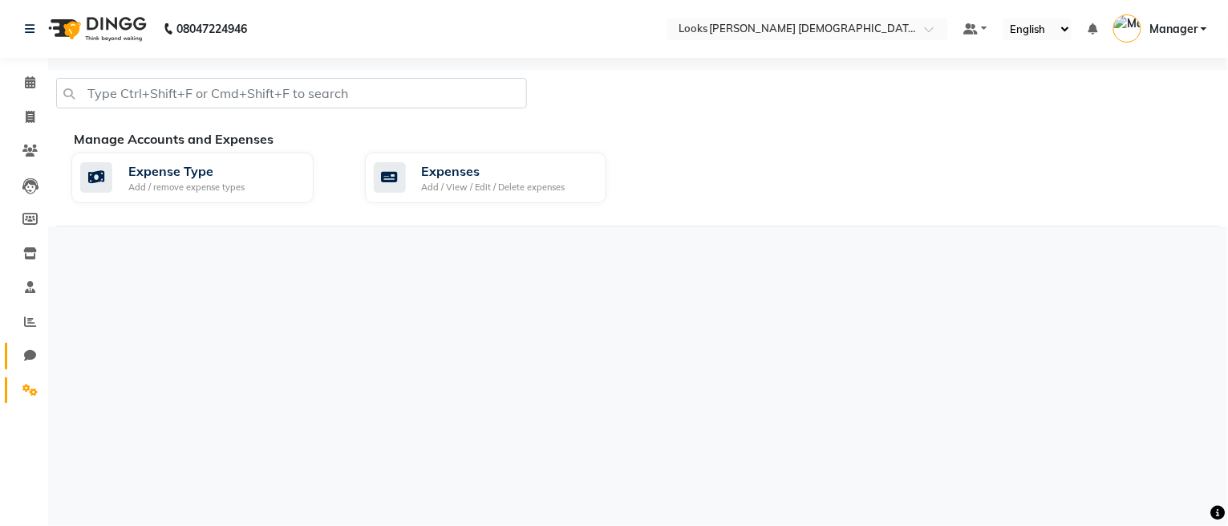
click at [26, 343] on link "Chat" at bounding box center [24, 356] width 39 height 26
select select "100"
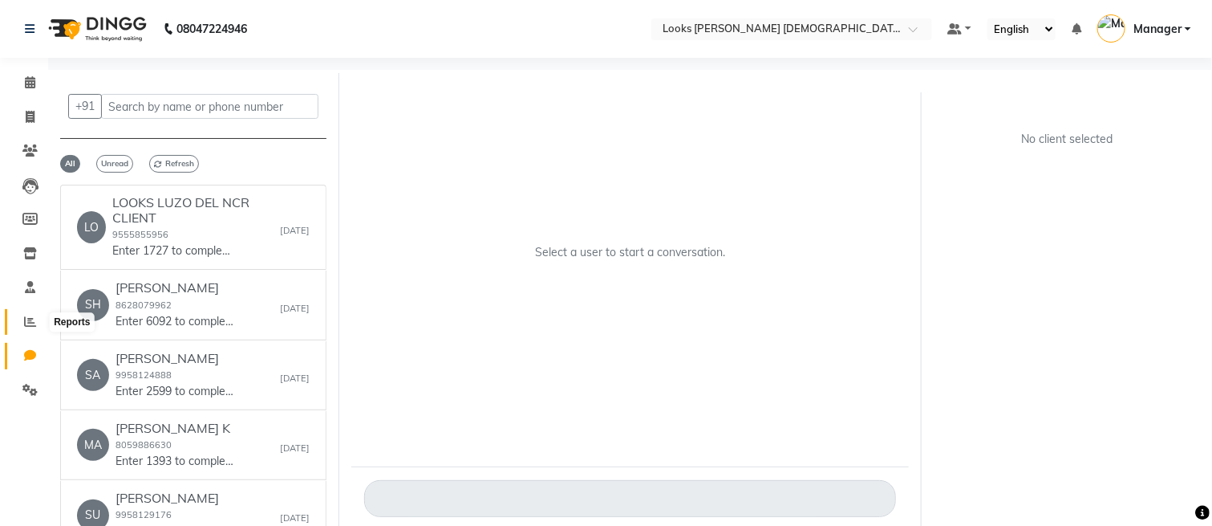
click at [30, 324] on icon at bounding box center [30, 321] width 12 height 12
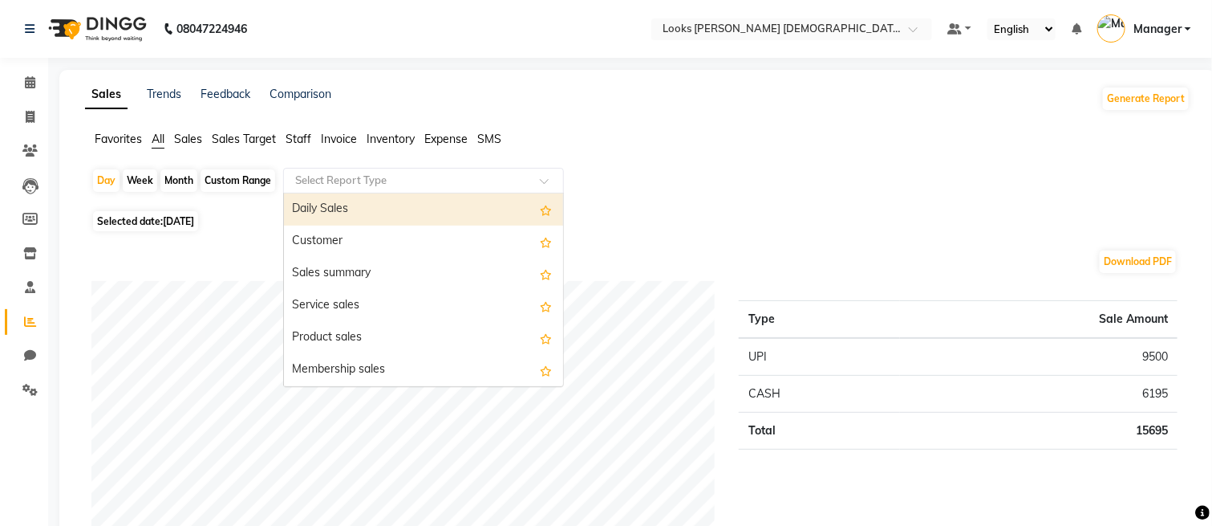
click at [557, 174] on div at bounding box center [423, 181] width 279 height 16
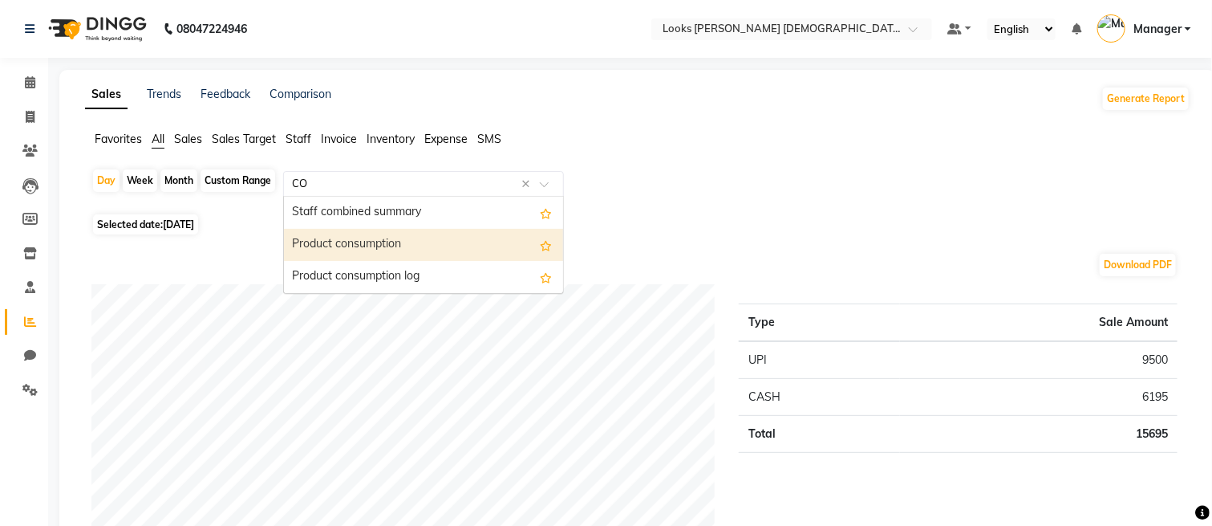
type input "COM"
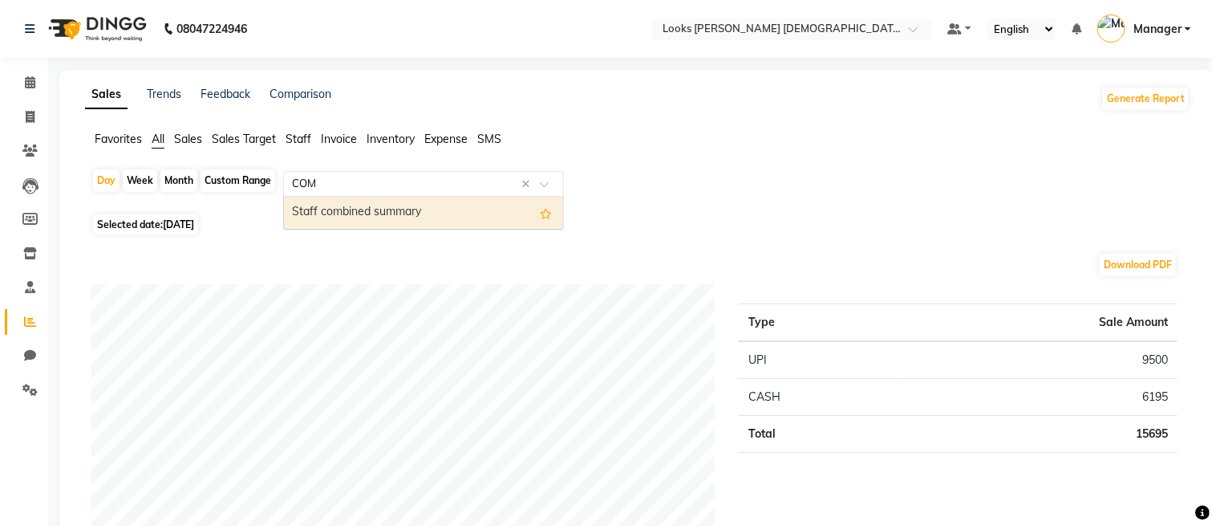
click at [389, 213] on div "Staff combined summary" at bounding box center [423, 213] width 279 height 32
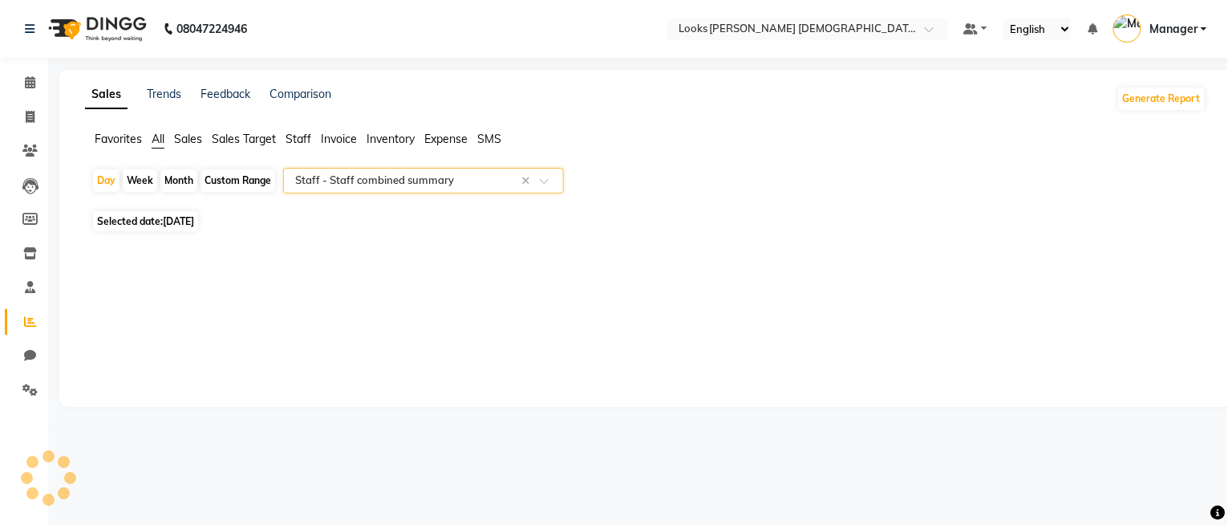
select select "full_report"
select select "csv"
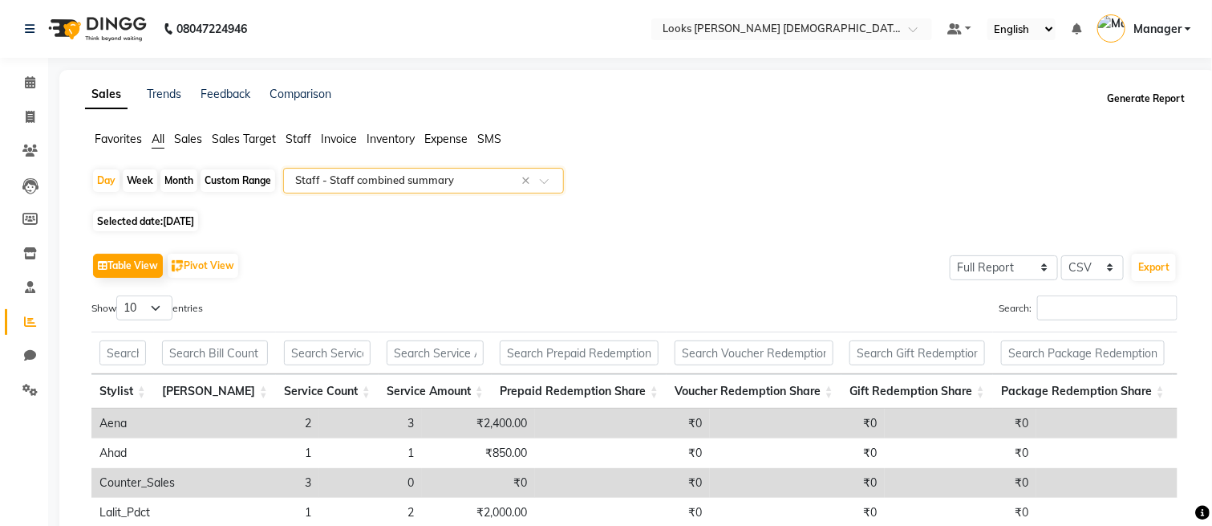
click at [1133, 91] on button "Generate Report" at bounding box center [1146, 98] width 86 height 22
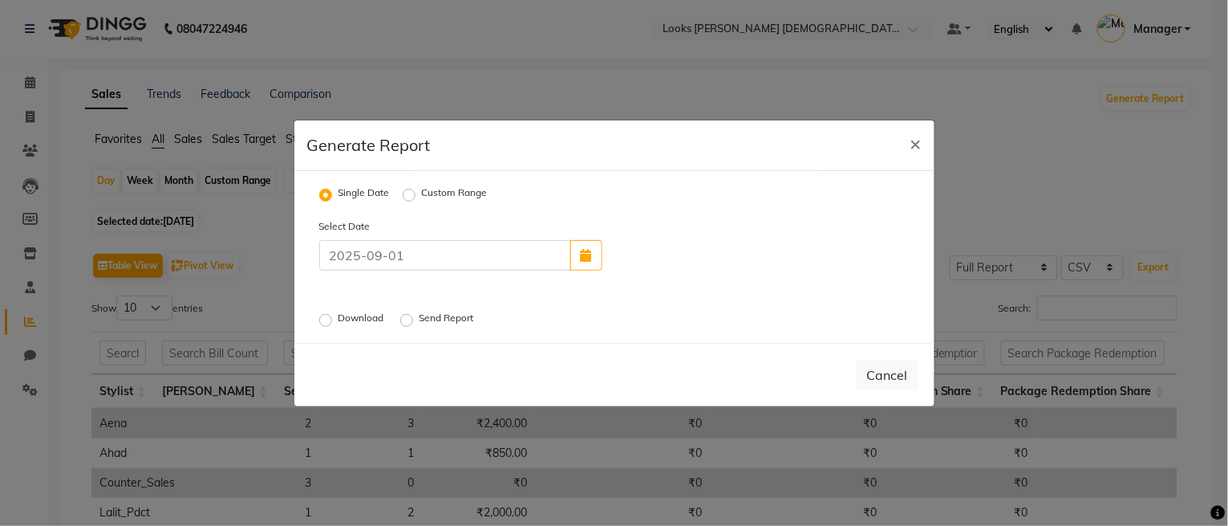
click at [420, 317] on label "Send Report" at bounding box center [449, 320] width 58 height 19
click at [409, 317] on input "Send Report" at bounding box center [409, 319] width 11 height 11
click at [897, 366] on button "Send" at bounding box center [894, 374] width 50 height 29
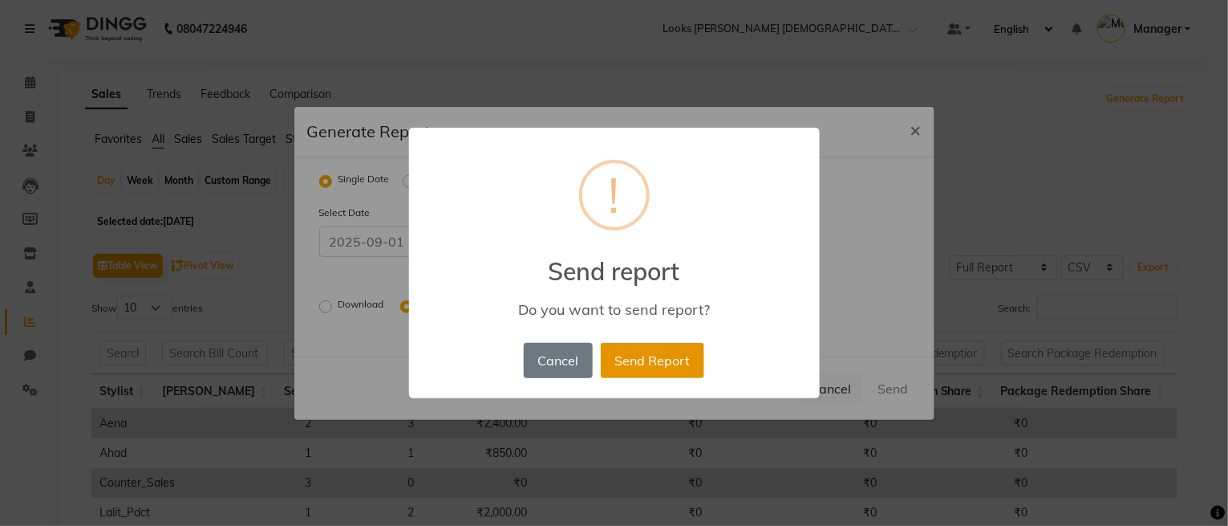
click at [652, 361] on button "Send Report" at bounding box center [653, 360] width 104 height 35
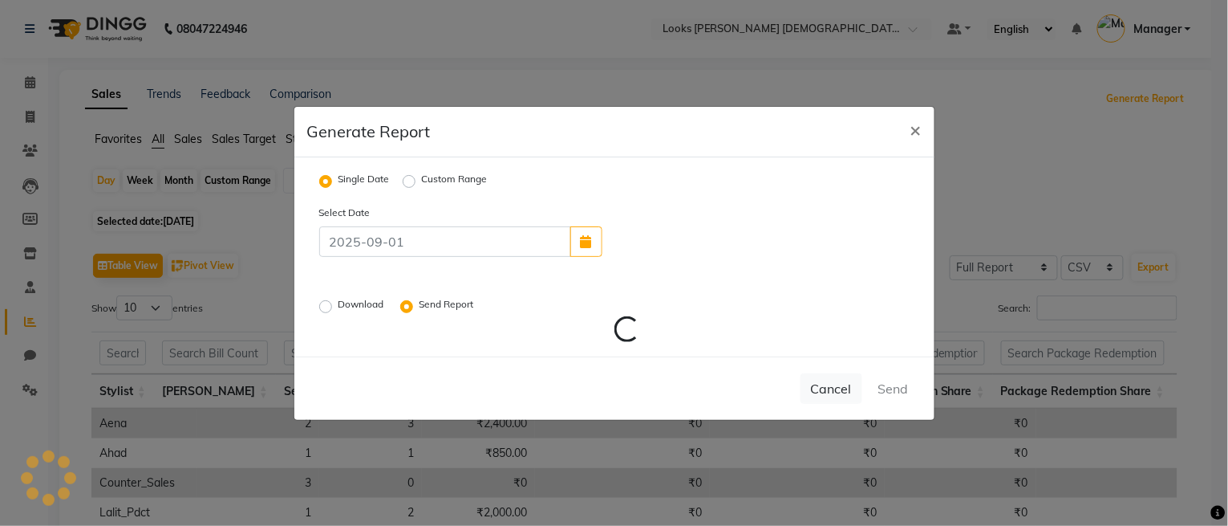
radio input "false"
